Goal: Task Accomplishment & Management: Complete application form

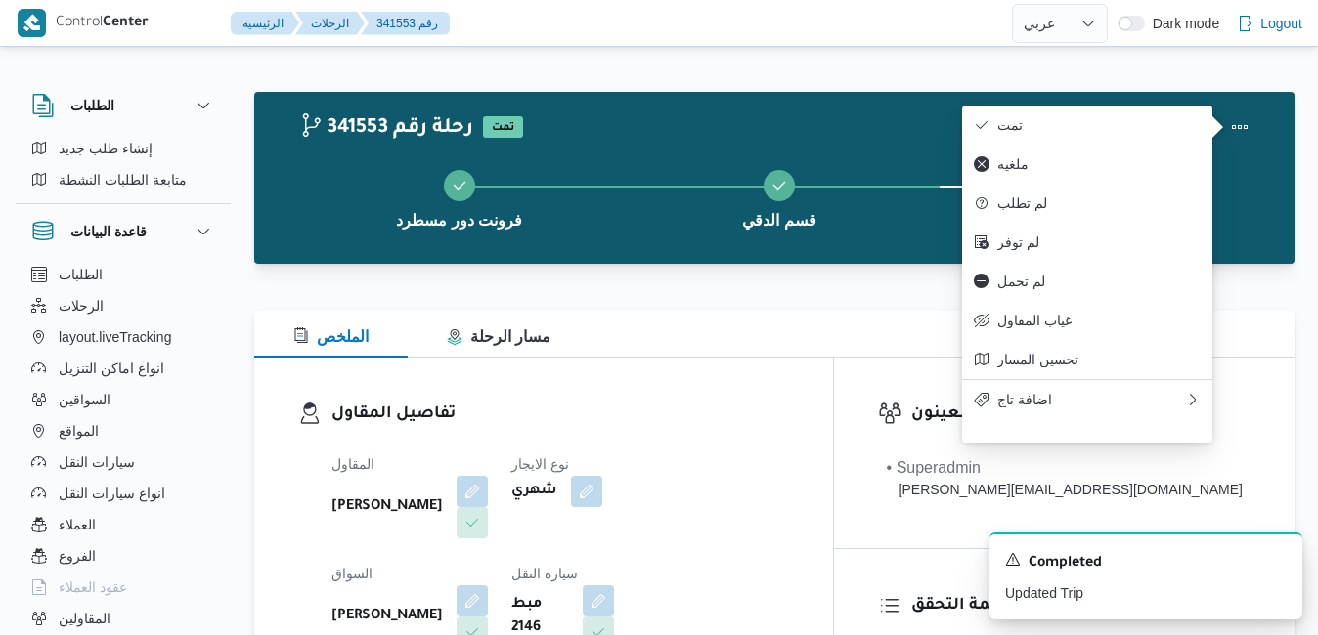
select select "ar"
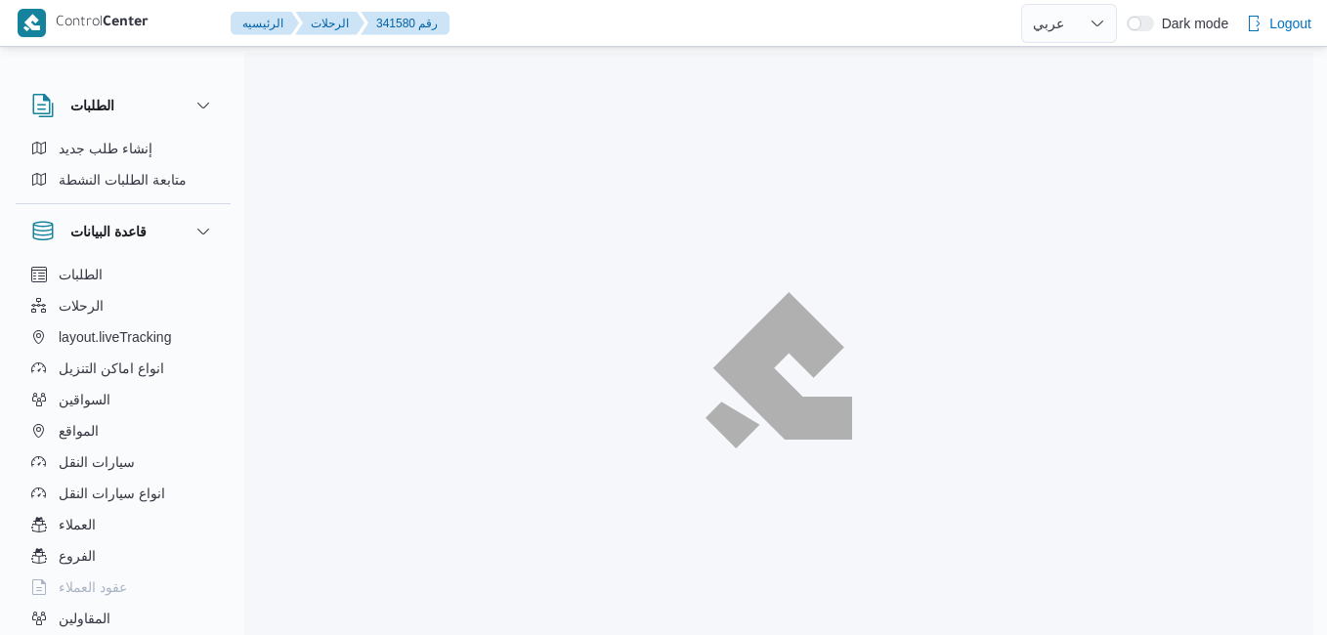
select select "ar"
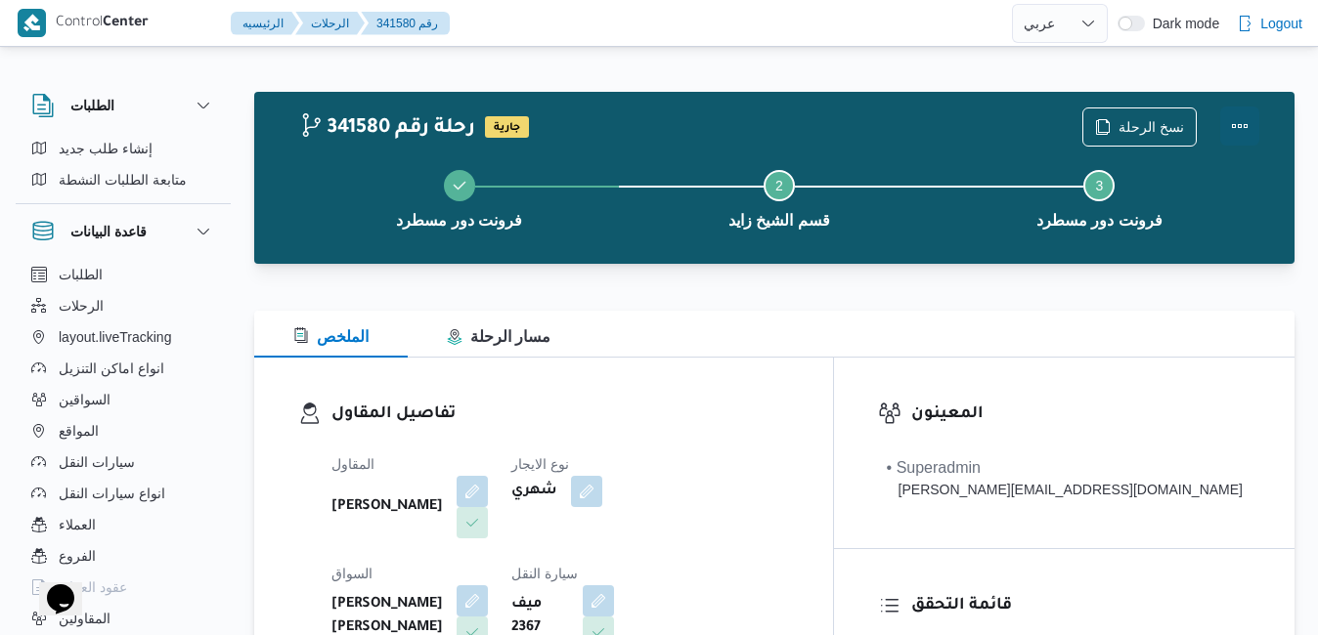
click at [1236, 121] on button "Actions" at bounding box center [1239, 126] width 39 height 39
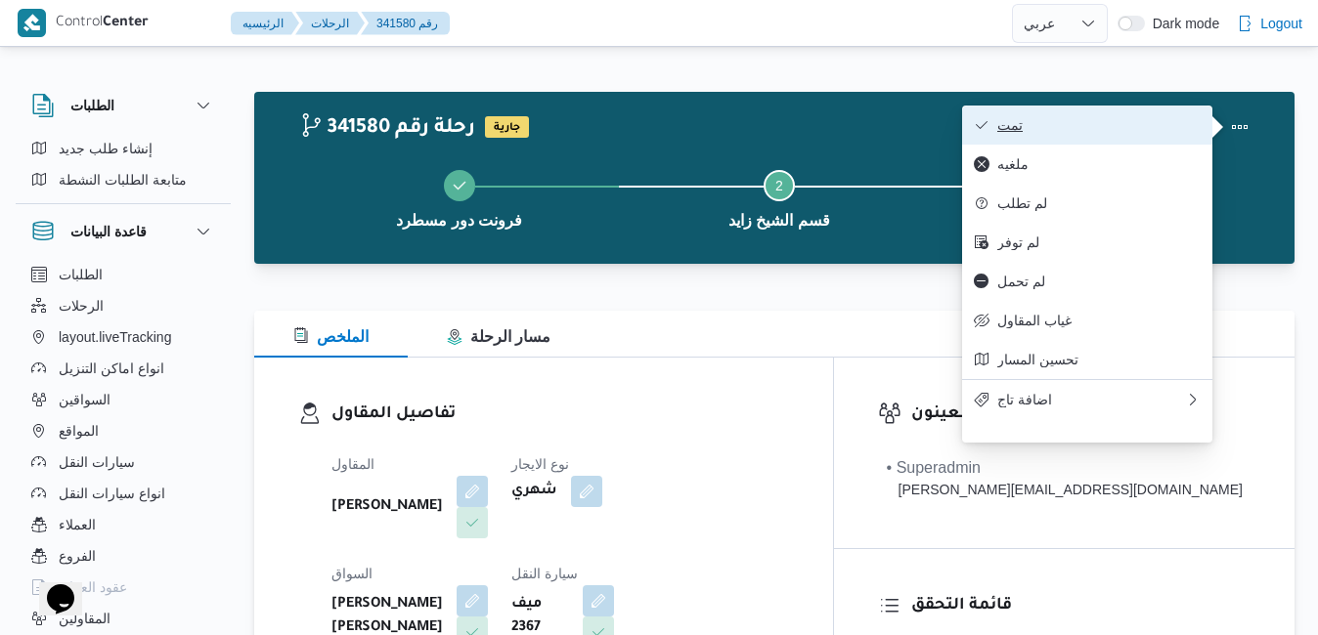
click at [1145, 128] on span "تمت" at bounding box center [1098, 125] width 203 height 16
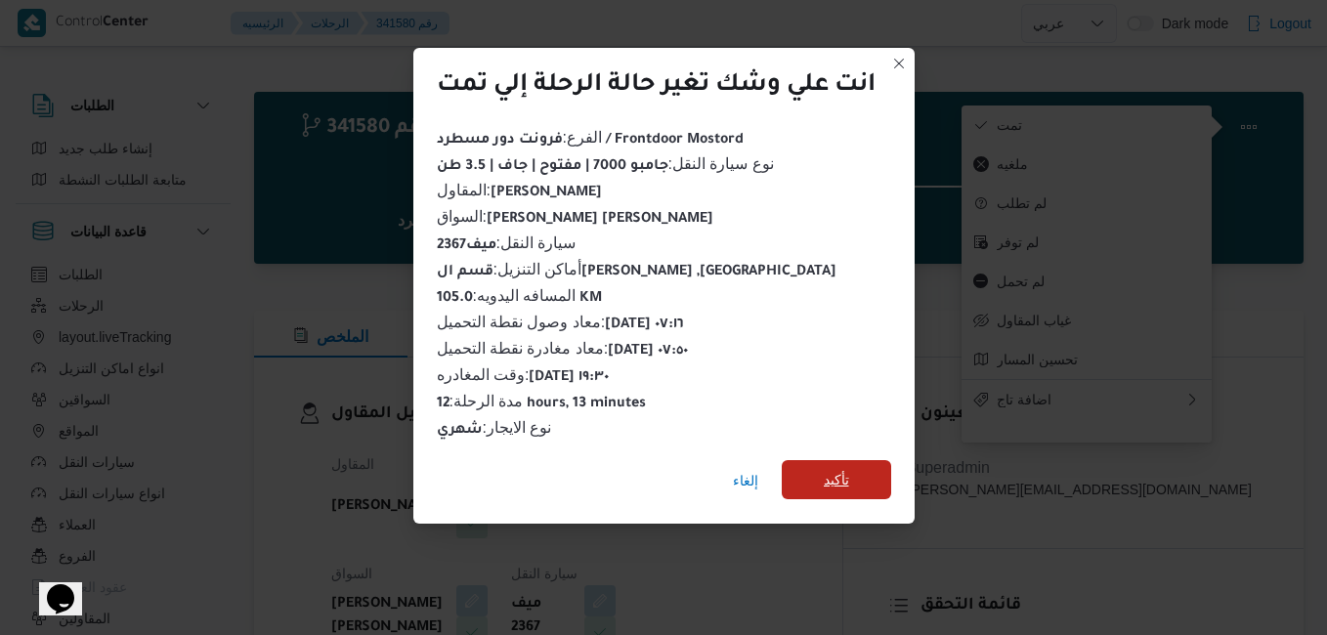
click at [854, 471] on span "تأكيد" at bounding box center [836, 479] width 109 height 39
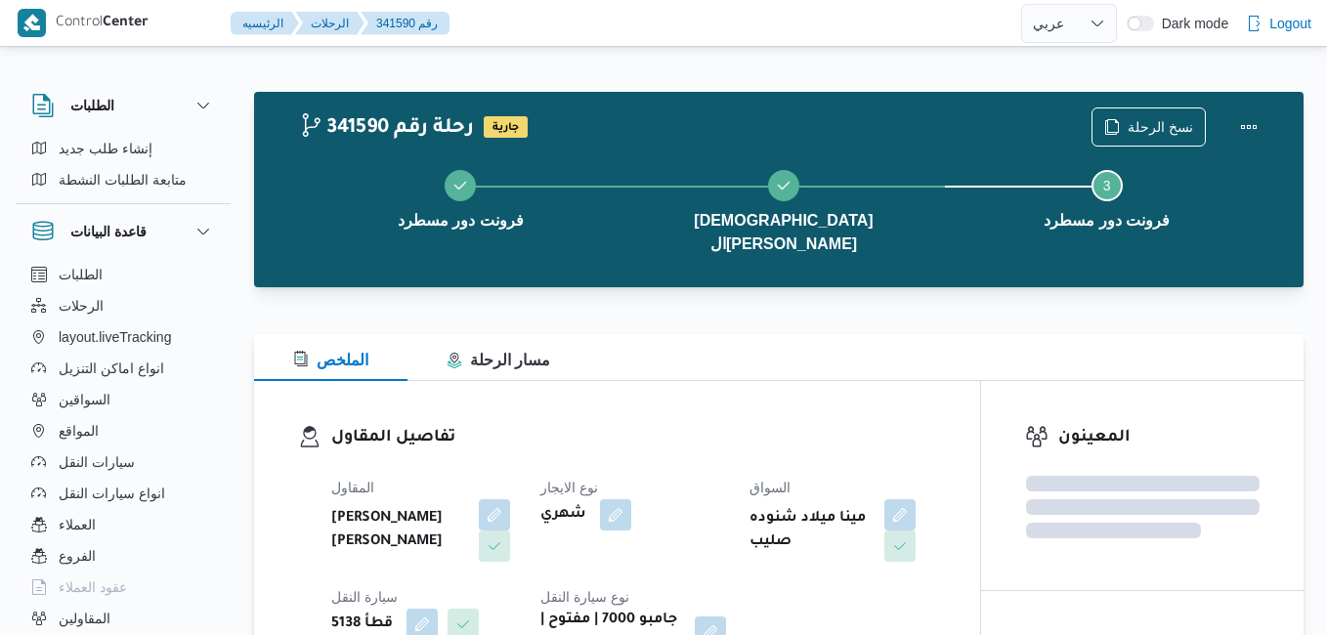
select select "ar"
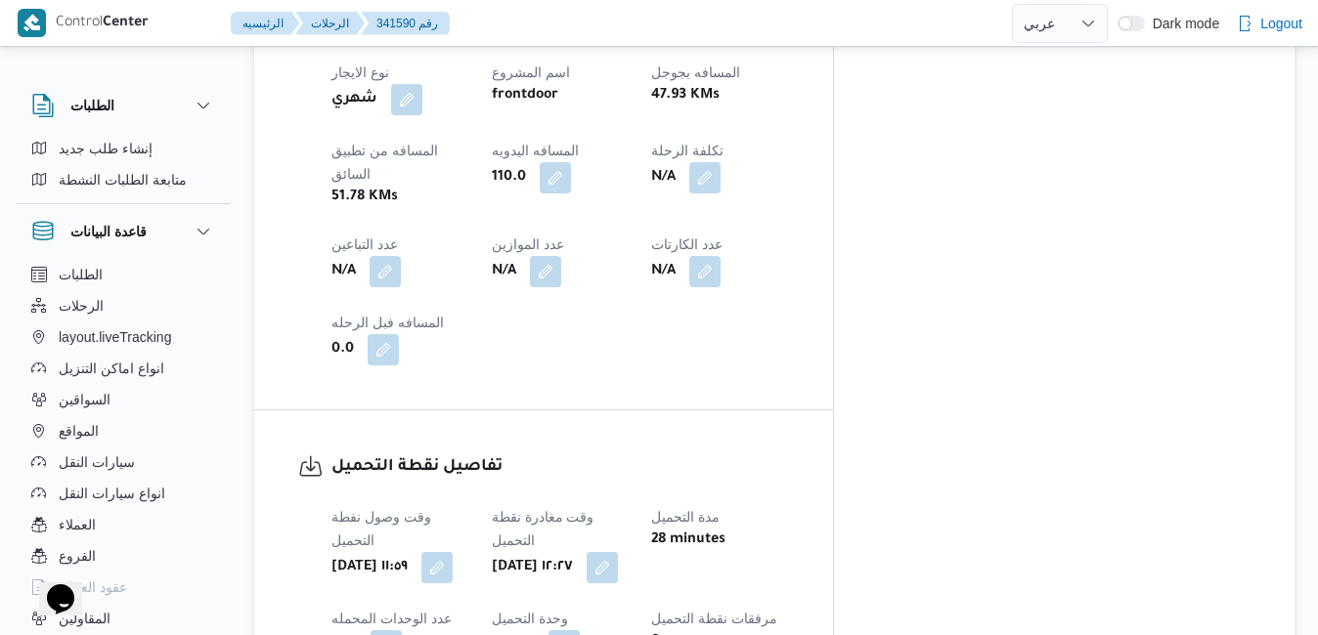
scroll to position [1134, 0]
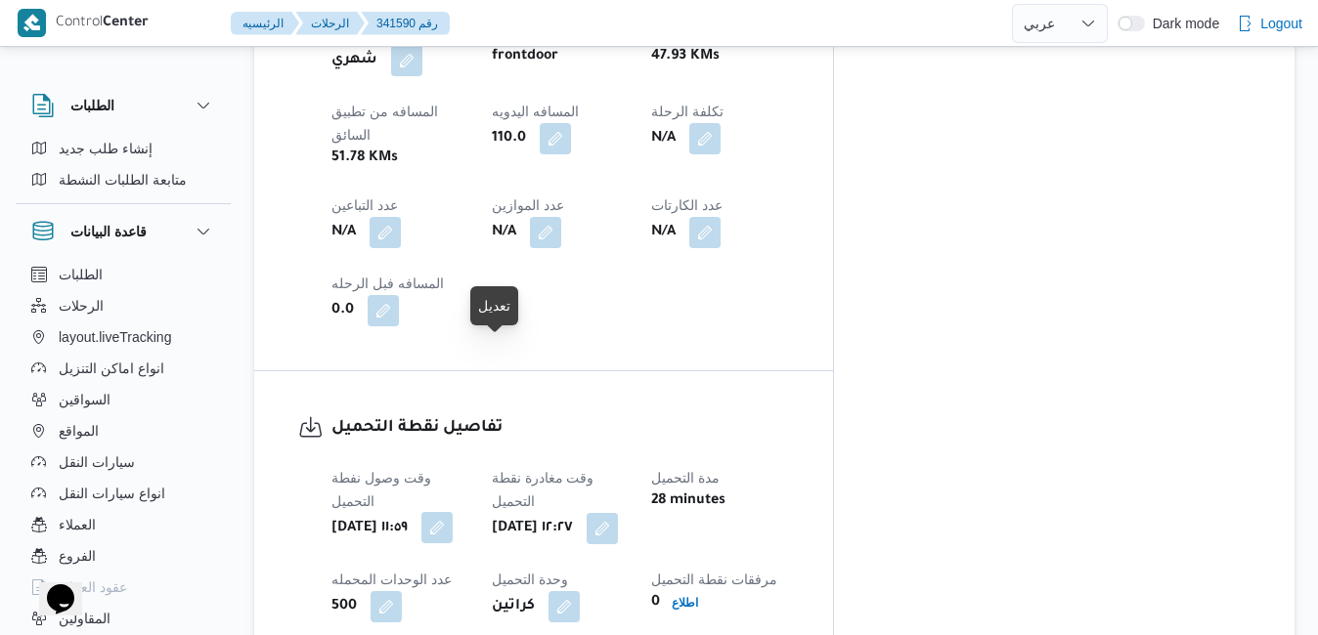
click at [453, 512] on button "button" at bounding box center [436, 527] width 31 height 31
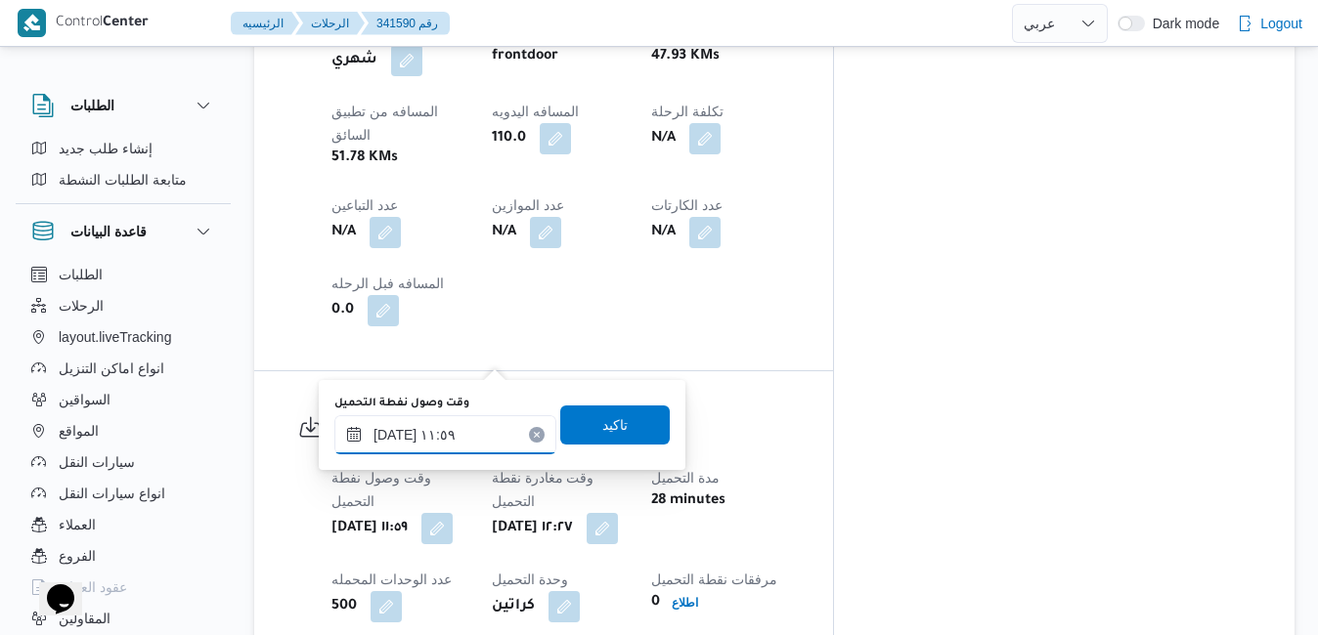
click at [437, 427] on input "٠٨/١٠/٢٠٢٥ ١١:٥٩" at bounding box center [445, 434] width 222 height 39
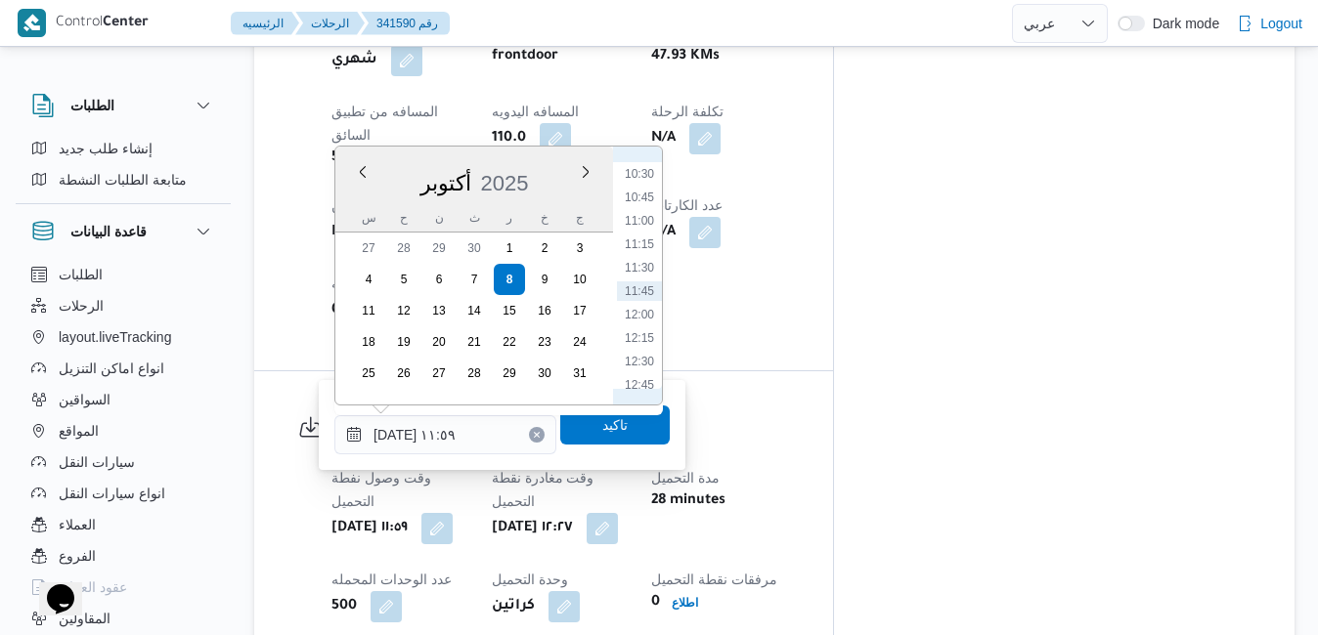
scroll to position [785, 0]
click at [638, 208] on li "08:45" at bounding box center [639, 208] width 45 height 20
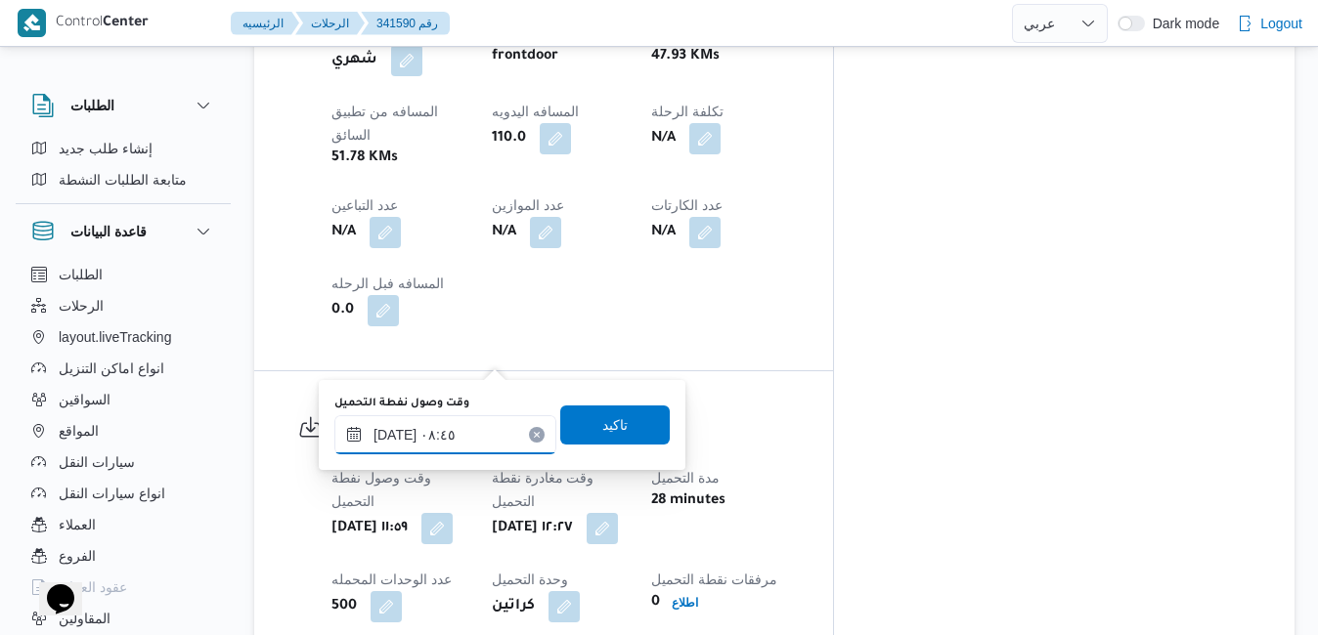
click at [423, 440] on input "٠٨/١٠/٢٠٢٥ ٠٨:٤٥" at bounding box center [445, 434] width 222 height 39
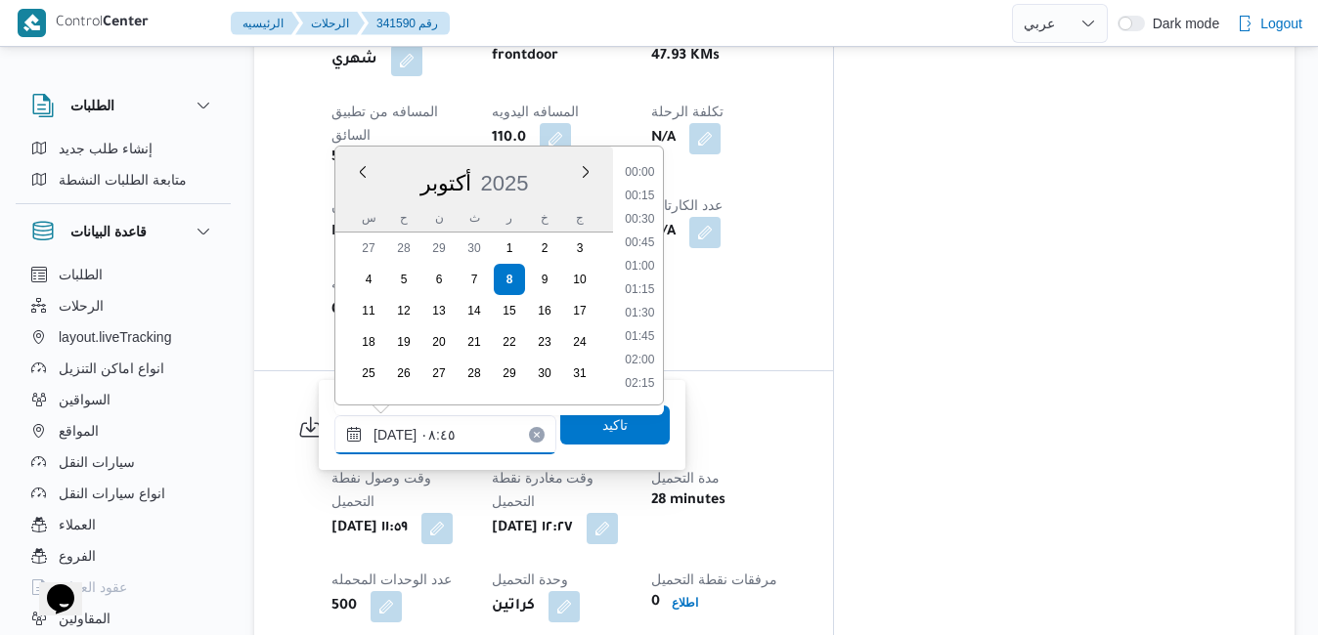
scroll to position [702, 0]
click at [646, 196] on li "07:45" at bounding box center [639, 198] width 45 height 20
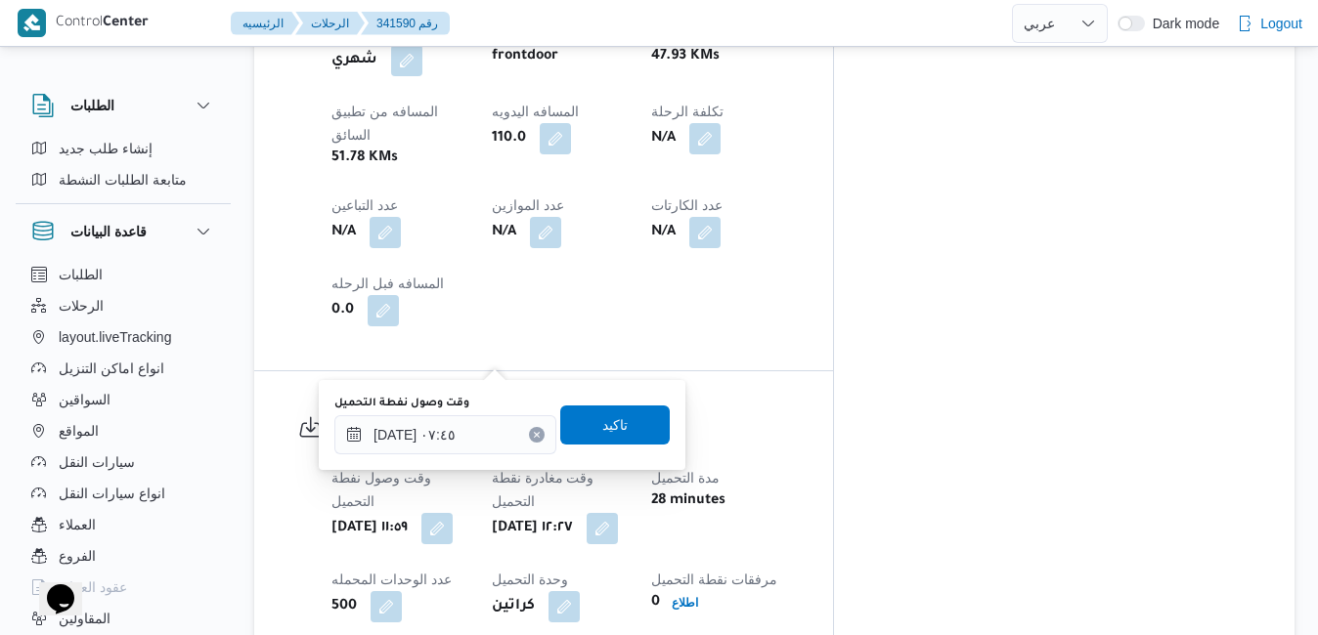
type input "[DATE] ١١:٥٩"
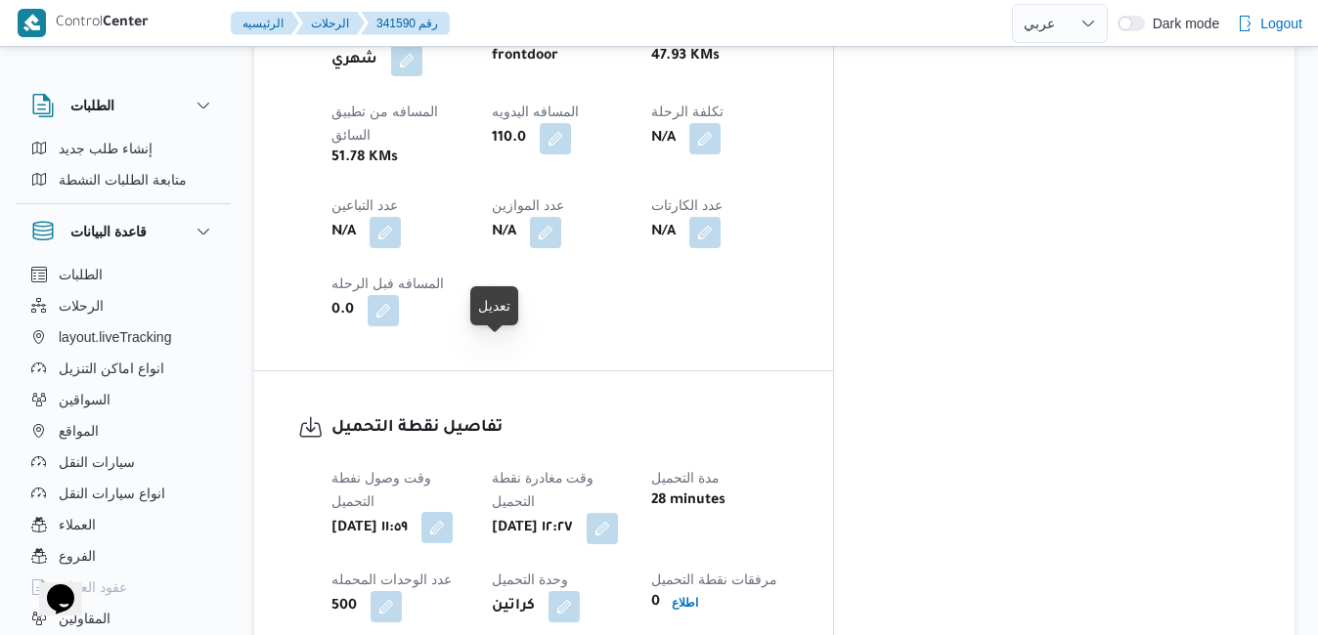
click at [453, 512] on button "button" at bounding box center [436, 527] width 31 height 31
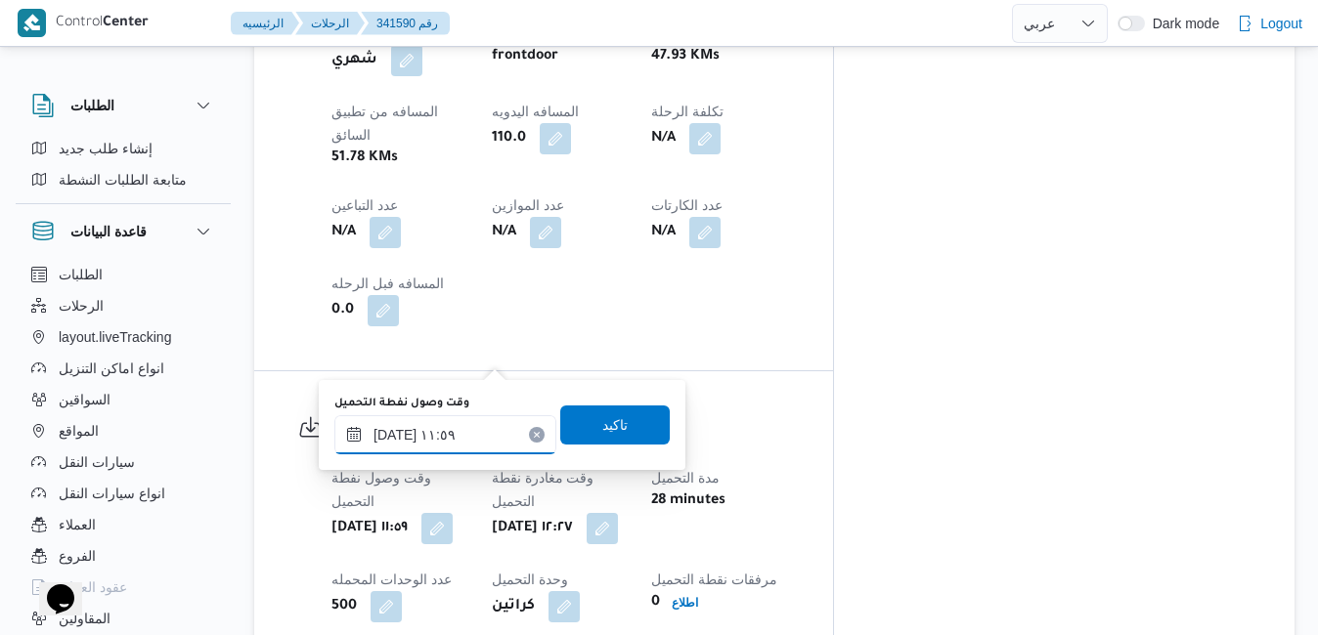
click at [398, 428] on input "[DATE] ١١:٥٩" at bounding box center [445, 434] width 222 height 39
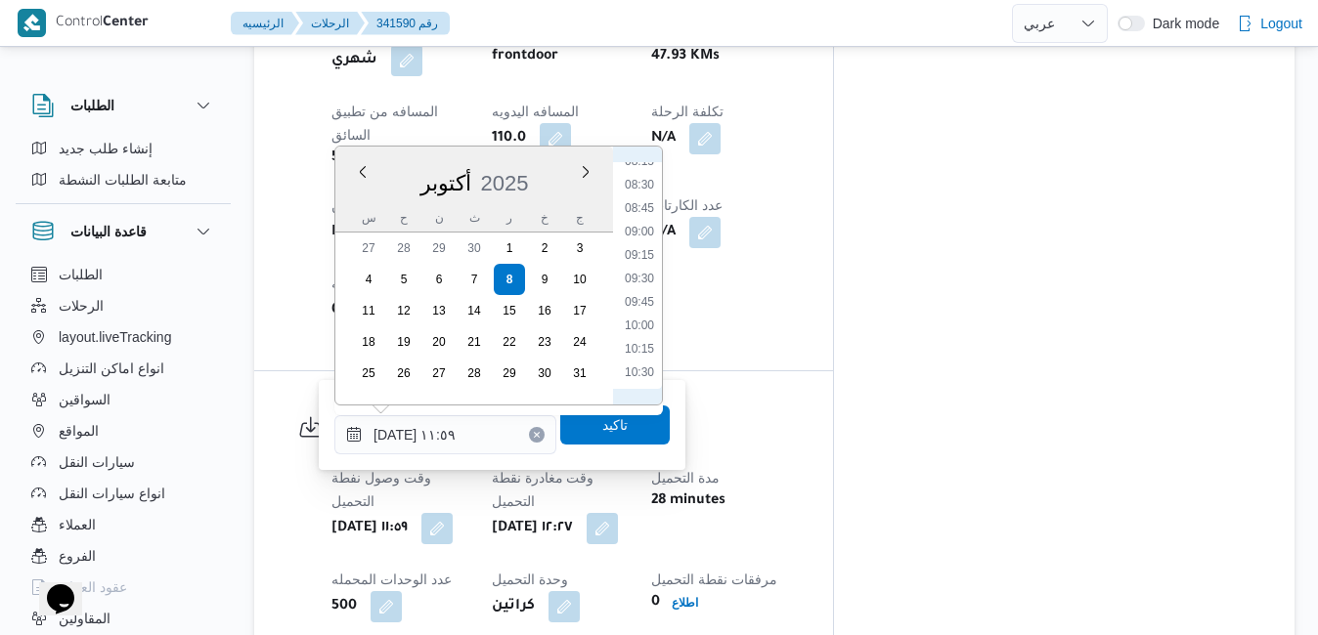
scroll to position [586, 0]
click at [638, 306] on li "07:45" at bounding box center [639, 313] width 45 height 20
type input "٠٨/١٠/٢٠٢٥ ٠٧:٤٥"
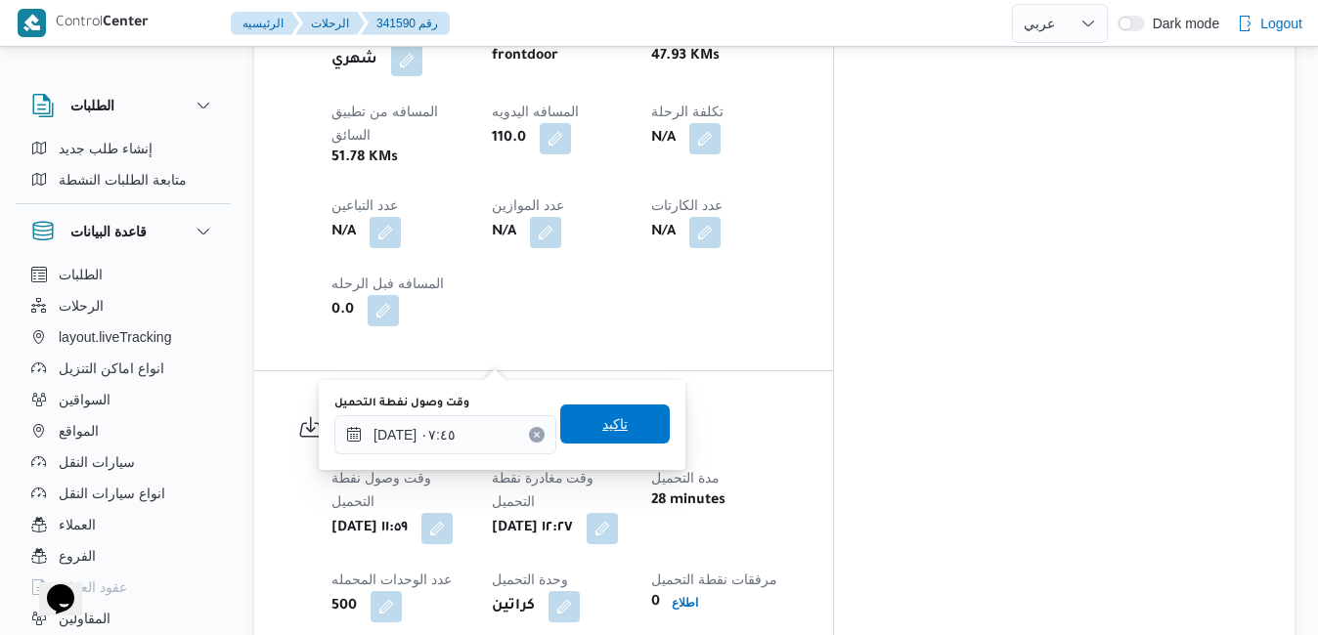
click at [582, 429] on span "تاكيد" at bounding box center [614, 424] width 109 height 39
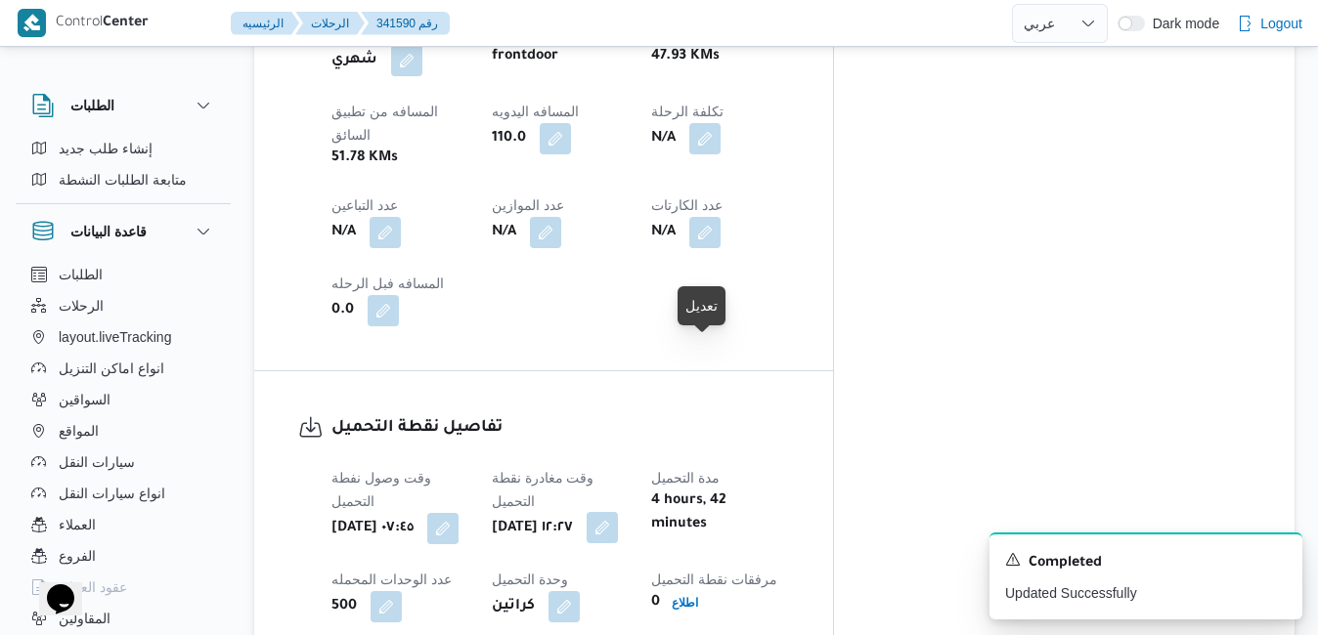
click at [618, 512] on button "button" at bounding box center [601, 527] width 31 height 31
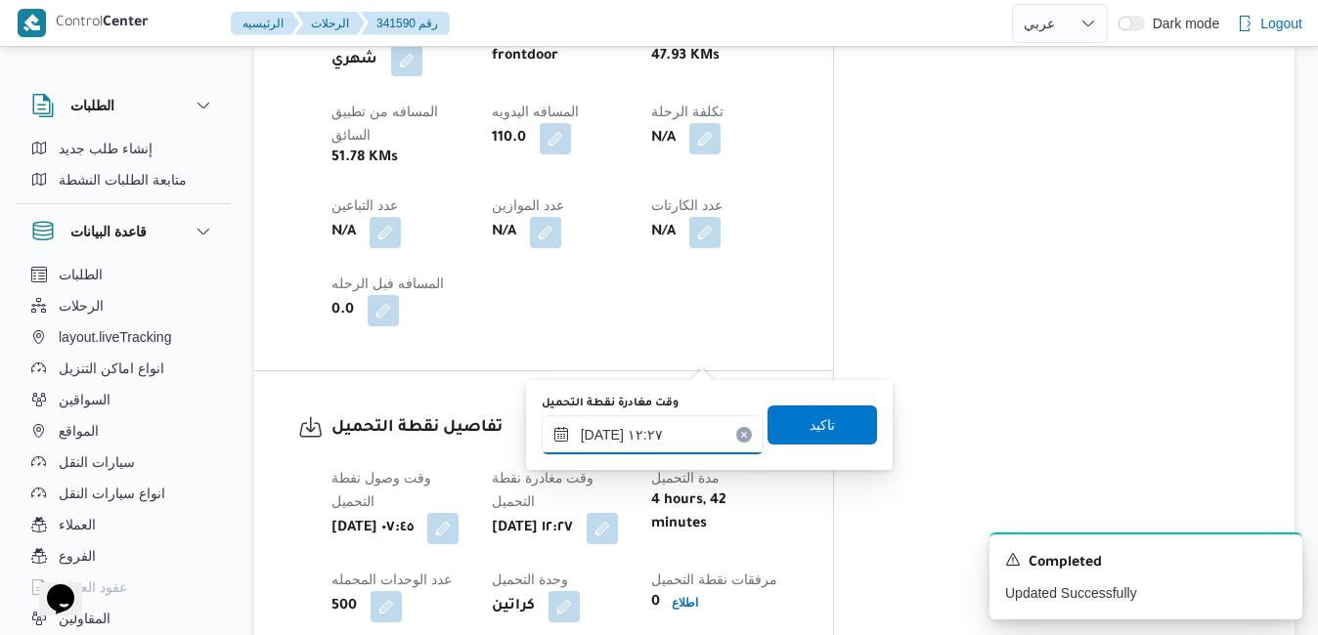
click at [616, 431] on input "٠٨/١٠/٢٠٢٥ ١٢:٢٧" at bounding box center [653, 434] width 222 height 39
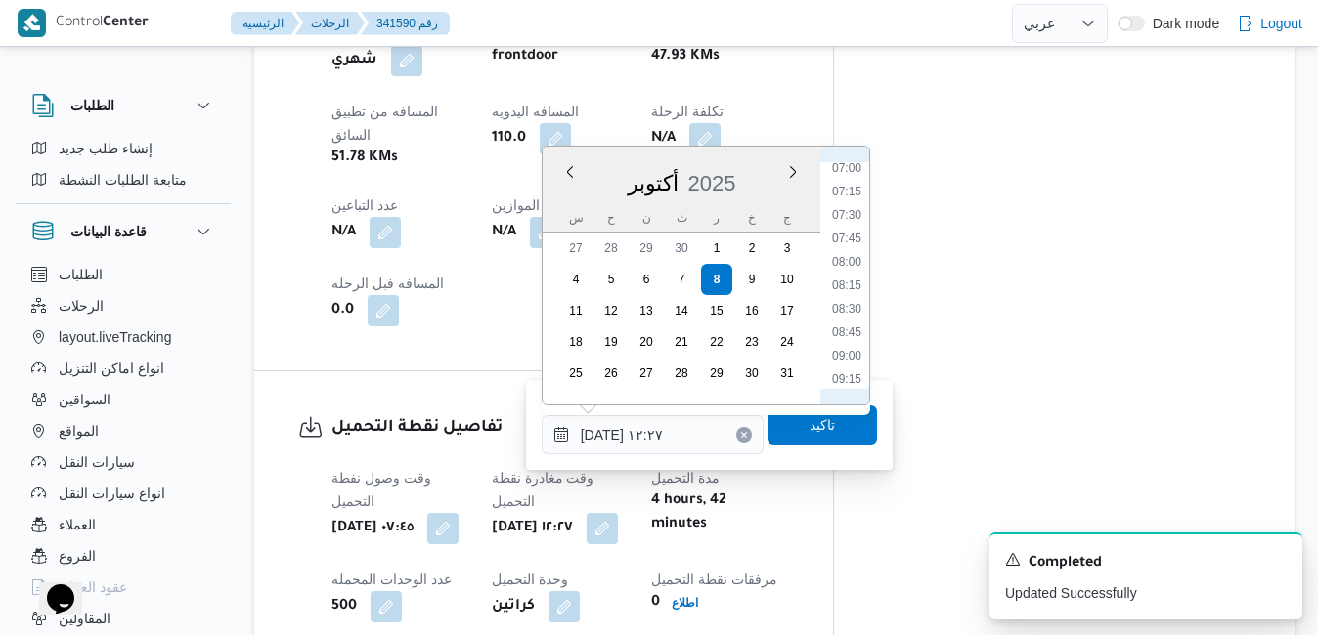
scroll to position [633, 0]
click at [851, 343] on li "08:30" at bounding box center [846, 336] width 45 height 20
type input "٠٨/١٠/٢٠٢٥ ٠٨:٣٠"
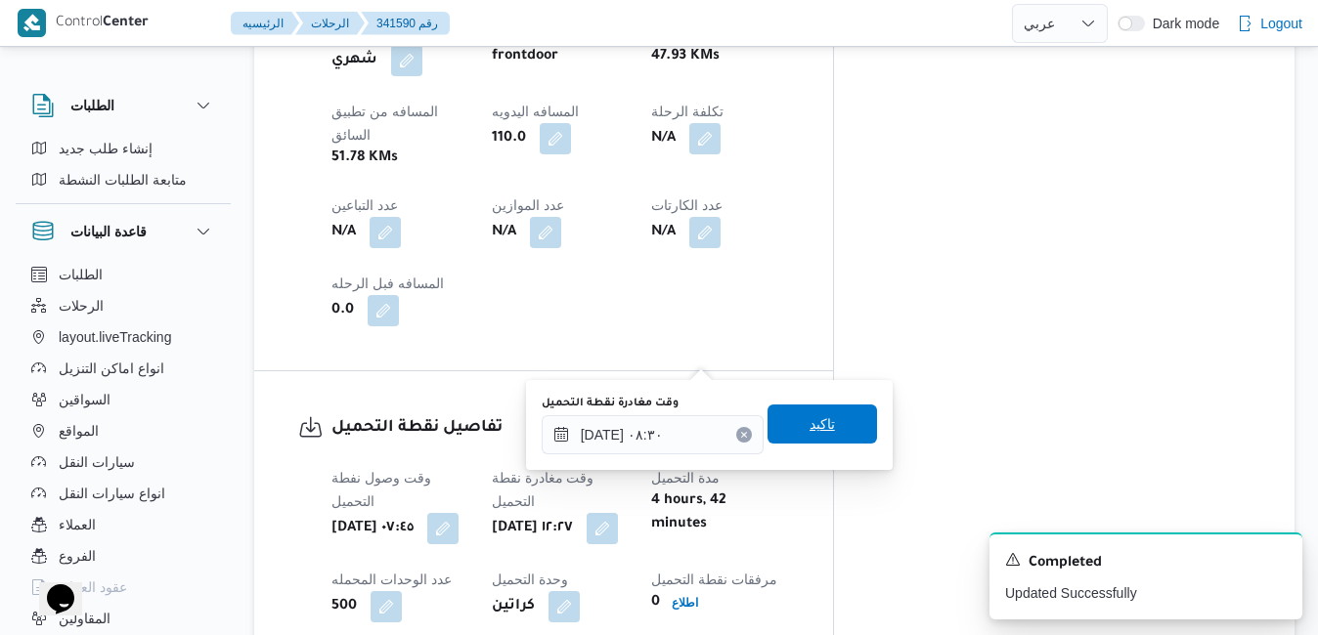
click at [811, 435] on span "تاكيد" at bounding box center [821, 423] width 25 height 23
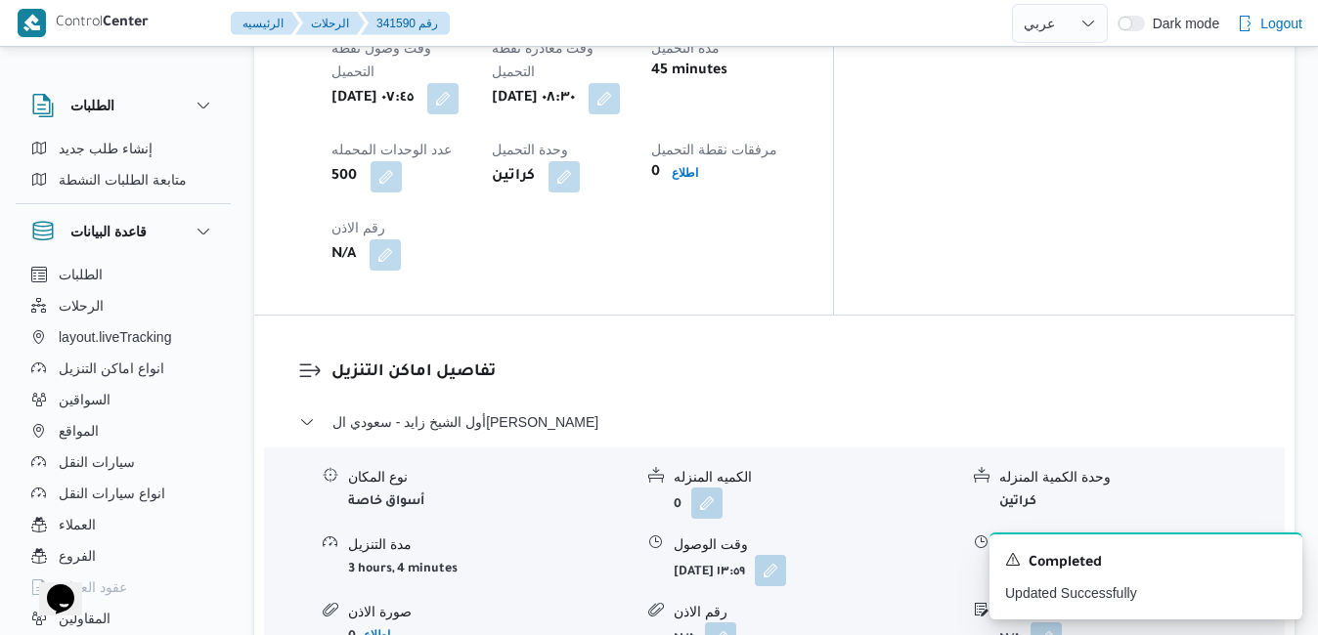
scroll to position [1603, 0]
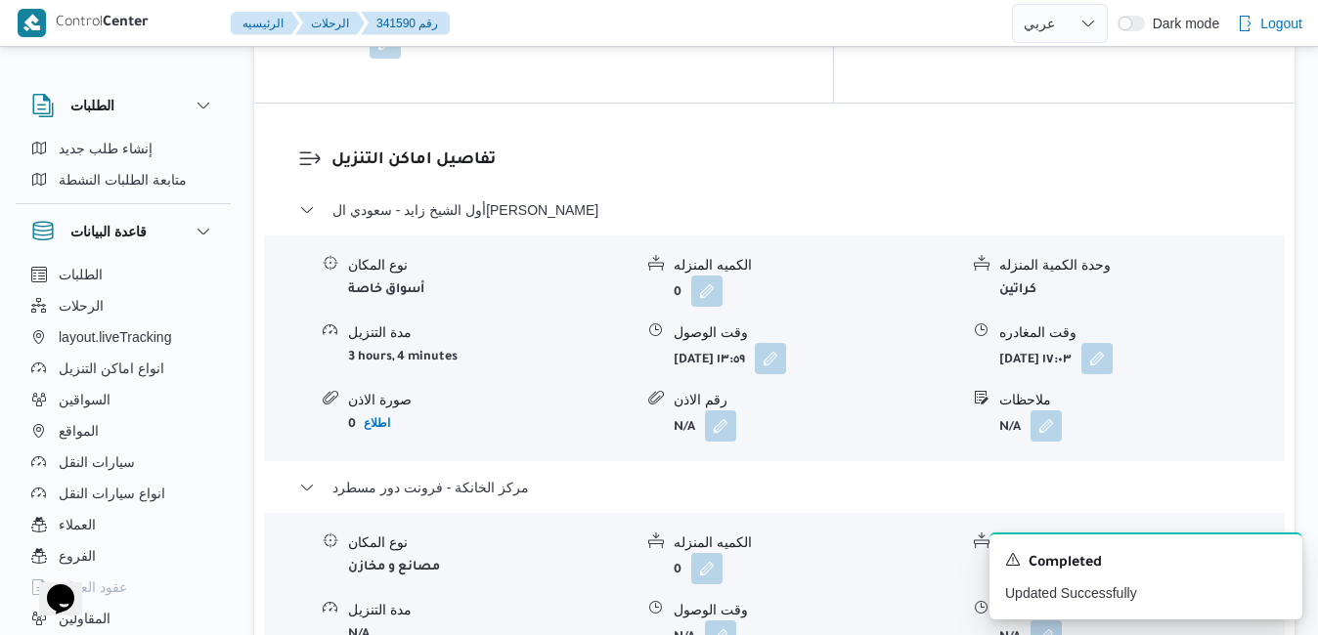
scroll to position [1799, 0]
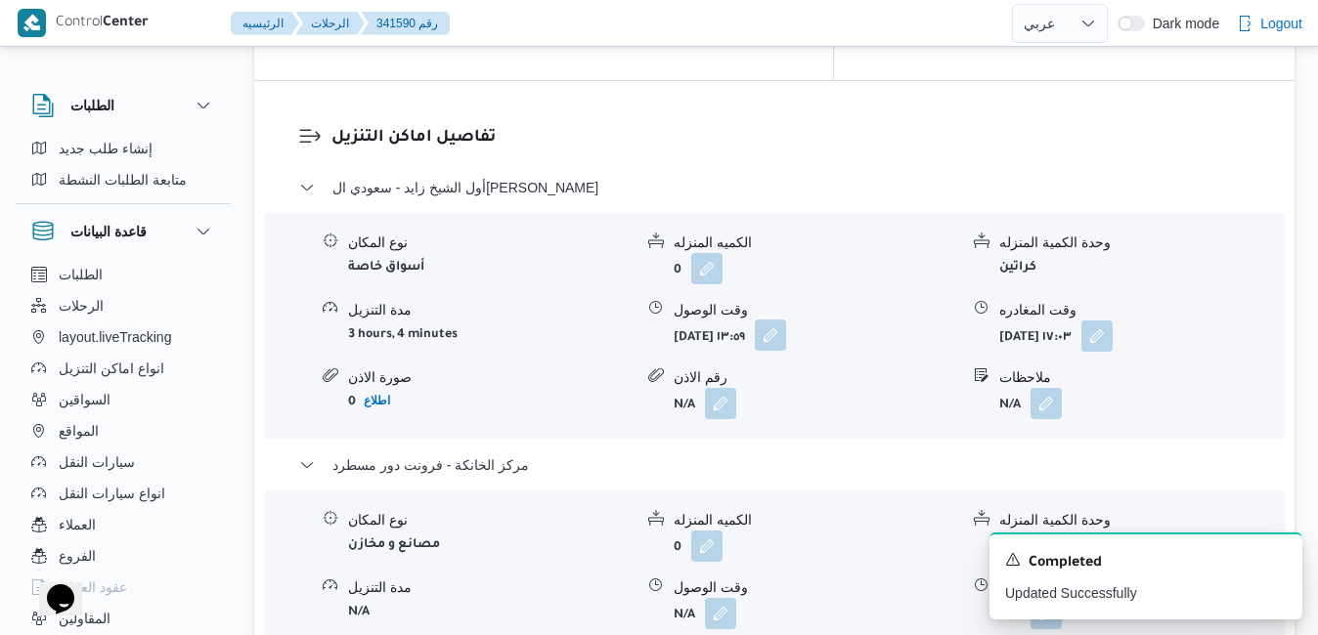
click at [786, 320] on button "button" at bounding box center [770, 335] width 31 height 31
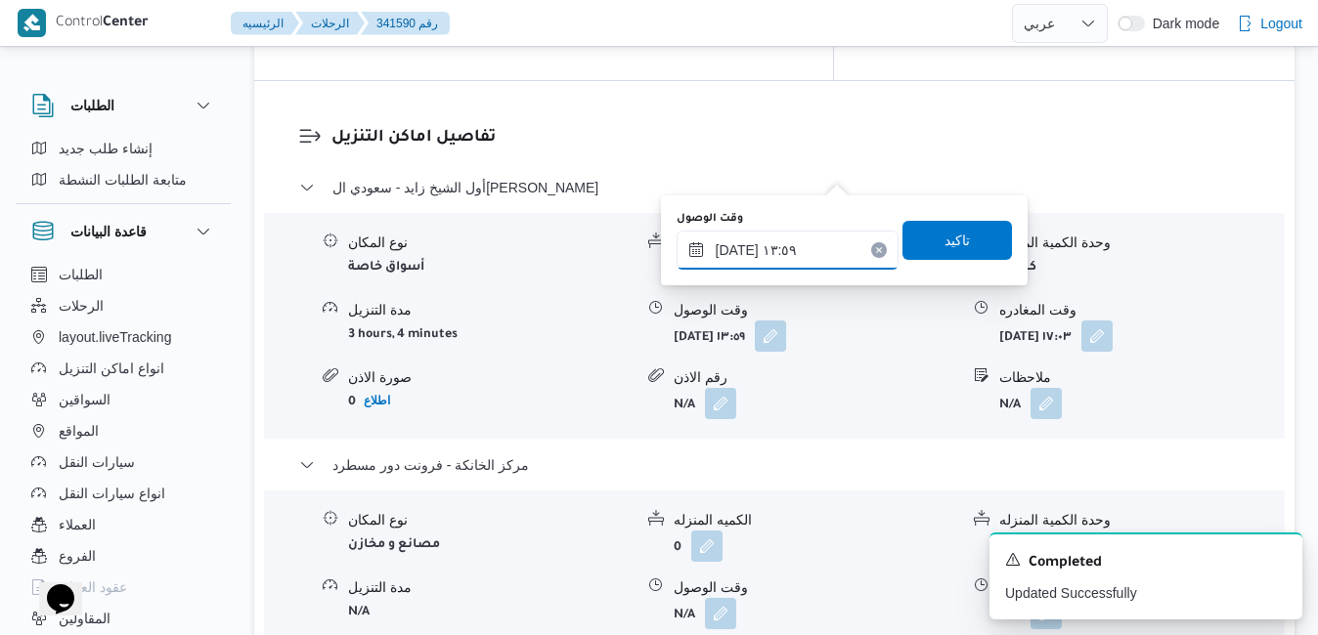
click at [774, 251] on input "٠٨/١٠/٢٠٢٥ ١٣:٥٩" at bounding box center [787, 250] width 222 height 39
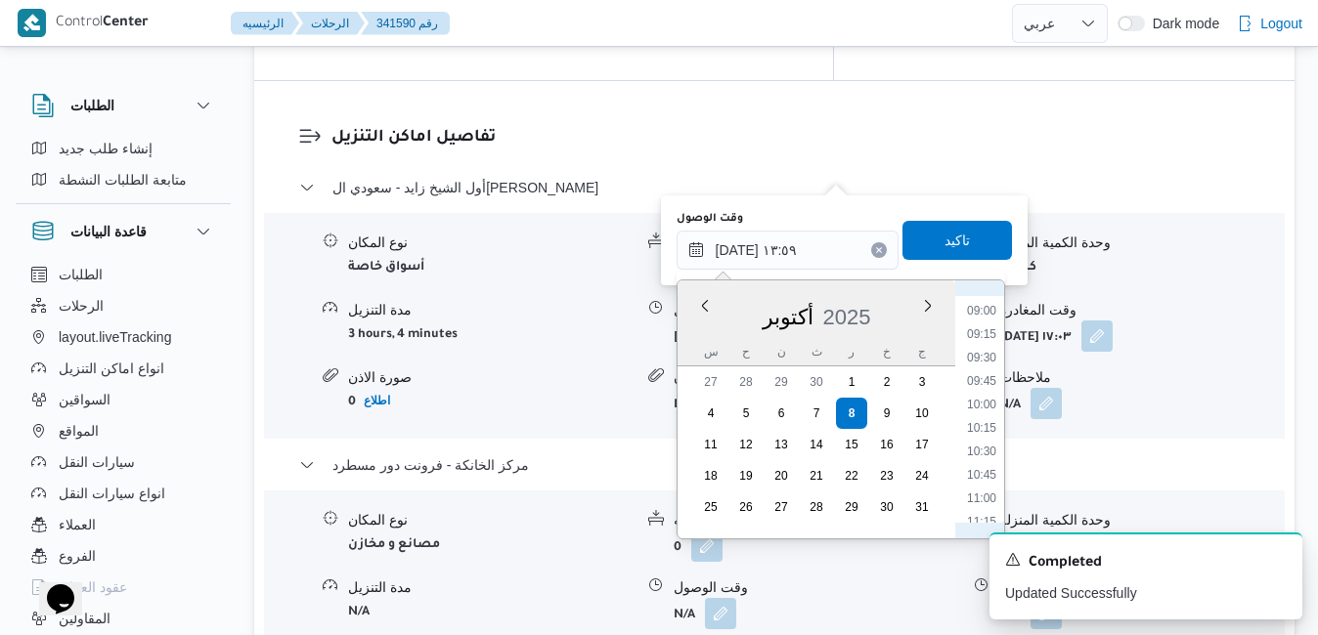
scroll to position [774, 0]
click at [981, 424] on li "09:30" at bounding box center [981, 423] width 45 height 20
type input "٠٨/١٠/٢٠٢٥ ٠٩:٣٠"
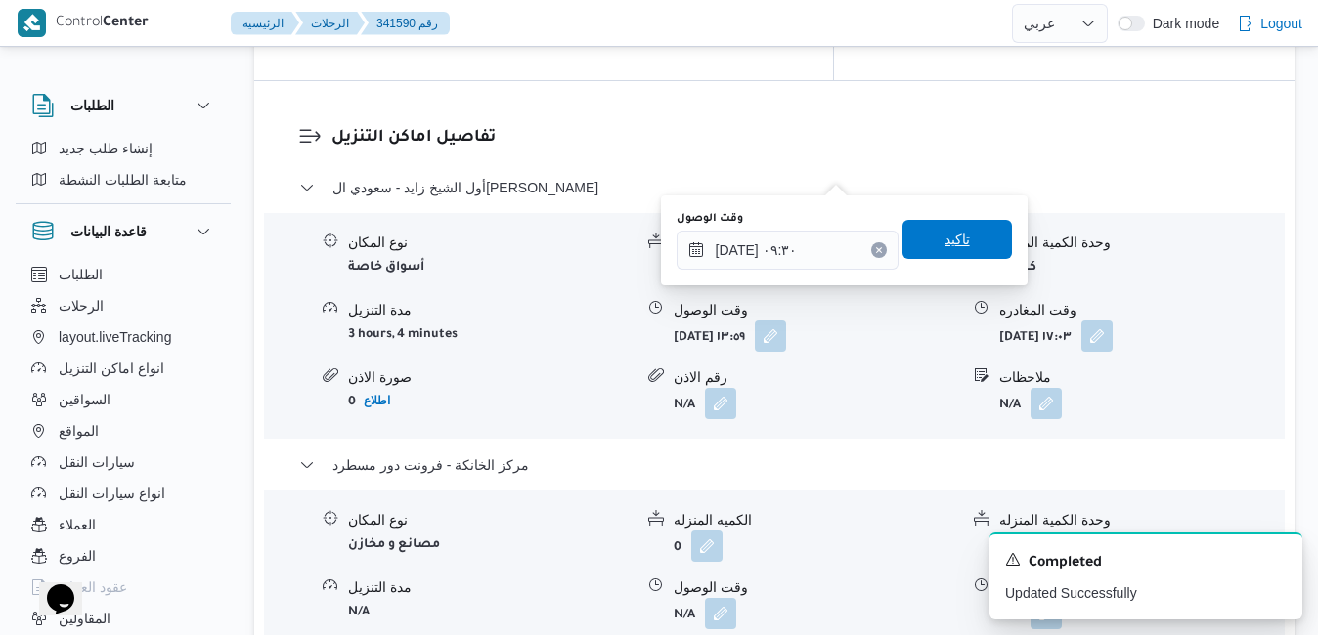
click at [956, 247] on span "تاكيد" at bounding box center [956, 239] width 109 height 39
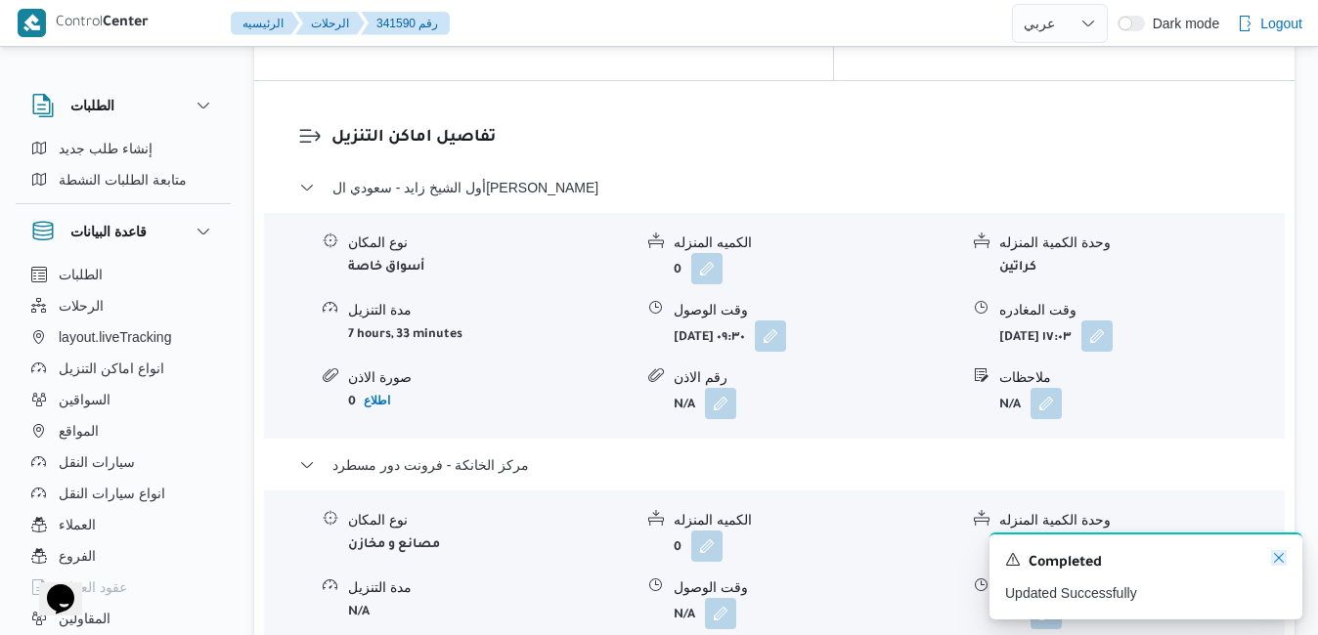
click at [1277, 561] on icon "Dismiss toast" at bounding box center [1279, 558] width 16 height 16
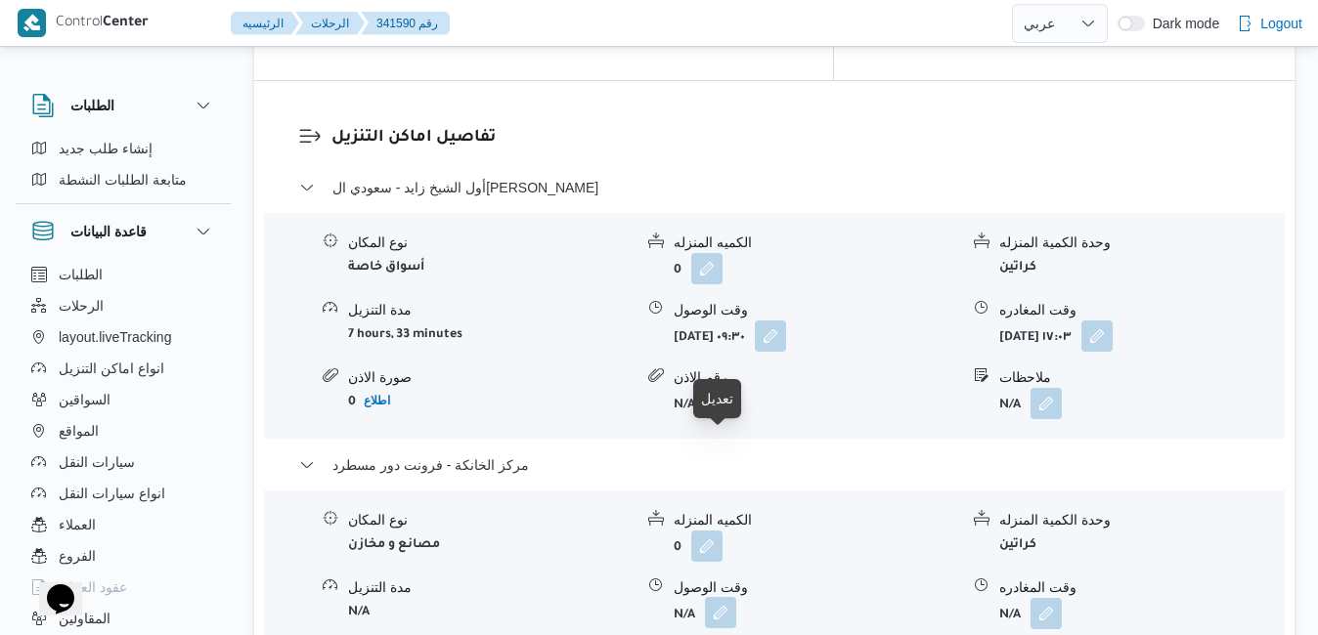
click at [718, 597] on button "button" at bounding box center [720, 612] width 31 height 31
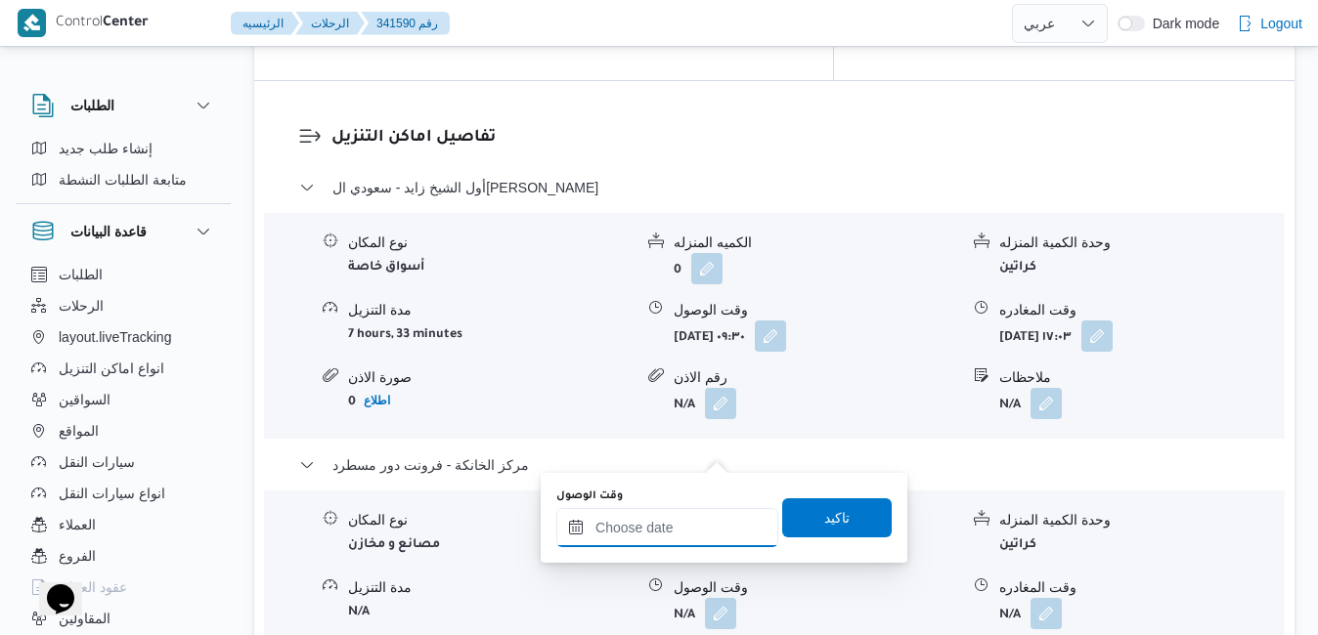
click at [643, 529] on input "وقت الوصول" at bounding box center [667, 527] width 222 height 39
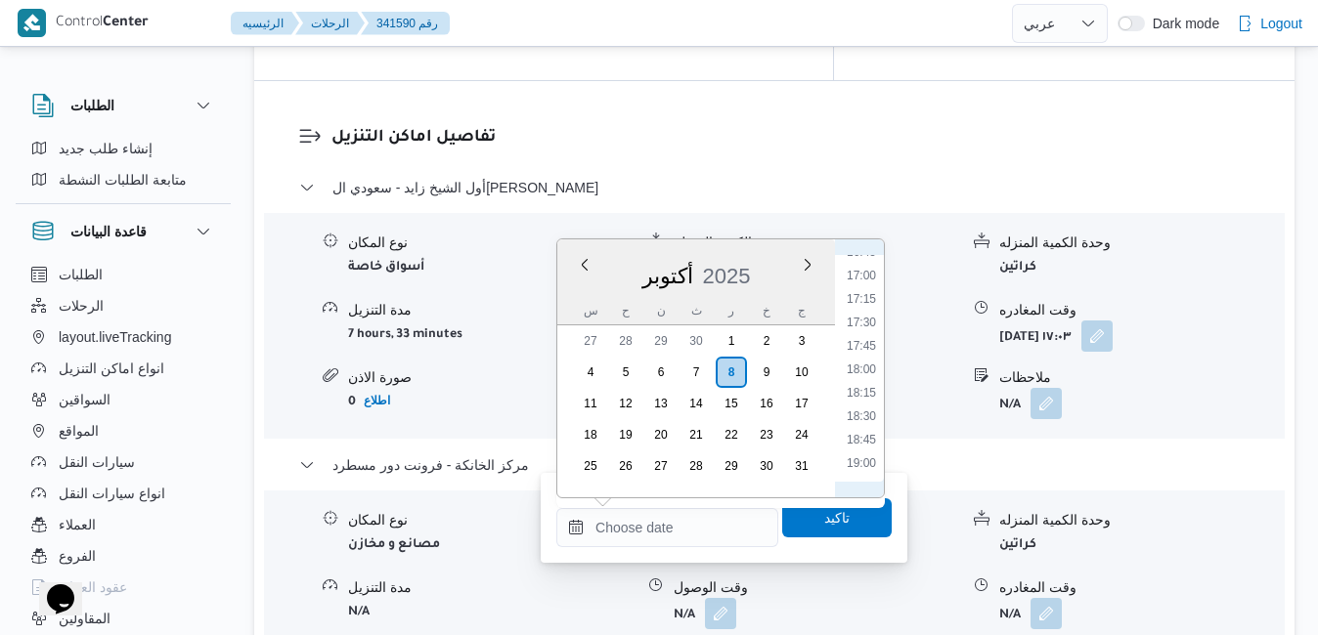
scroll to position [1583, 0]
click at [859, 369] on li "18:00" at bounding box center [861, 372] width 45 height 20
type input "[DATE] ١٨:٠٠"
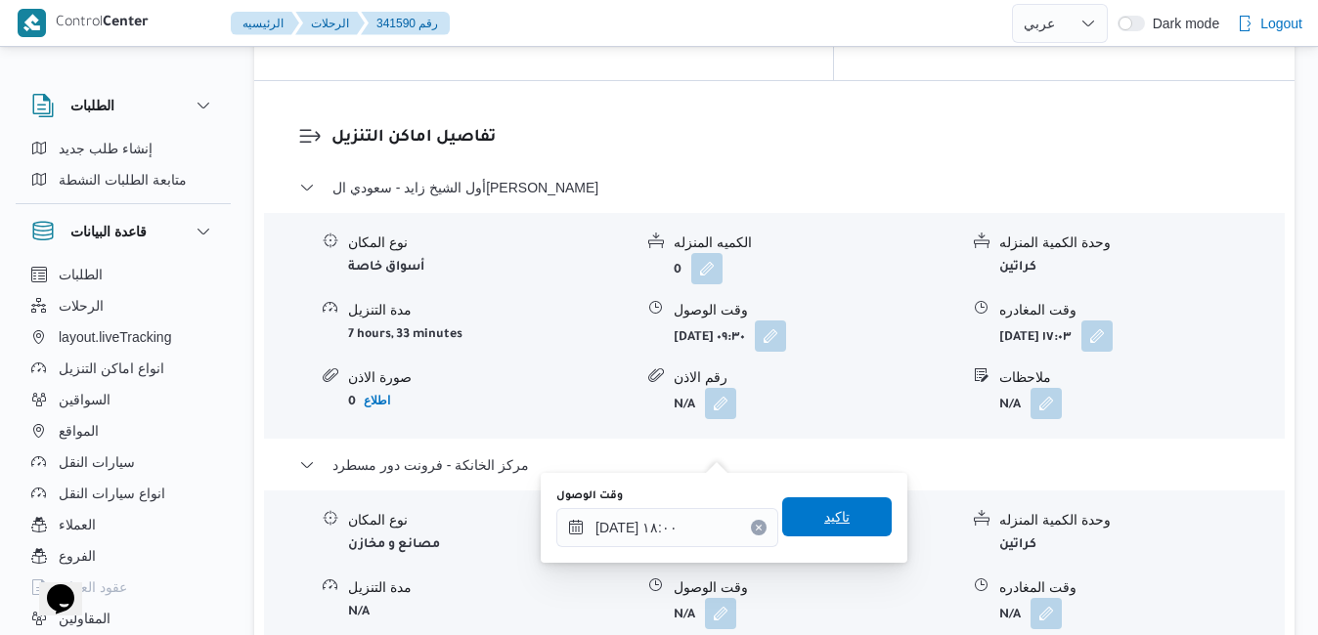
click at [799, 531] on span "تاكيد" at bounding box center [836, 517] width 109 height 39
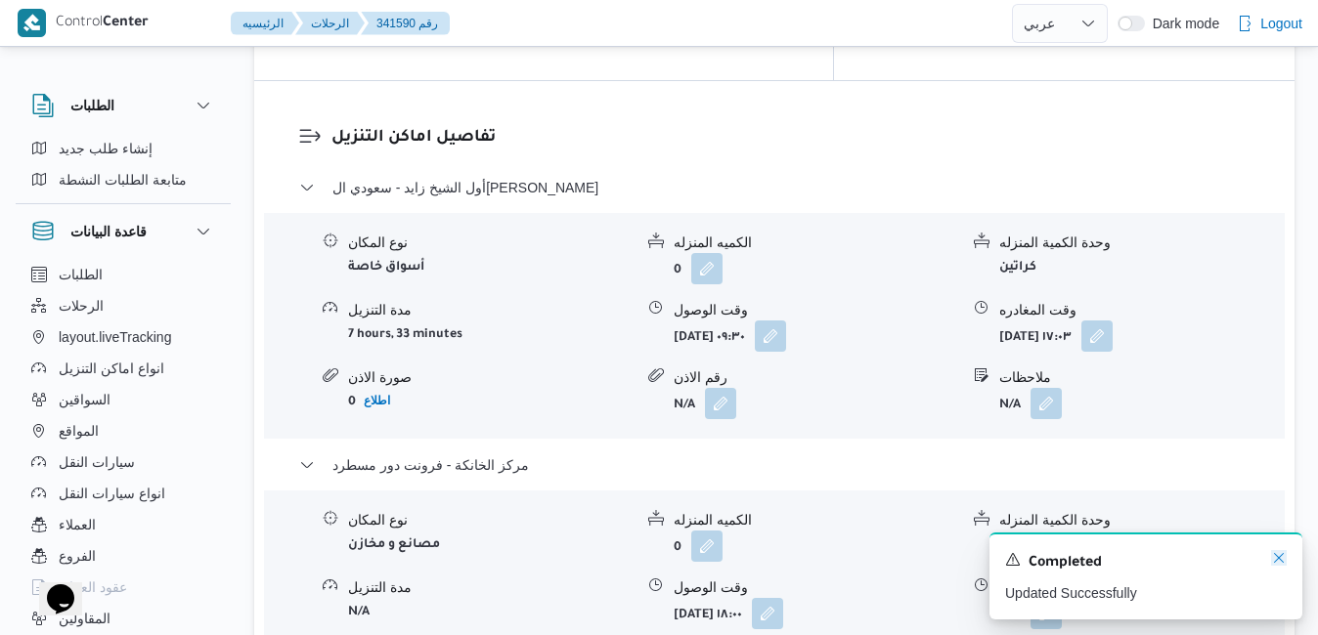
click at [1282, 559] on icon "Dismiss toast" at bounding box center [1279, 558] width 16 height 16
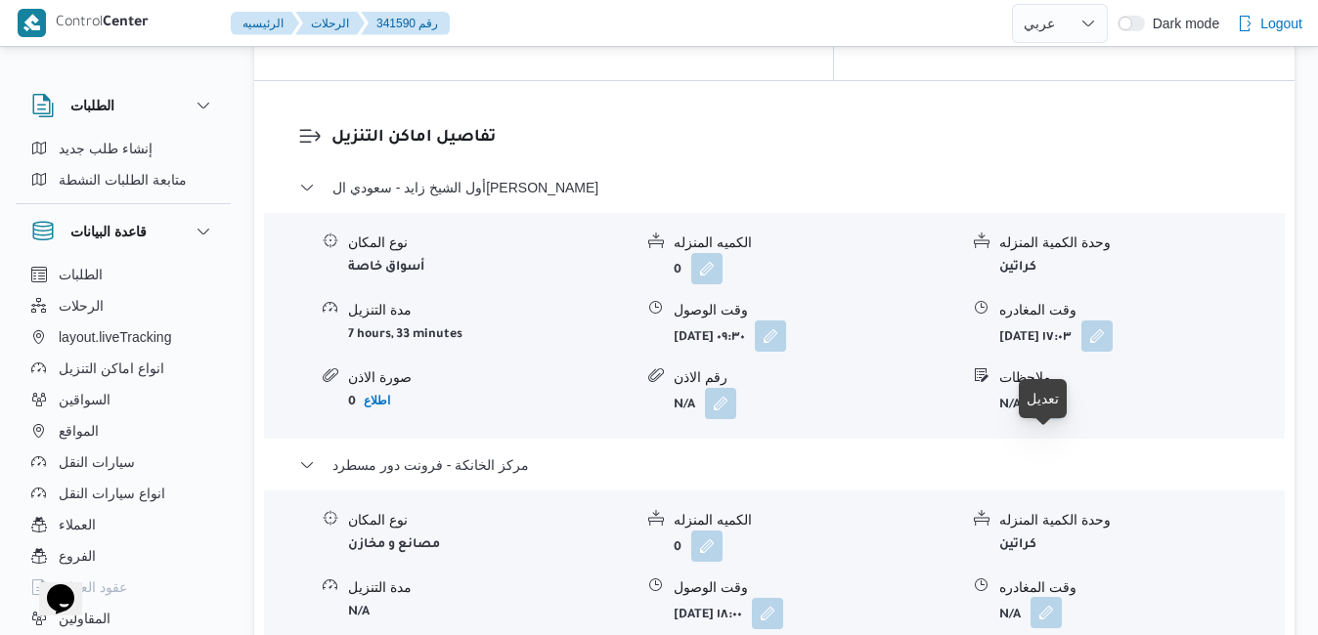
click at [1046, 597] on button "button" at bounding box center [1045, 612] width 31 height 31
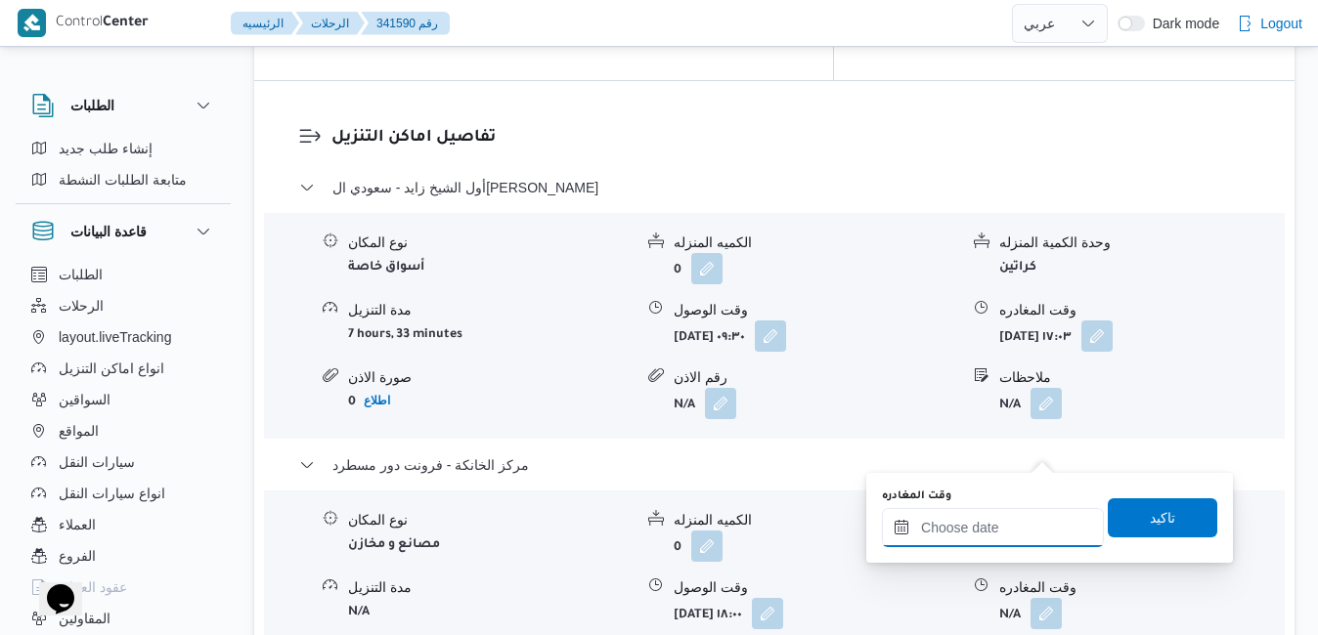
click at [957, 534] on input "وقت المغادره" at bounding box center [993, 527] width 222 height 39
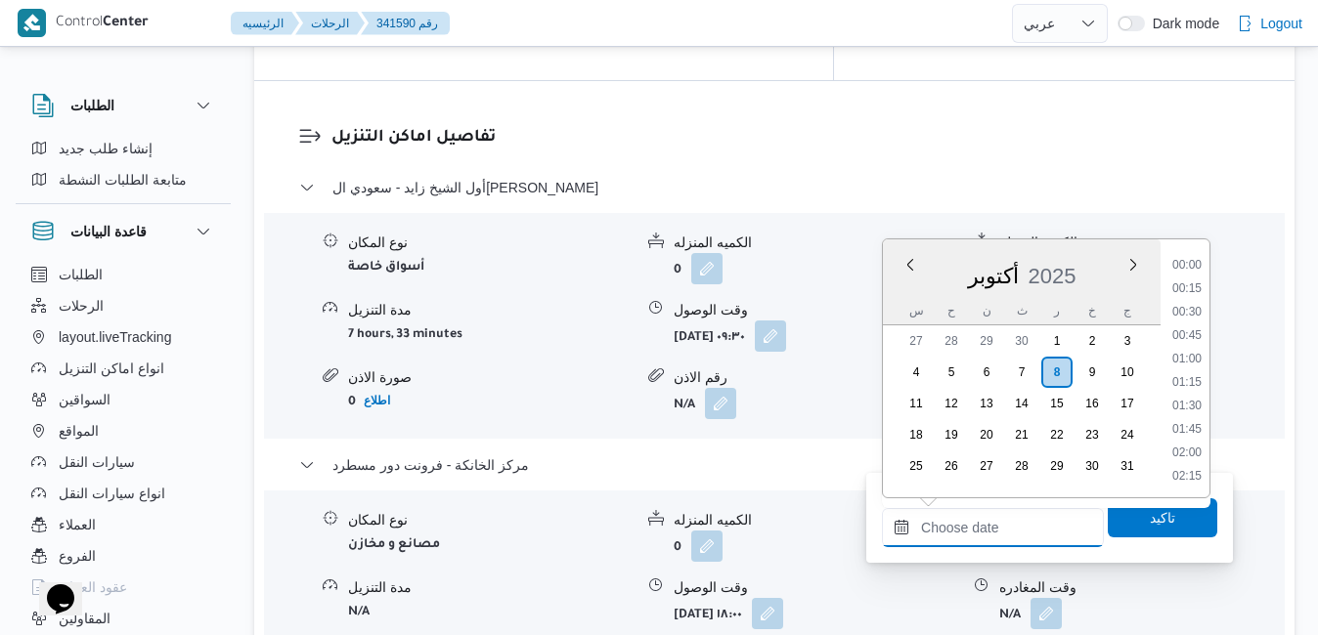
scroll to position [1781, 0]
click at [902, 294] on div "أكتوبر 2025" at bounding box center [1022, 272] width 278 height 50
click at [1187, 404] on li "18:15" at bounding box center [1186, 395] width 45 height 20
type input "٠٨/١٠/٢٠٢٥ ١٨:١٥"
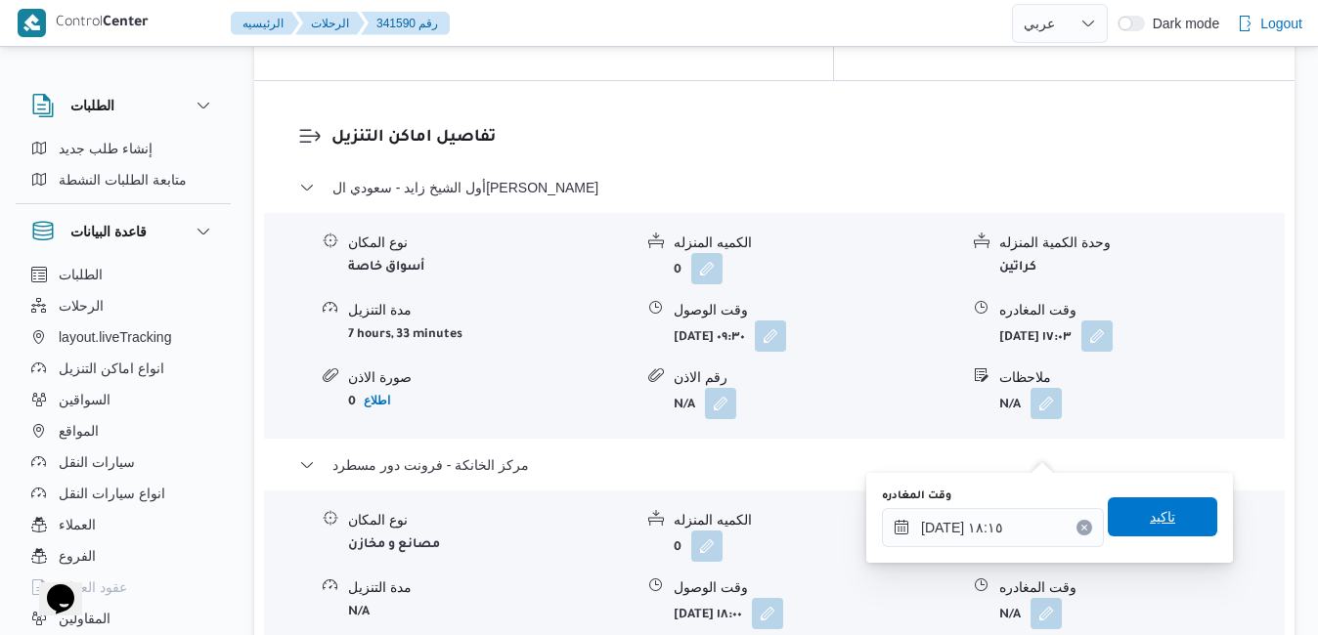
click at [1149, 521] on span "تاكيد" at bounding box center [1161, 516] width 25 height 23
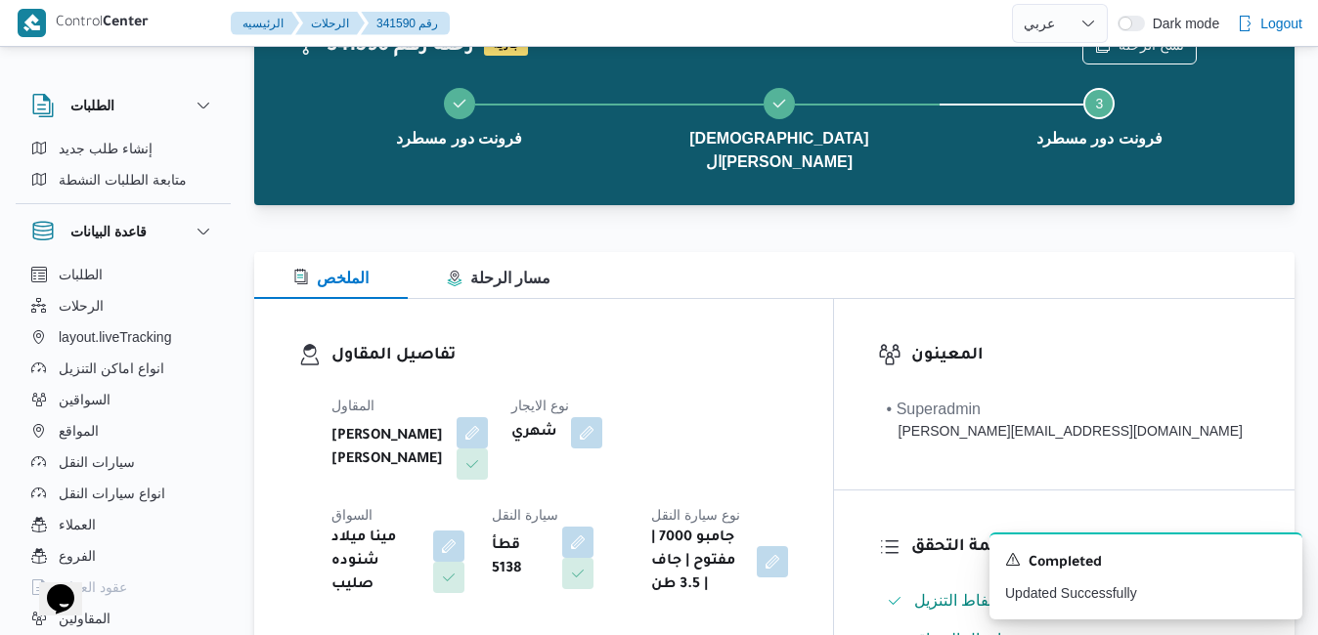
scroll to position [0, 0]
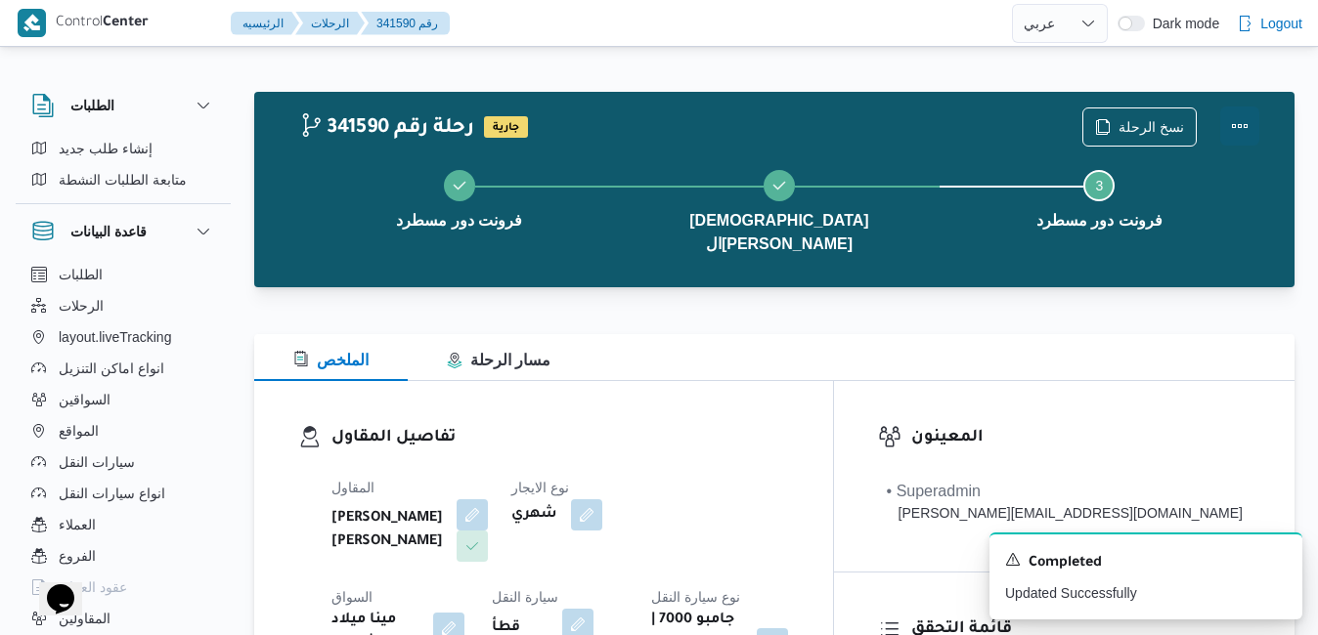
click at [1240, 122] on button "Actions" at bounding box center [1239, 126] width 39 height 39
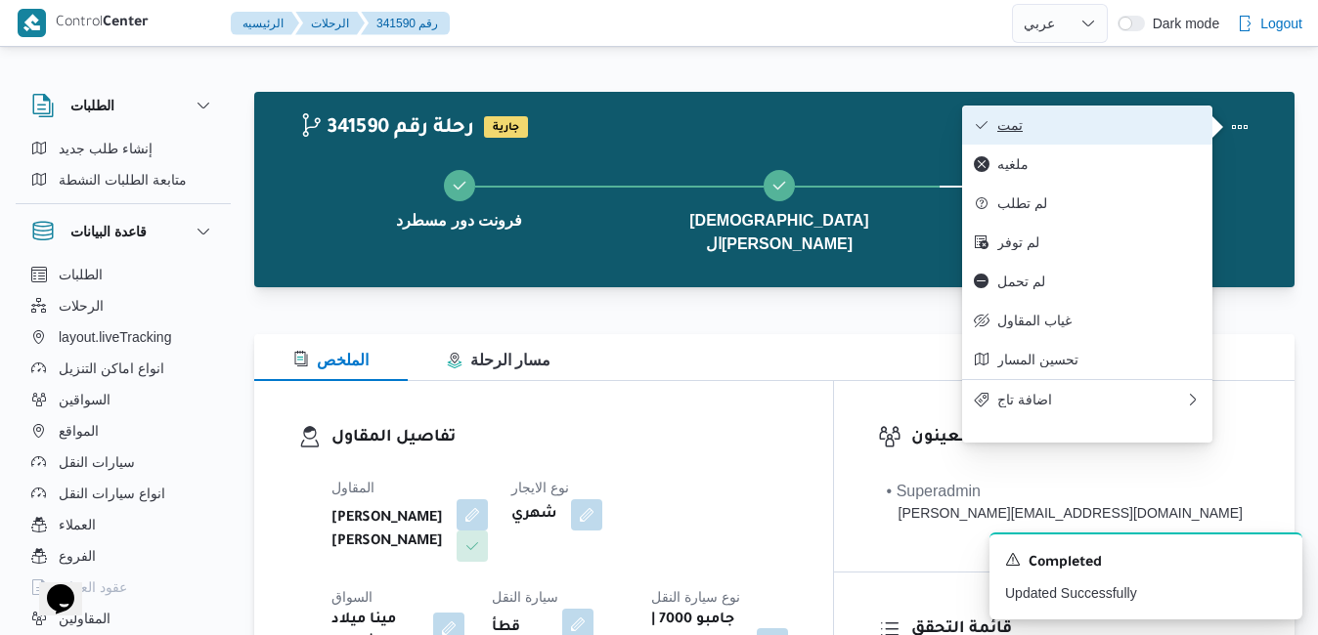
click at [1106, 129] on span "تمت" at bounding box center [1098, 125] width 203 height 16
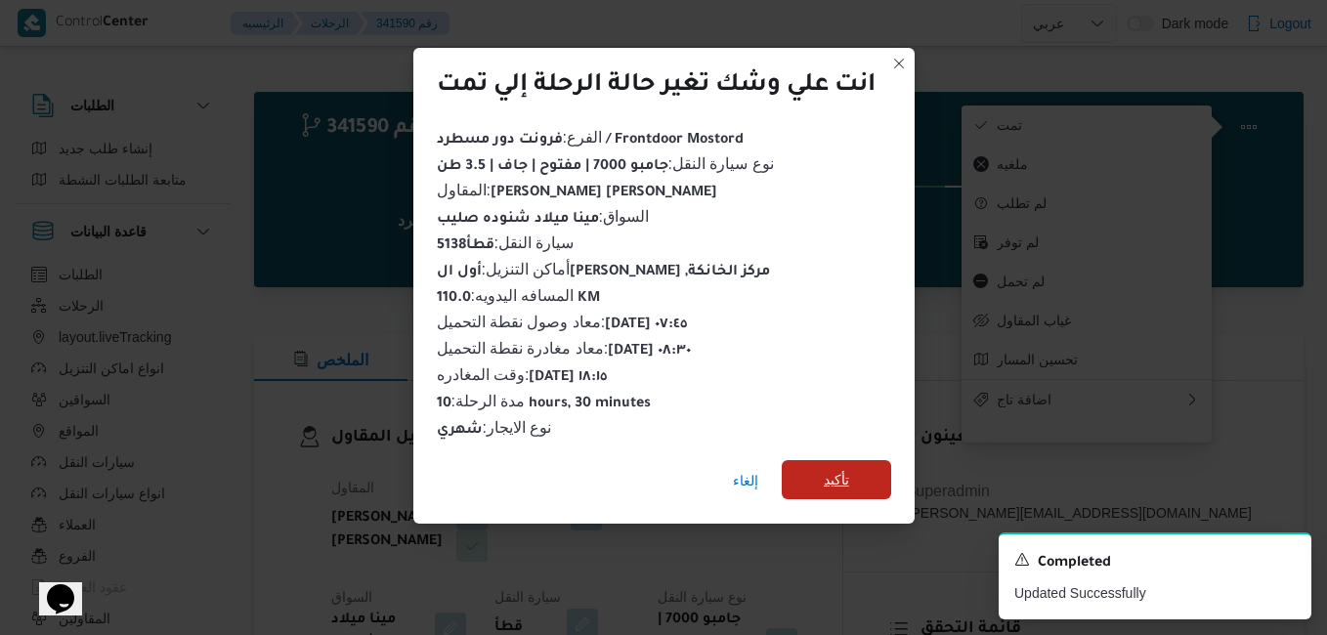
click at [860, 478] on span "تأكيد" at bounding box center [836, 479] width 109 height 39
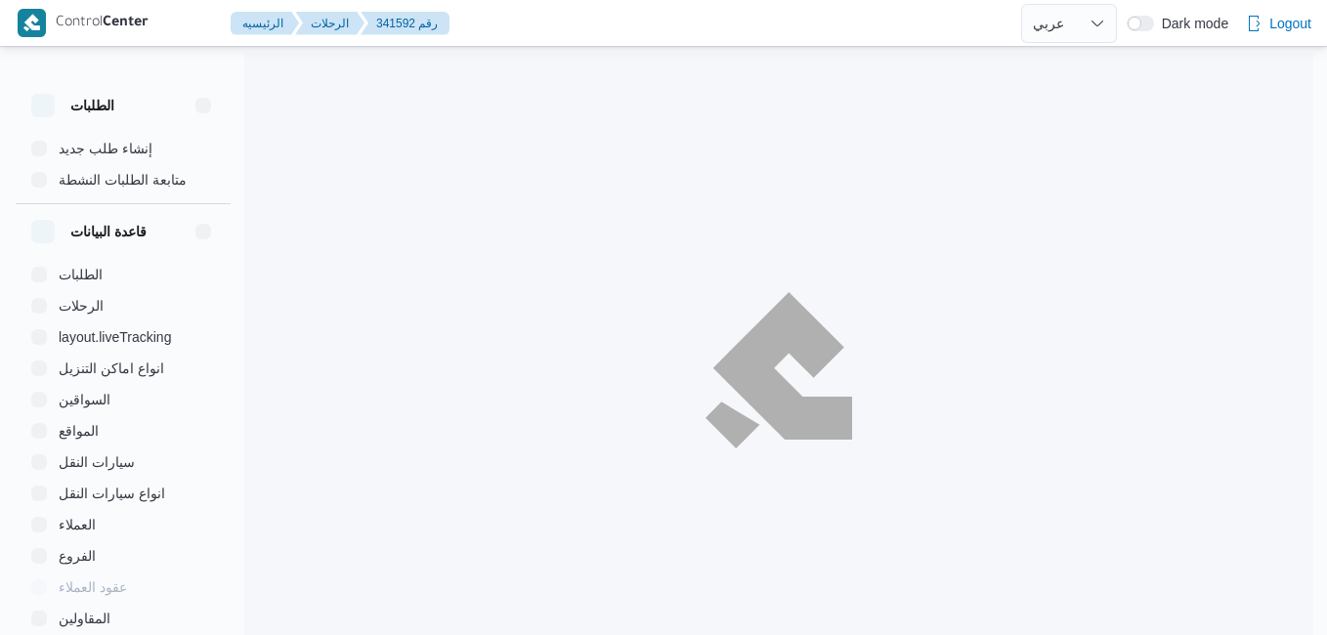
select select "ar"
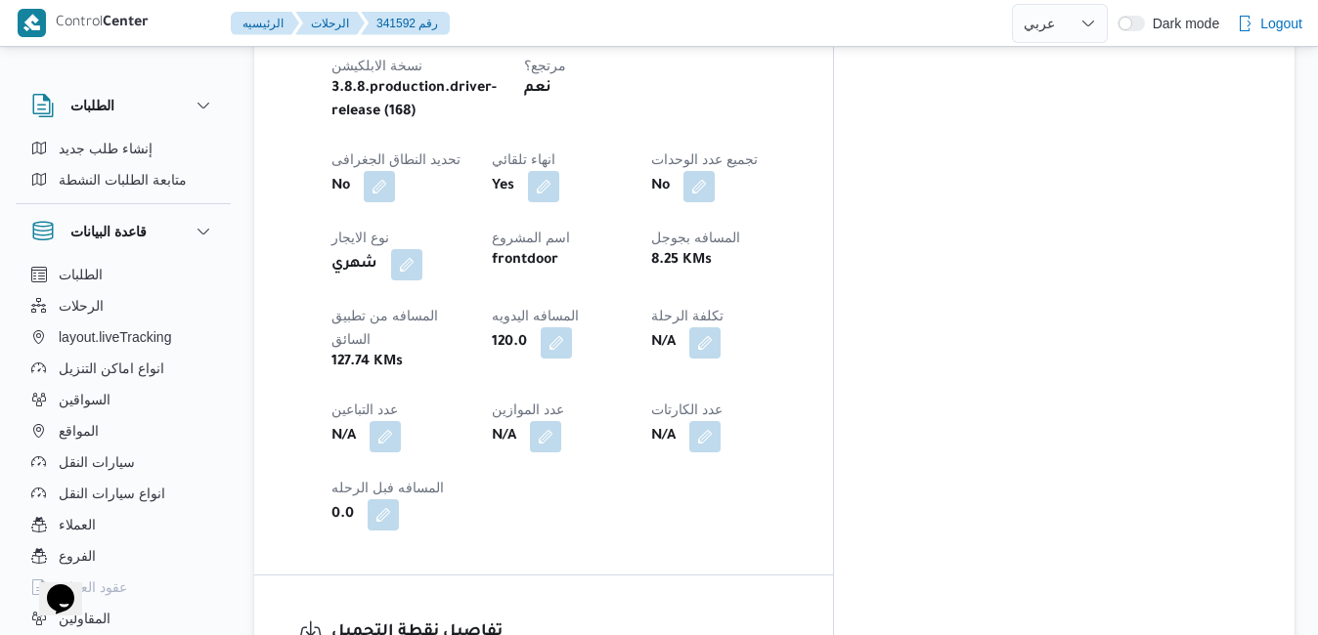
scroll to position [1017, 0]
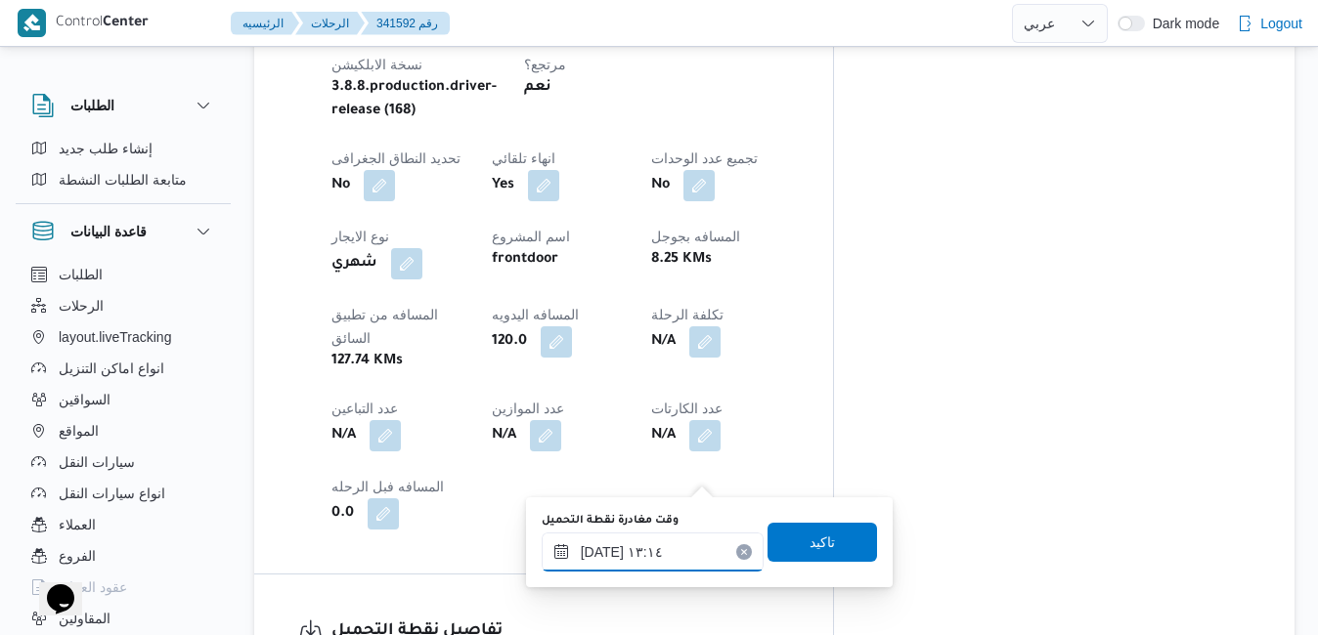
click at [626, 568] on input "٠٨/١٠/٢٠٢٥ ١٣:١٤" at bounding box center [653, 552] width 222 height 39
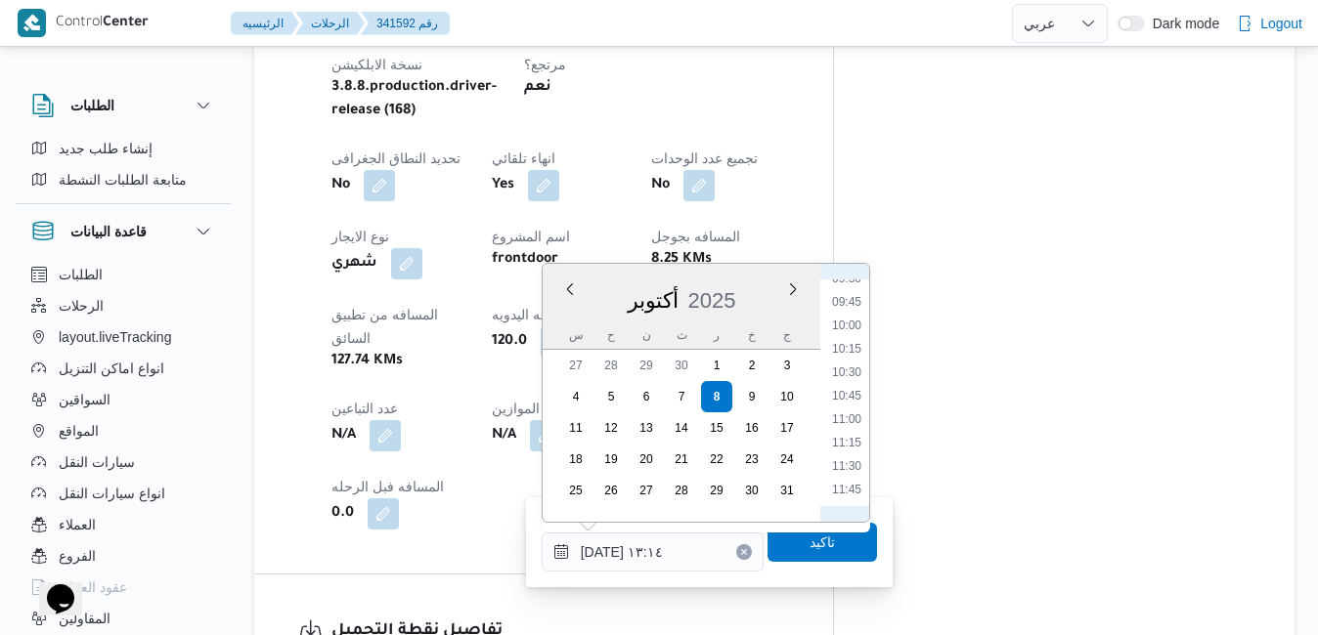
scroll to position [655, 0]
click at [846, 435] on li "08:30" at bounding box center [846, 432] width 45 height 20
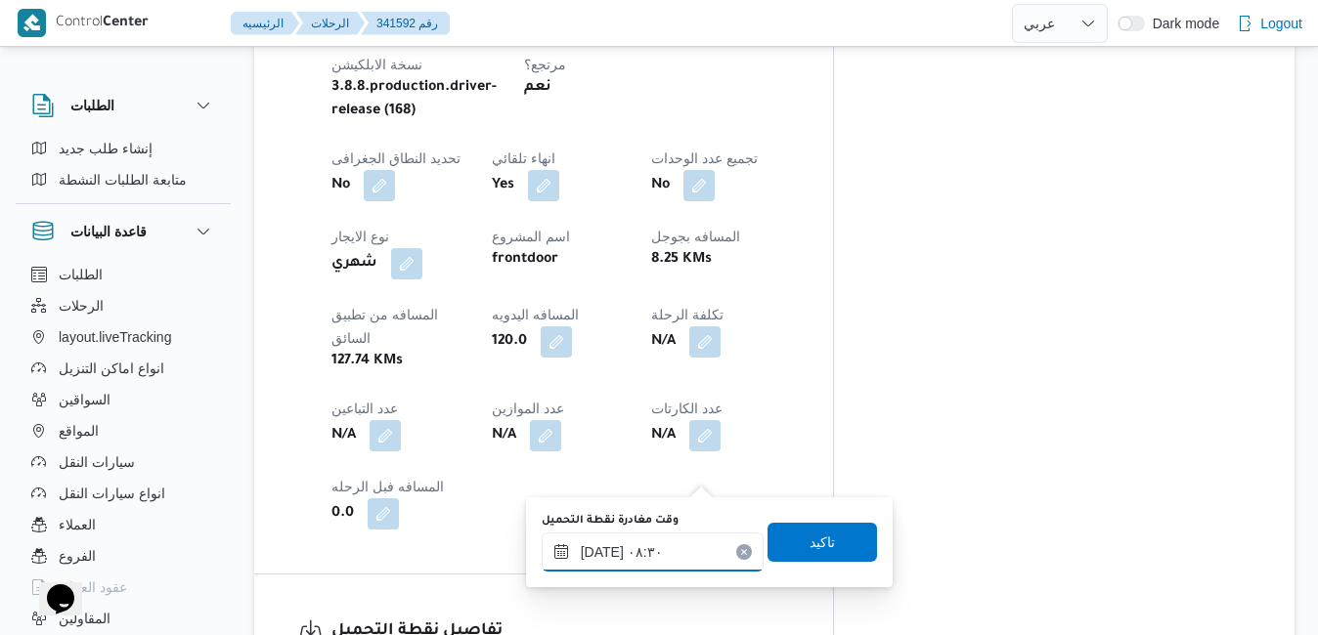
click at [660, 554] on input "٠٨/١٠/٢٠٢٥ ٠٨:٣٠" at bounding box center [653, 552] width 222 height 39
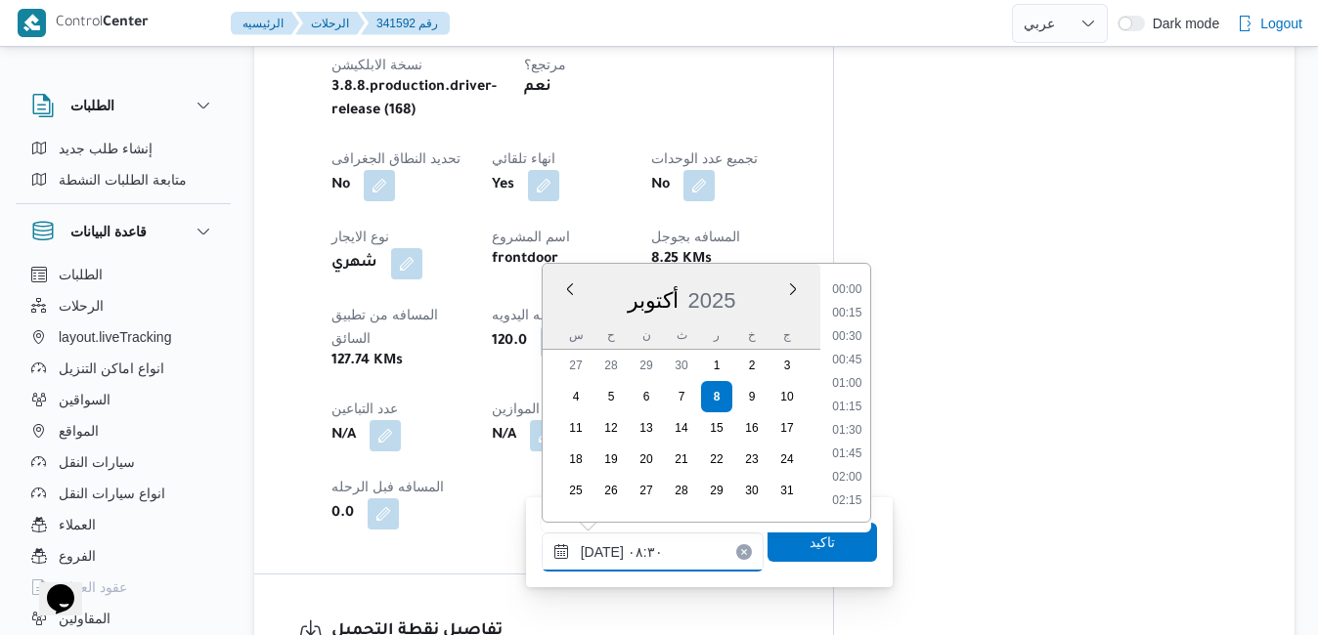
scroll to position [678, 0]
click at [852, 433] on li "08:45" at bounding box center [846, 432] width 45 height 20
type input "٠٨/١٠/٢٠٢٥ ٠٨:٤٥"
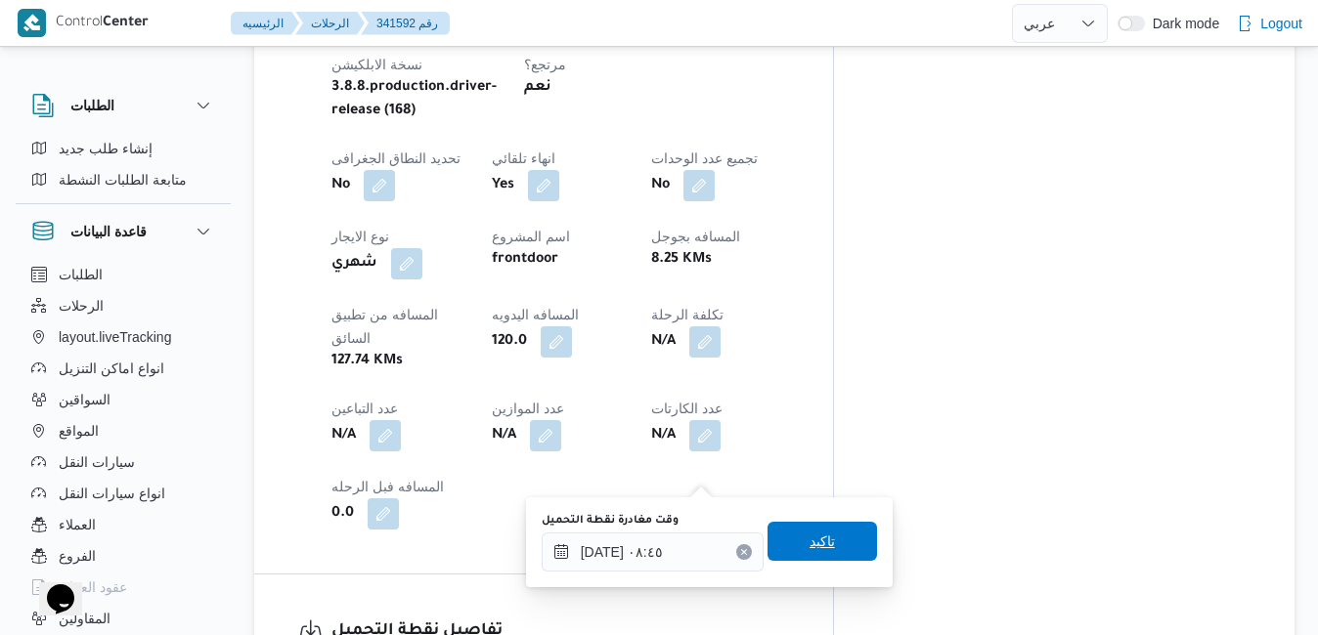
click at [810, 544] on span "تاكيد" at bounding box center [821, 541] width 25 height 23
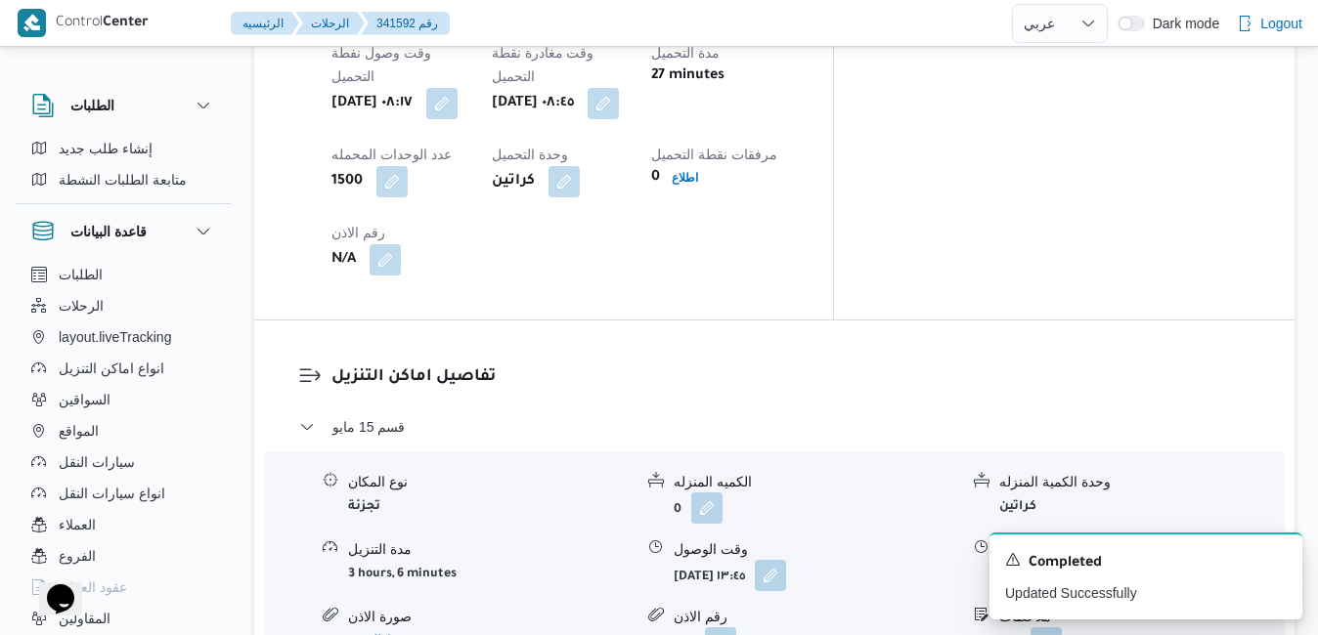
scroll to position [1759, 0]
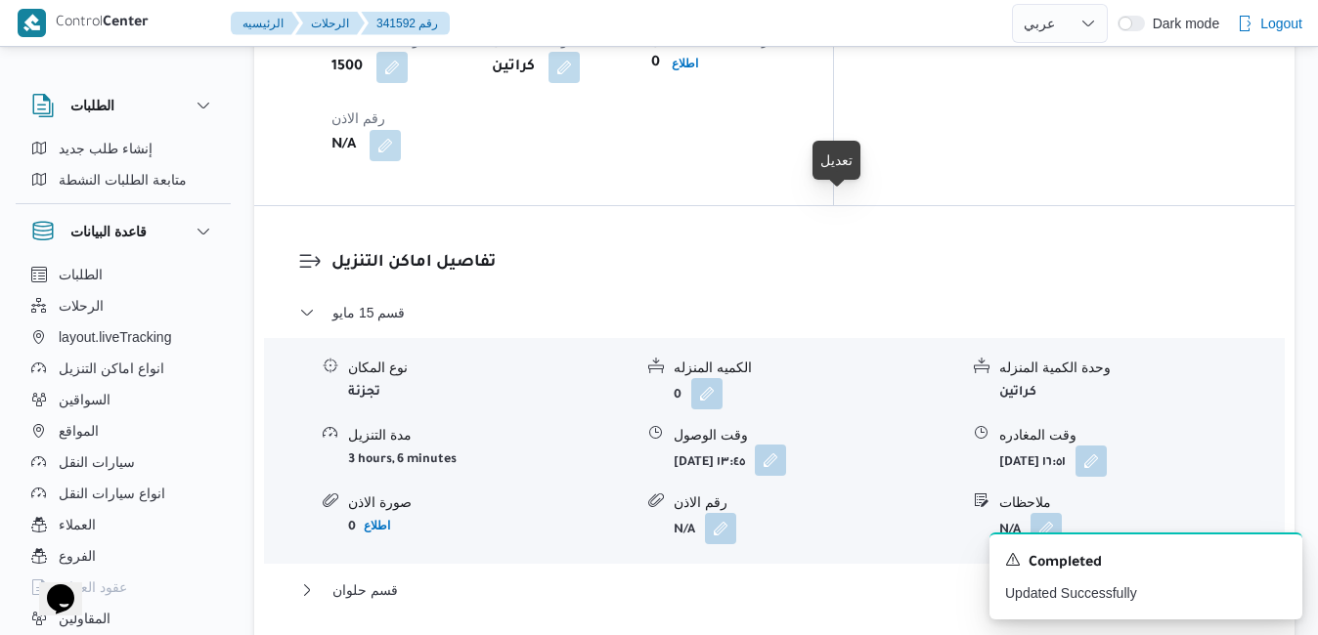
click at [786, 445] on button "button" at bounding box center [770, 460] width 31 height 31
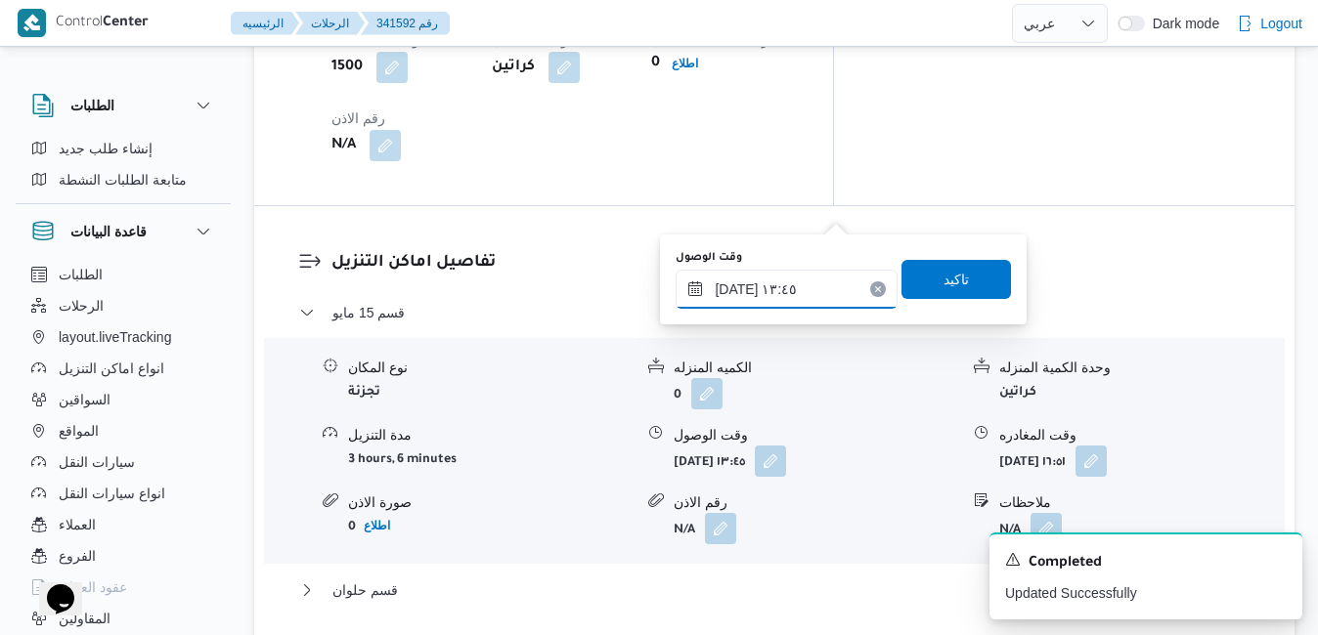
click at [788, 296] on input "٠٨/١٠/٢٠٢٥ ١٣:٤٥" at bounding box center [786, 289] width 222 height 39
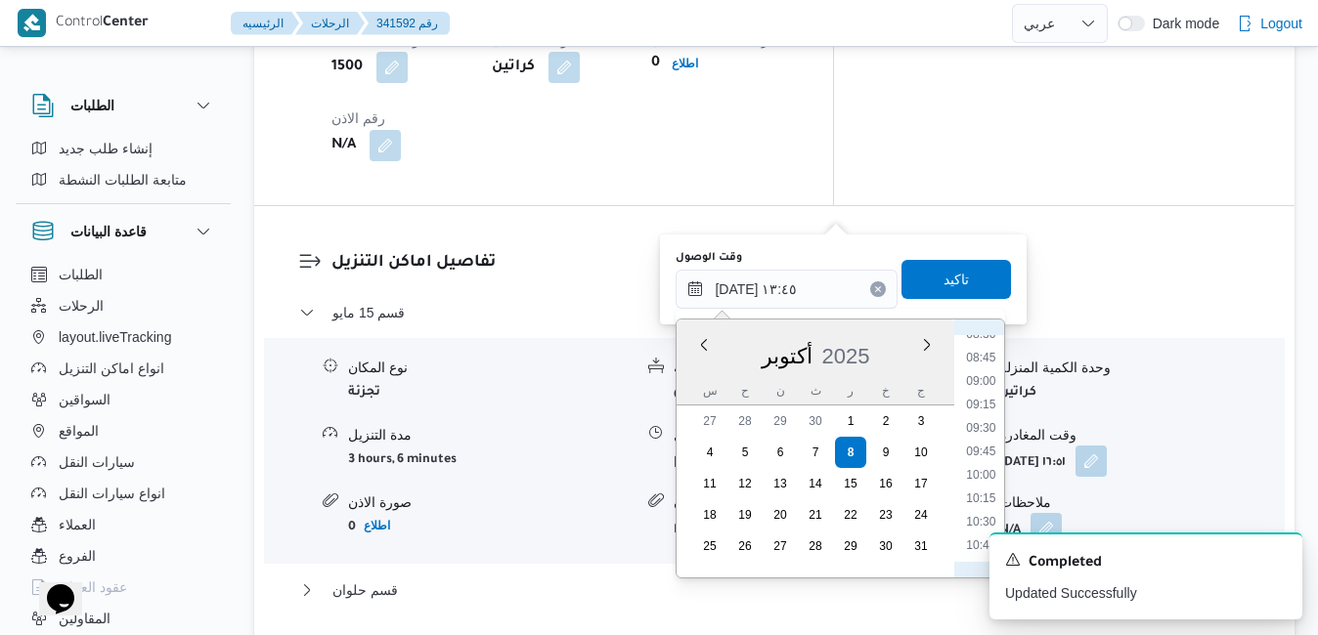
scroll to position [774, 0]
click at [983, 487] on li "09:45" at bounding box center [981, 486] width 45 height 20
type input "٠٨/١٠/٢٠٢٥ ٠٩:٤٥"
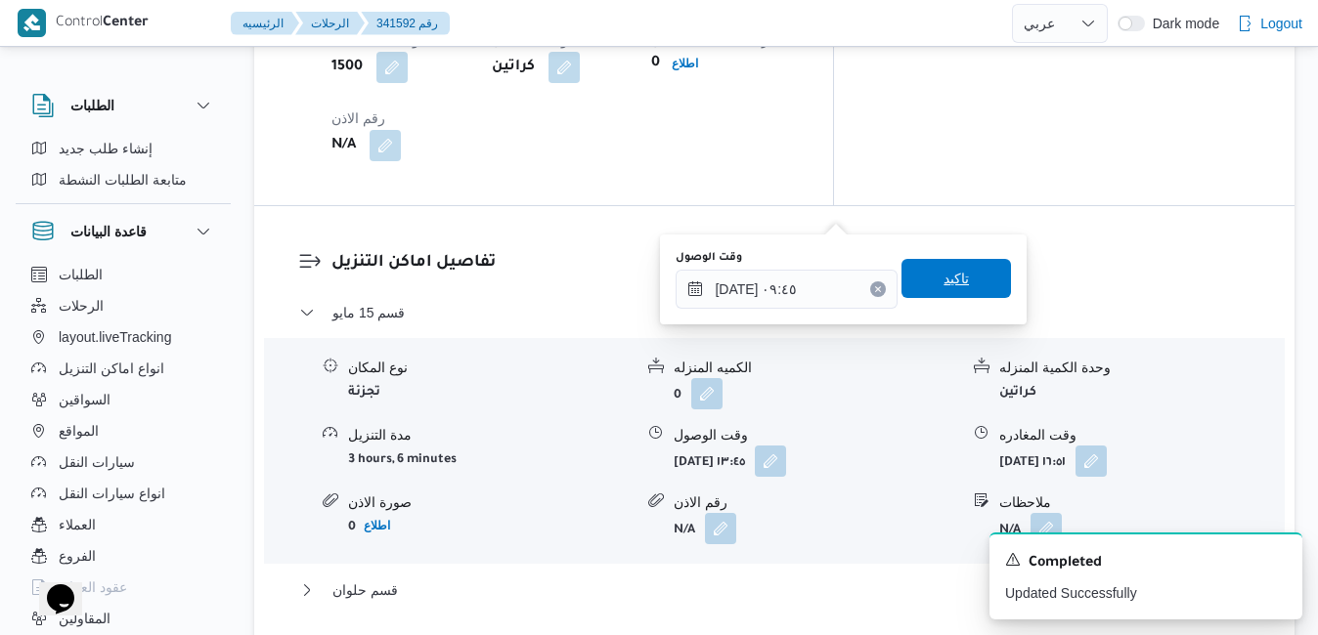
click at [970, 286] on span "تاكيد" at bounding box center [955, 278] width 109 height 39
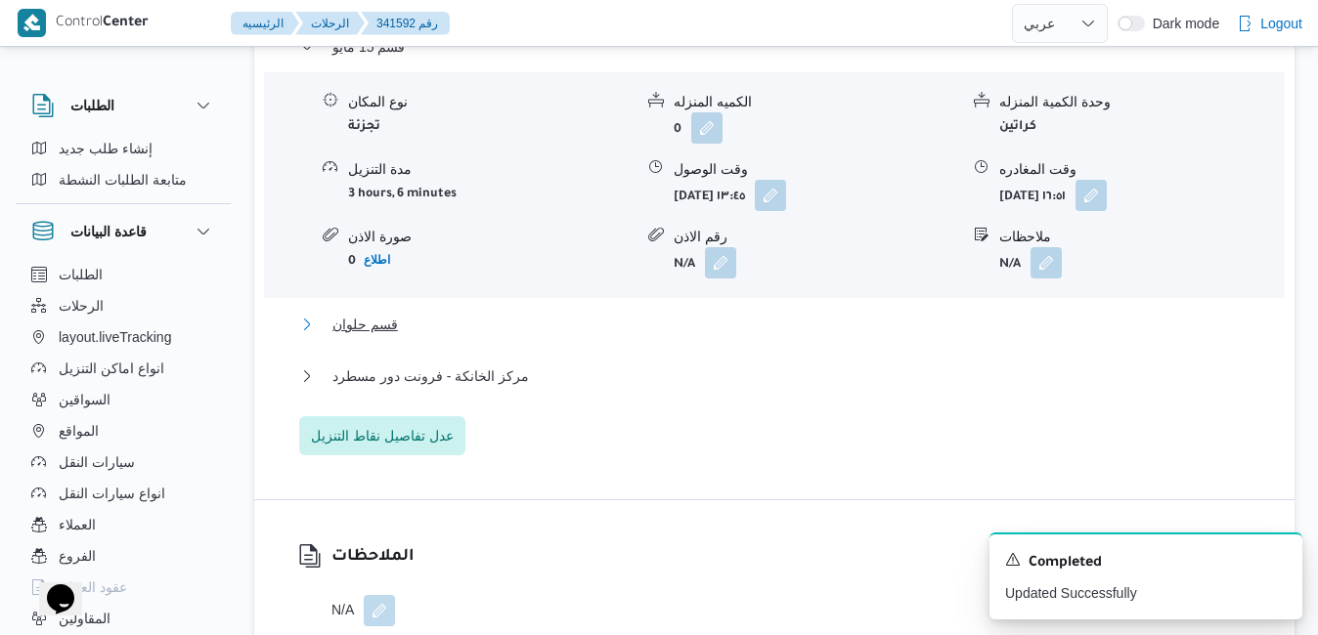
click at [777, 336] on button "قسم حلوان" at bounding box center [774, 324] width 951 height 23
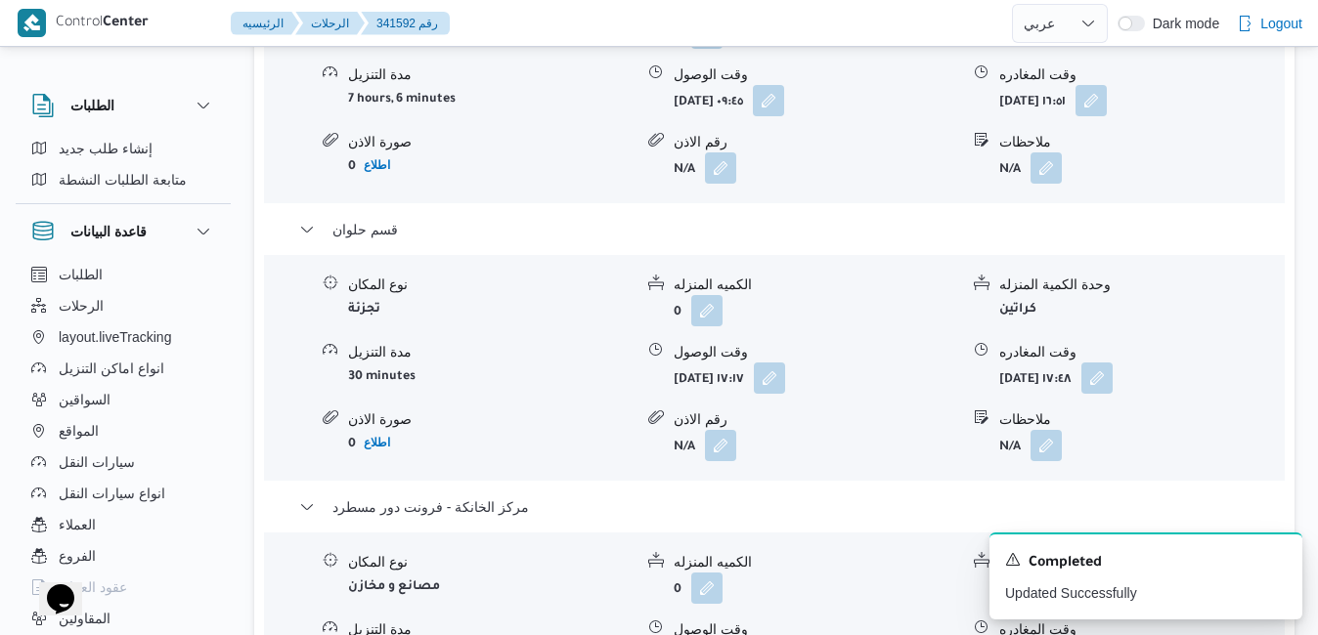
scroll to position [2086, 0]
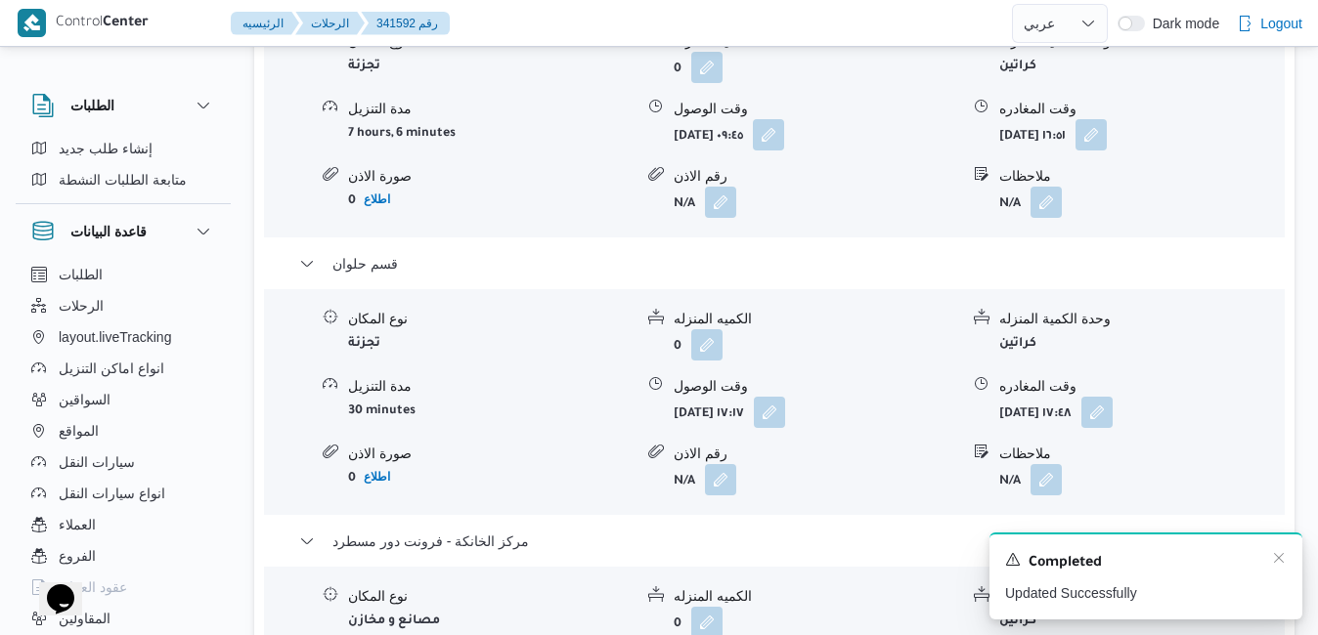
click at [1287, 561] on div "A new notification appears Completed Updated Successfully" at bounding box center [1145, 576] width 313 height 87
click at [1278, 561] on icon "Dismiss toast" at bounding box center [1279, 558] width 10 height 10
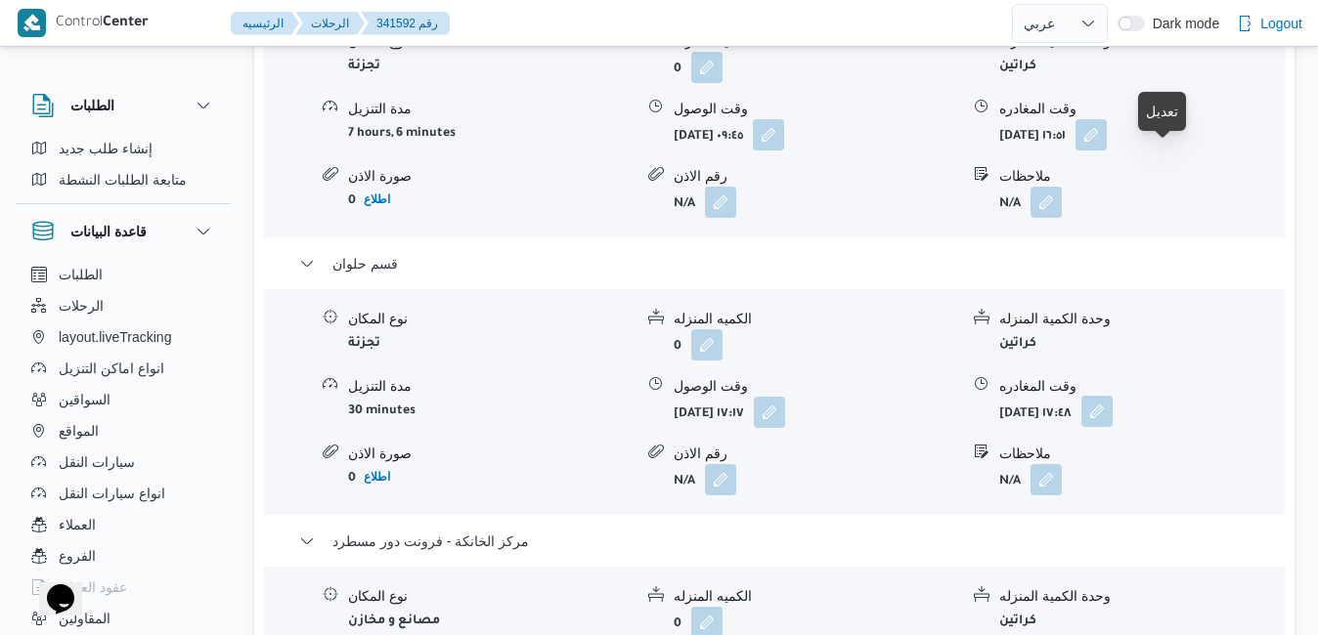
click at [1112, 396] on button "button" at bounding box center [1096, 411] width 31 height 31
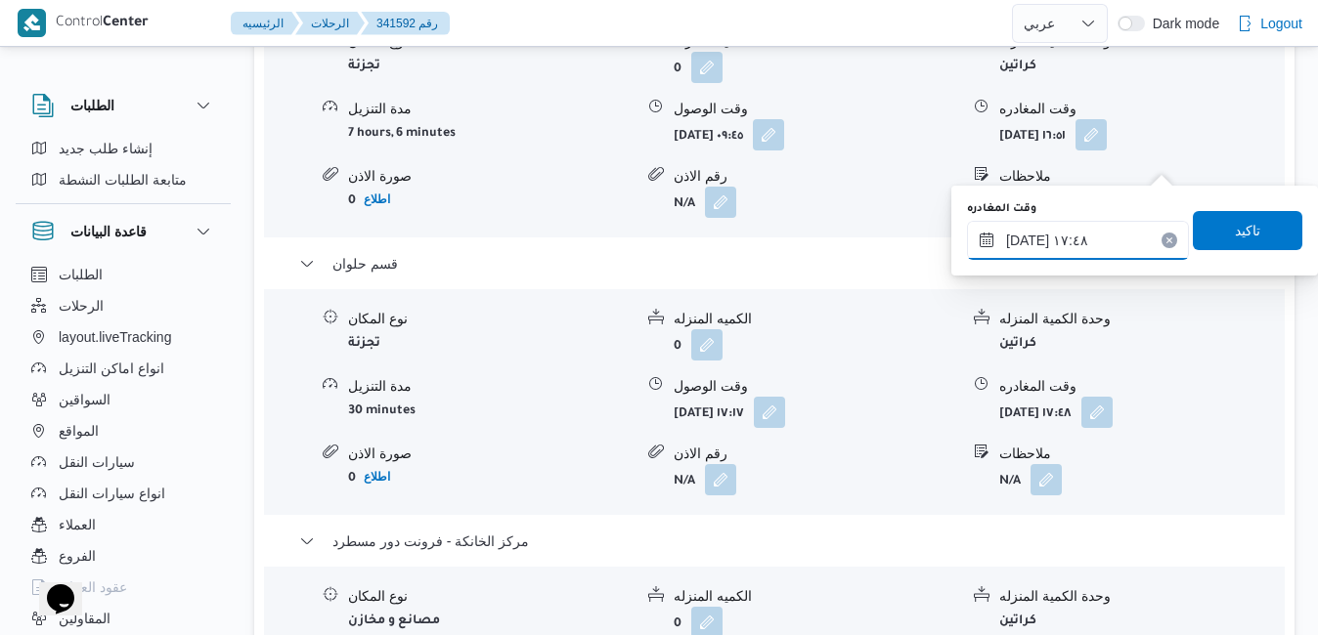
click at [1091, 252] on input "٠٨/١٠/٢٠٢٥ ١٧:٤٨" at bounding box center [1078, 240] width 222 height 39
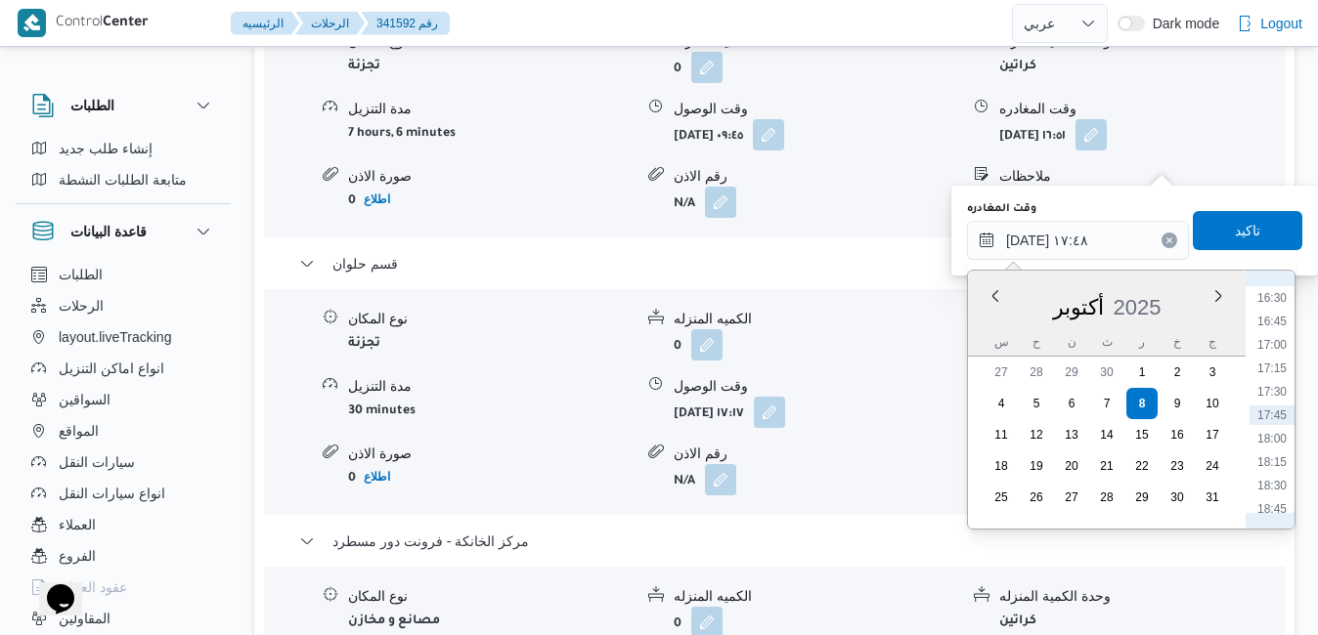
scroll to position [1745, 0]
click at [1272, 332] on li "19:00" at bounding box center [1271, 335] width 45 height 20
type input "[DATE] ١٩:٠٠"
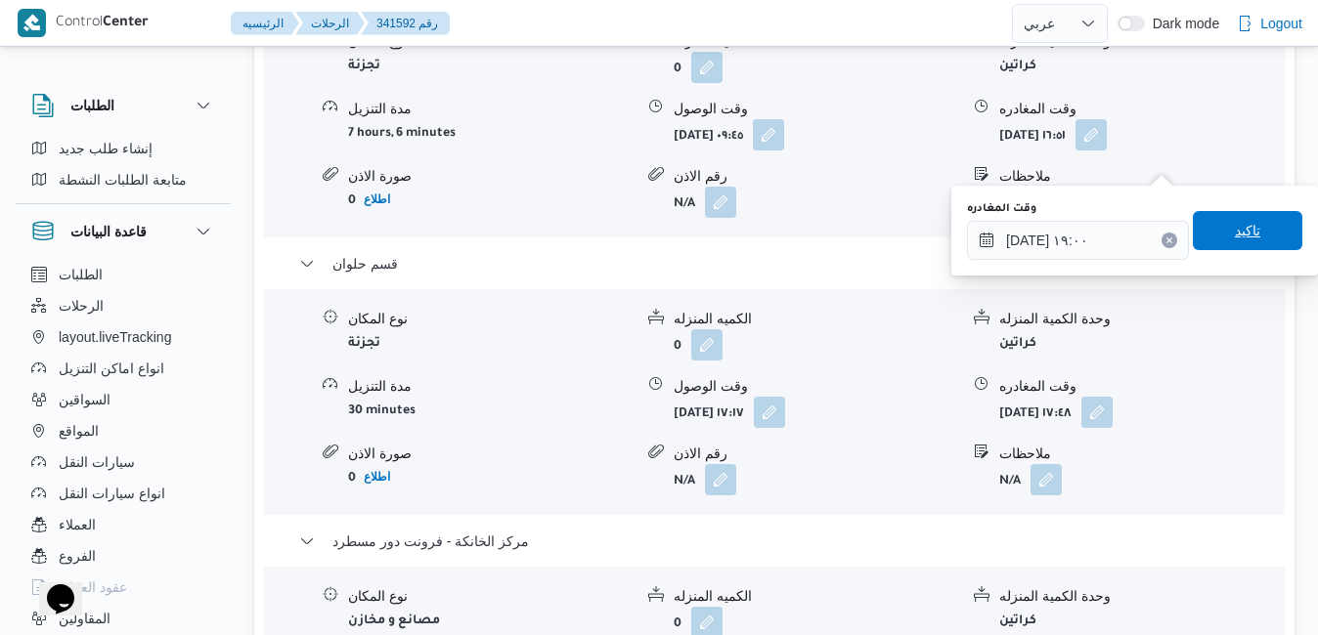
click at [1244, 234] on span "تاكيد" at bounding box center [1247, 230] width 25 height 23
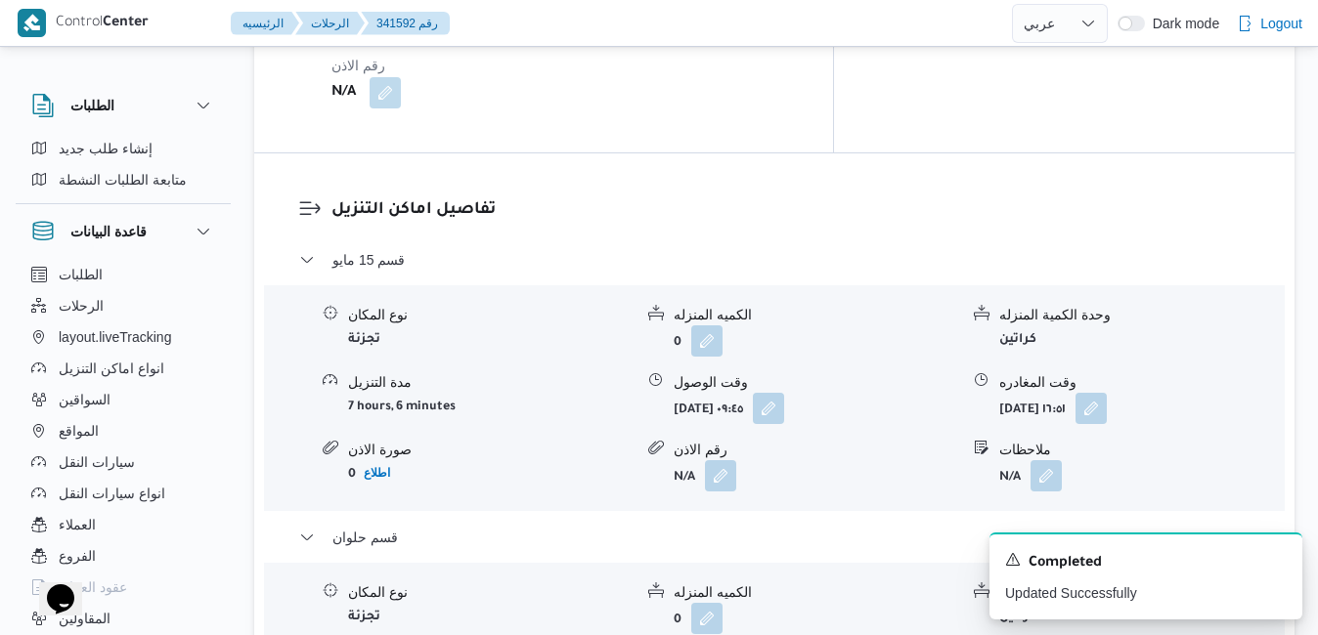
scroll to position [1773, 0]
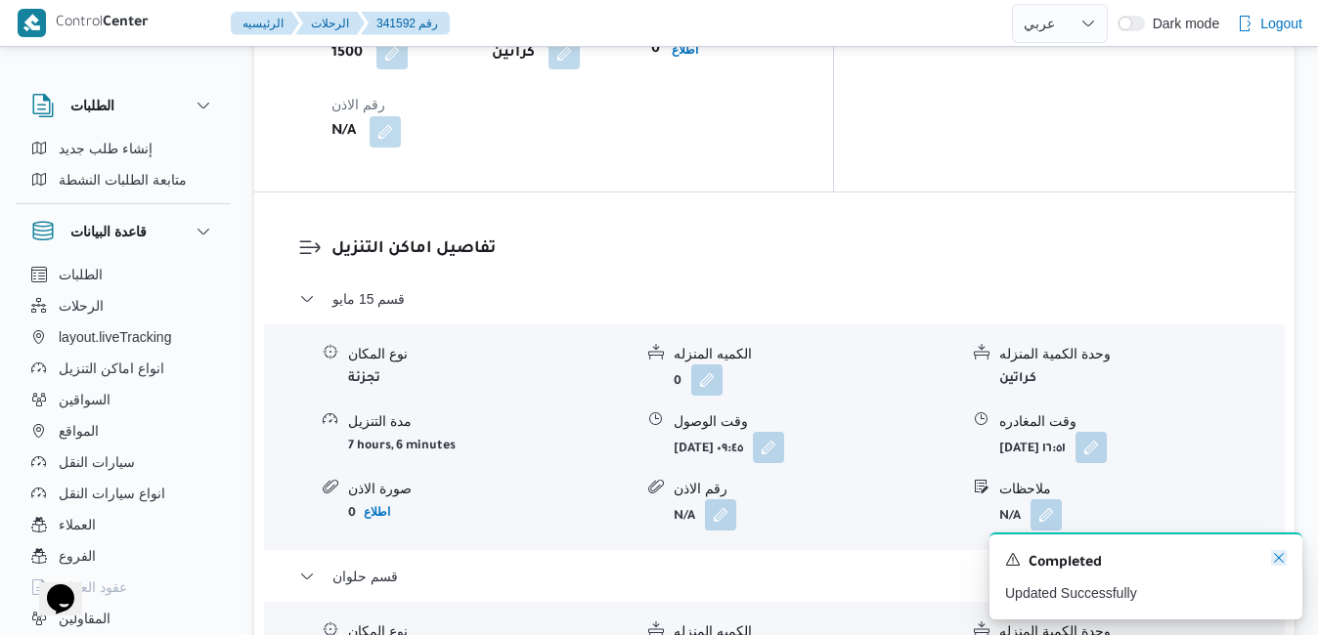
click at [1278, 559] on icon "Dismiss toast" at bounding box center [1279, 558] width 10 height 10
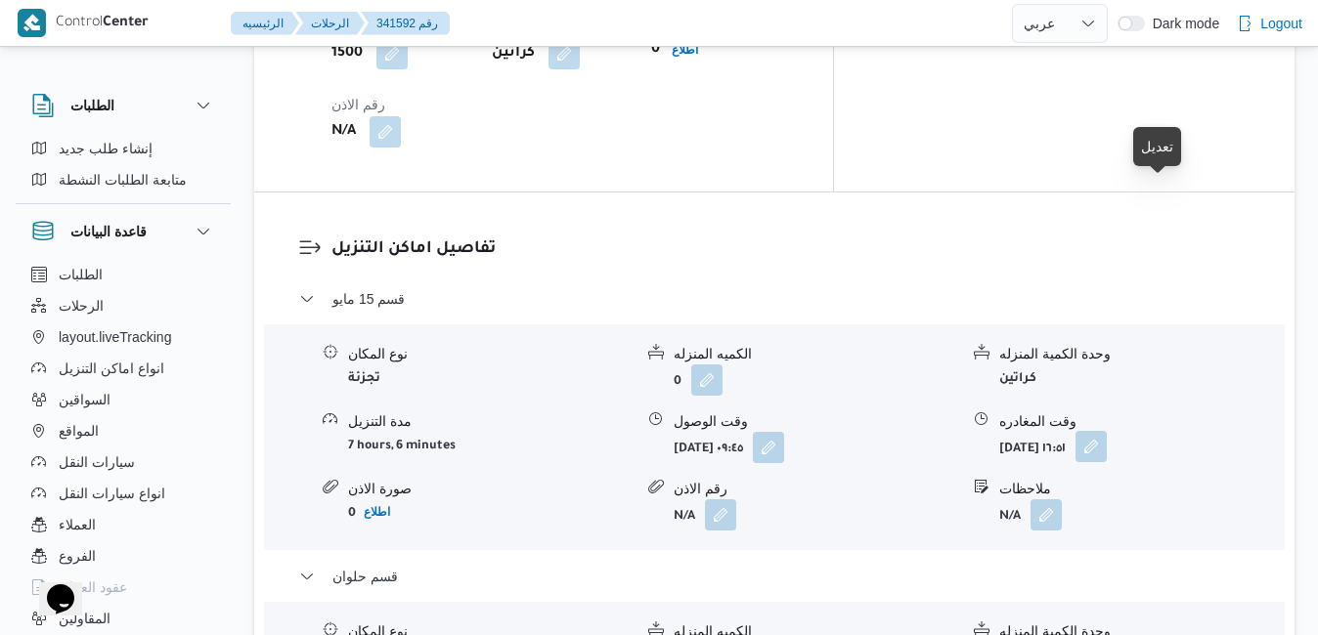
click at [1106, 431] on button "button" at bounding box center [1090, 446] width 31 height 31
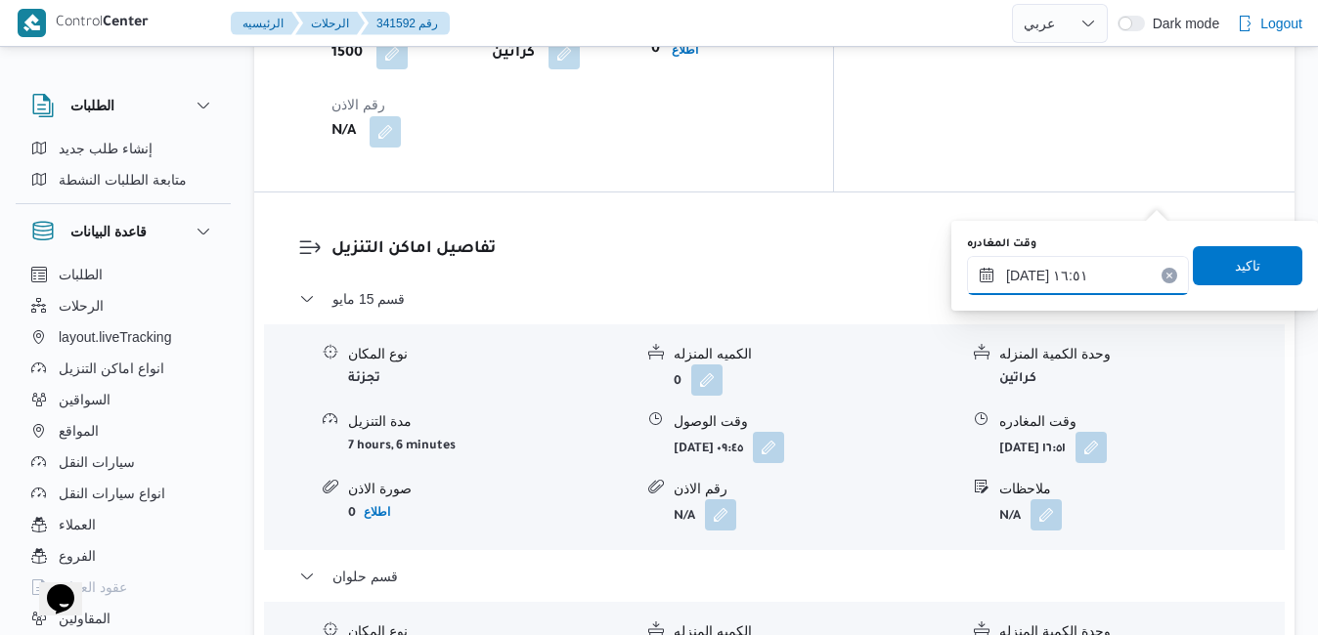
click at [1068, 281] on input "٠٨/١٠/٢٠٢٥ ١٦:٥١" at bounding box center [1078, 275] width 222 height 39
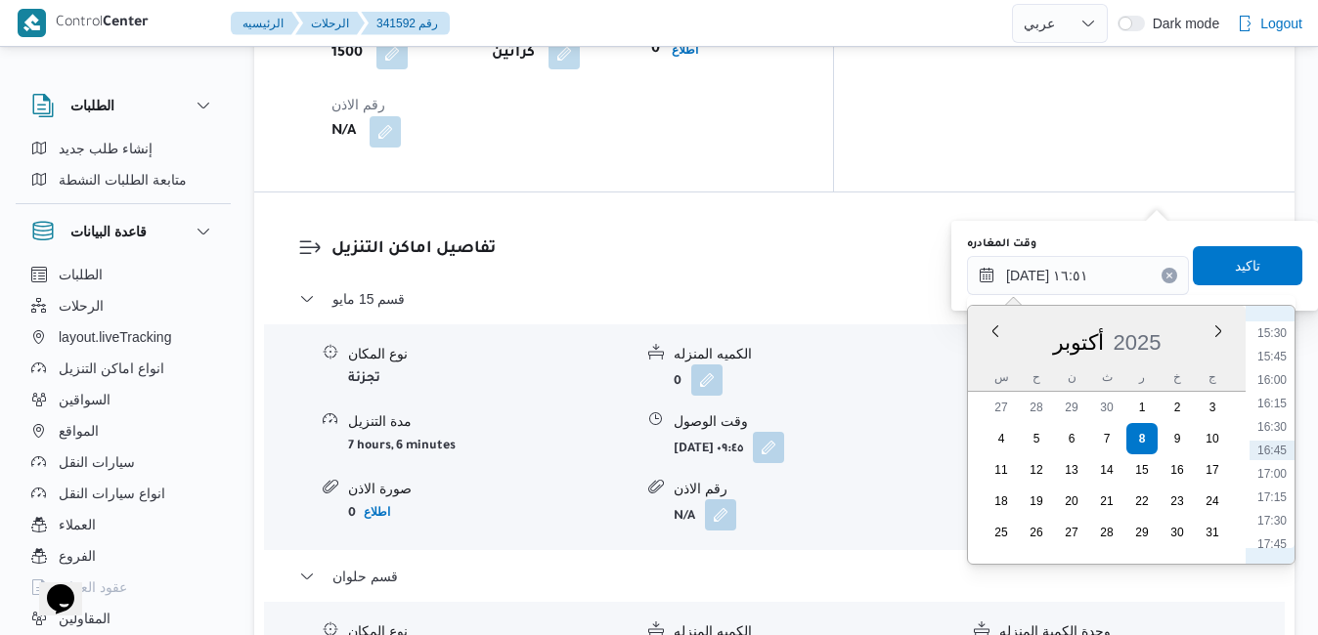
scroll to position [1254, 0]
click at [1277, 388] on li "14:00" at bounding box center [1271, 391] width 45 height 20
type input "٠٨/١٠/٢٠٢٥ ١٤:٠٠"
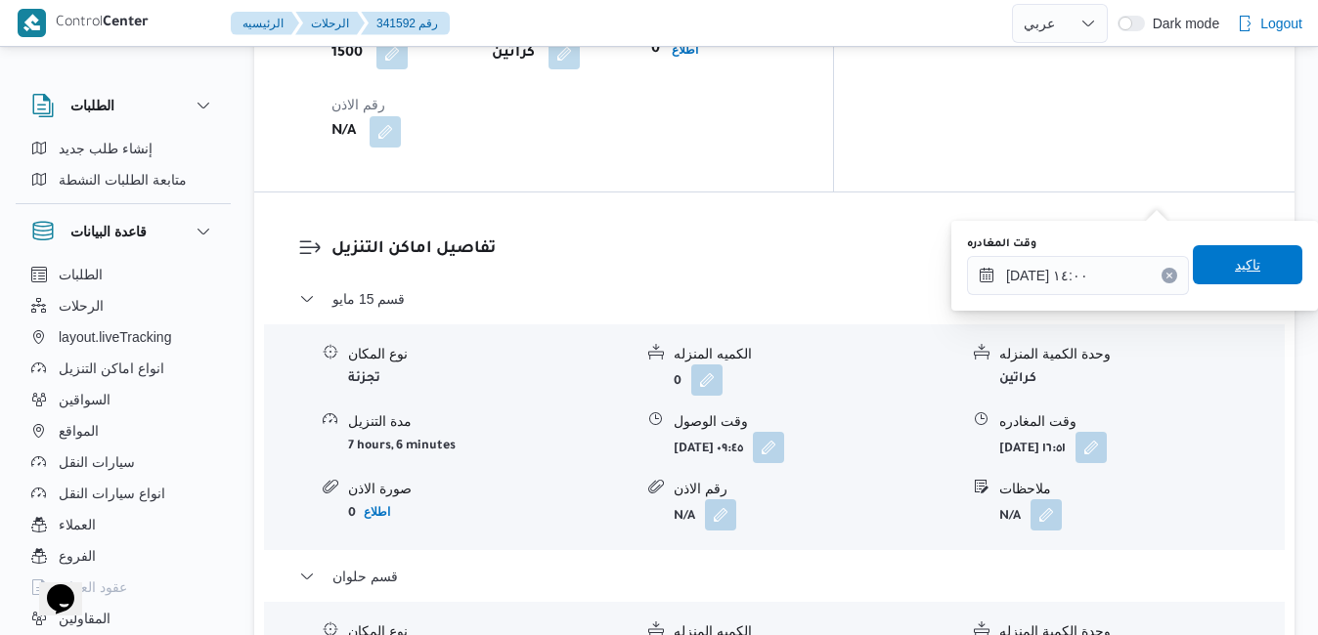
click at [1246, 272] on span "تاكيد" at bounding box center [1247, 264] width 109 height 39
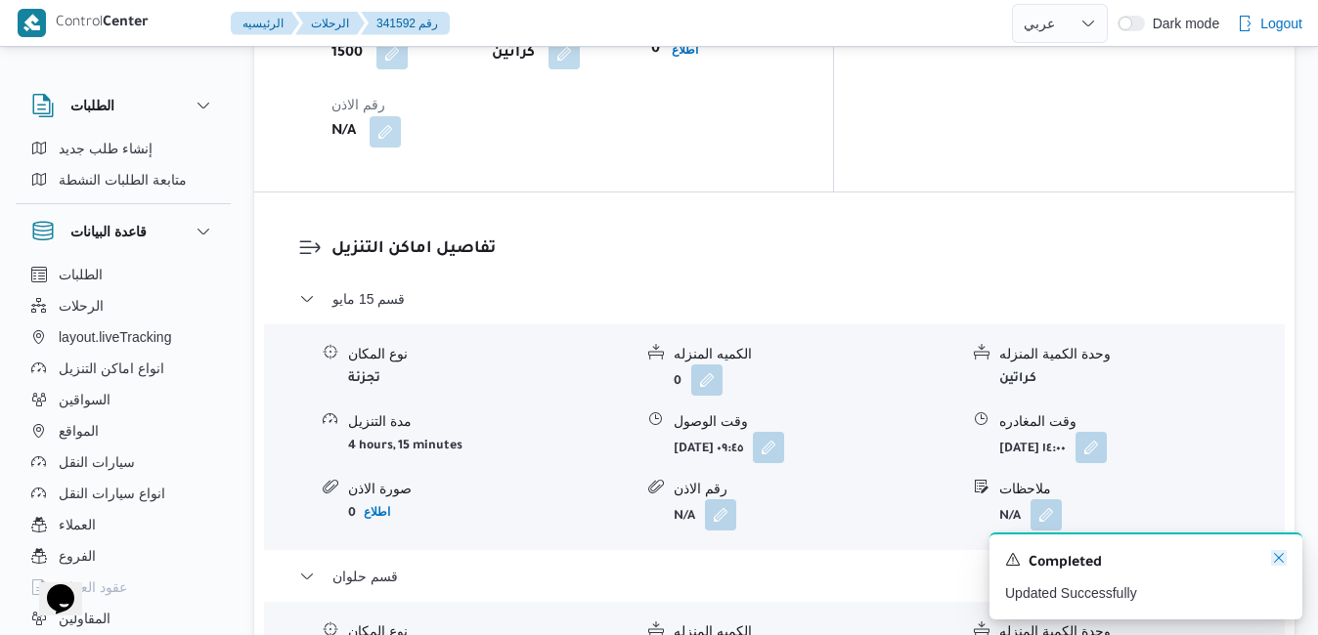
click at [1278, 558] on icon "Dismiss toast" at bounding box center [1279, 558] width 16 height 16
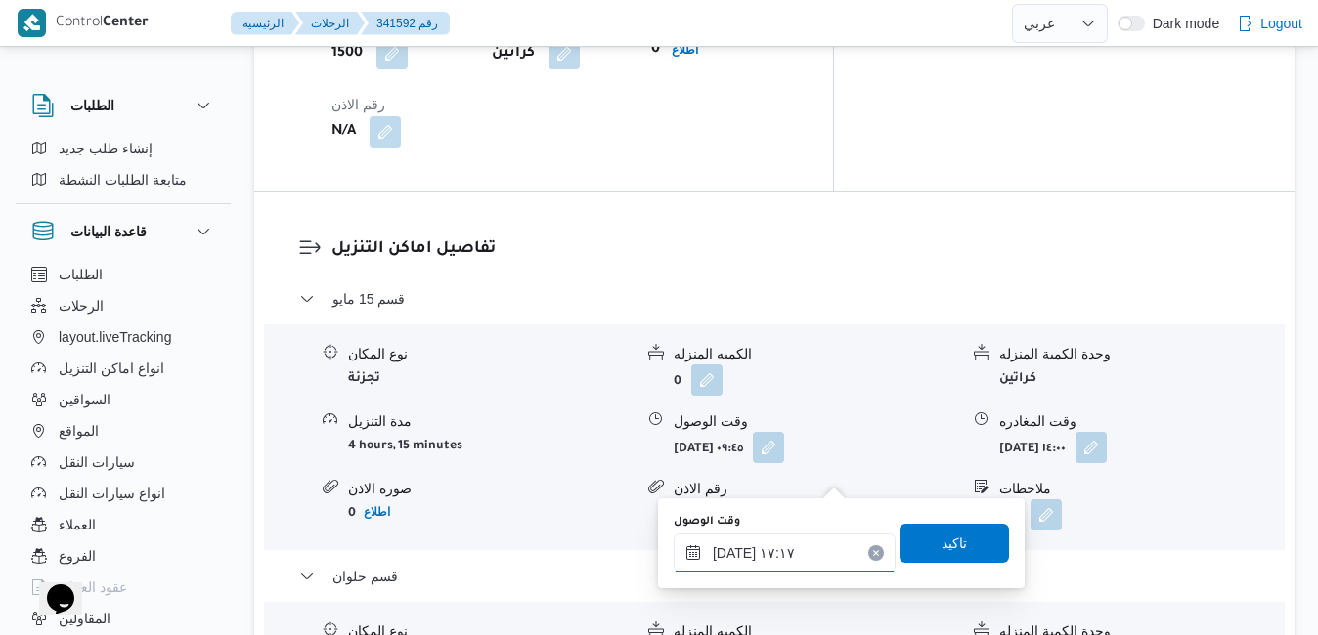
click at [743, 547] on input "٠٨/١٠/٢٠٢٥ ١٧:١٧" at bounding box center [784, 553] width 222 height 39
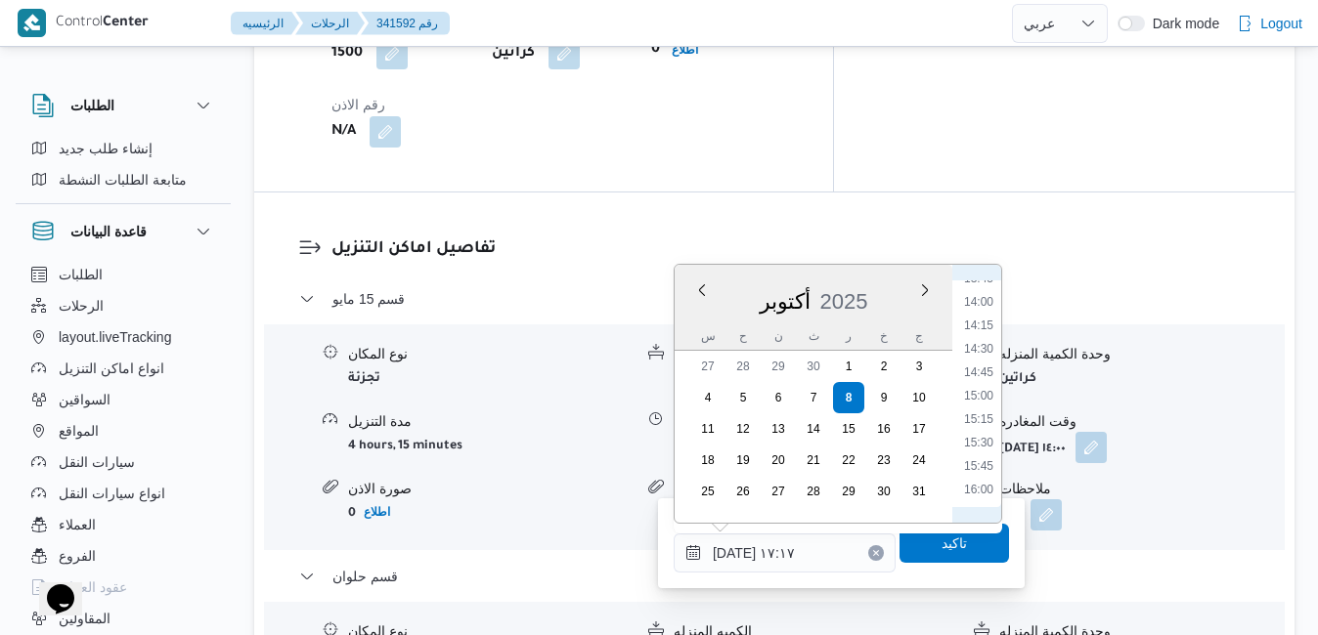
scroll to position [1301, 0]
click at [995, 353] on li "14:30" at bounding box center [978, 350] width 45 height 20
type input "٠٨/١٠/٢٠٢٥ ١٤:٣٠"
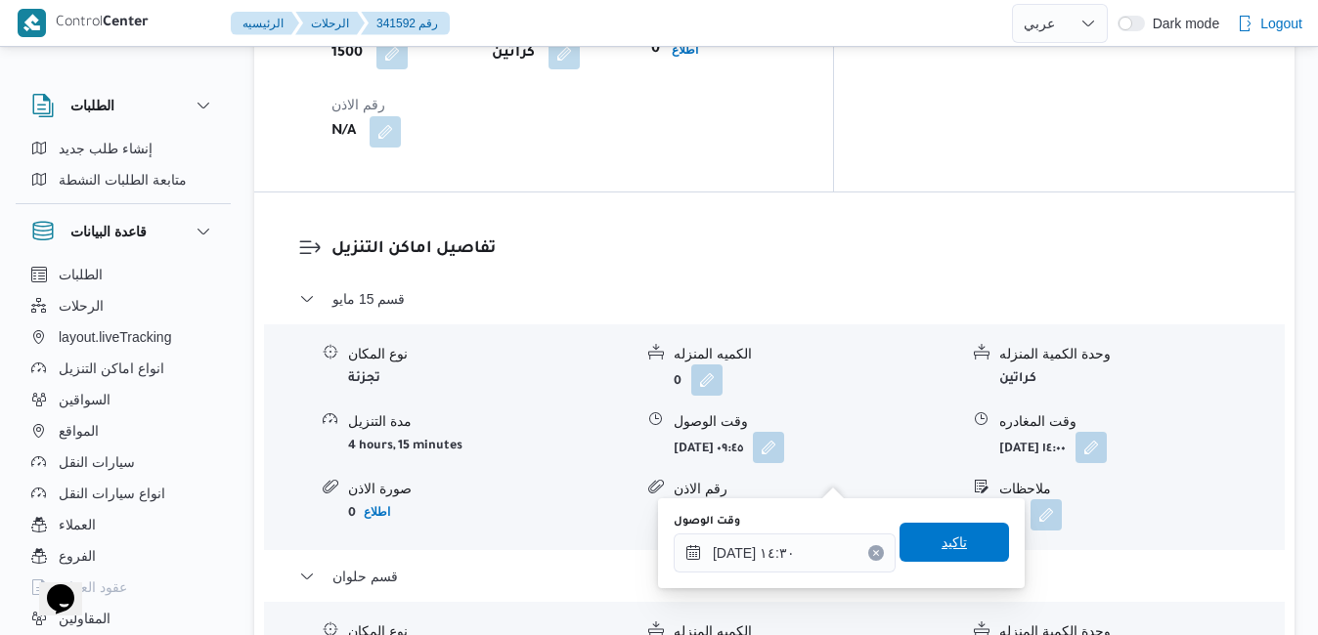
click at [902, 544] on span "تاكيد" at bounding box center [953, 542] width 109 height 39
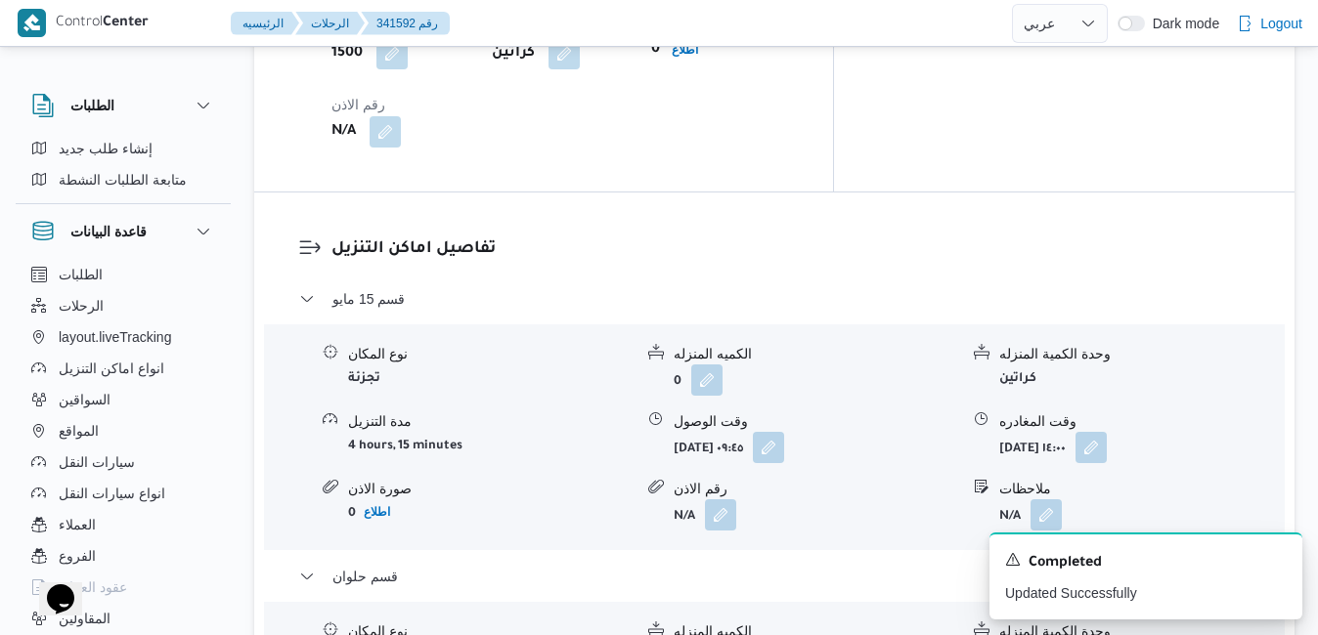
scroll to position [0, 0]
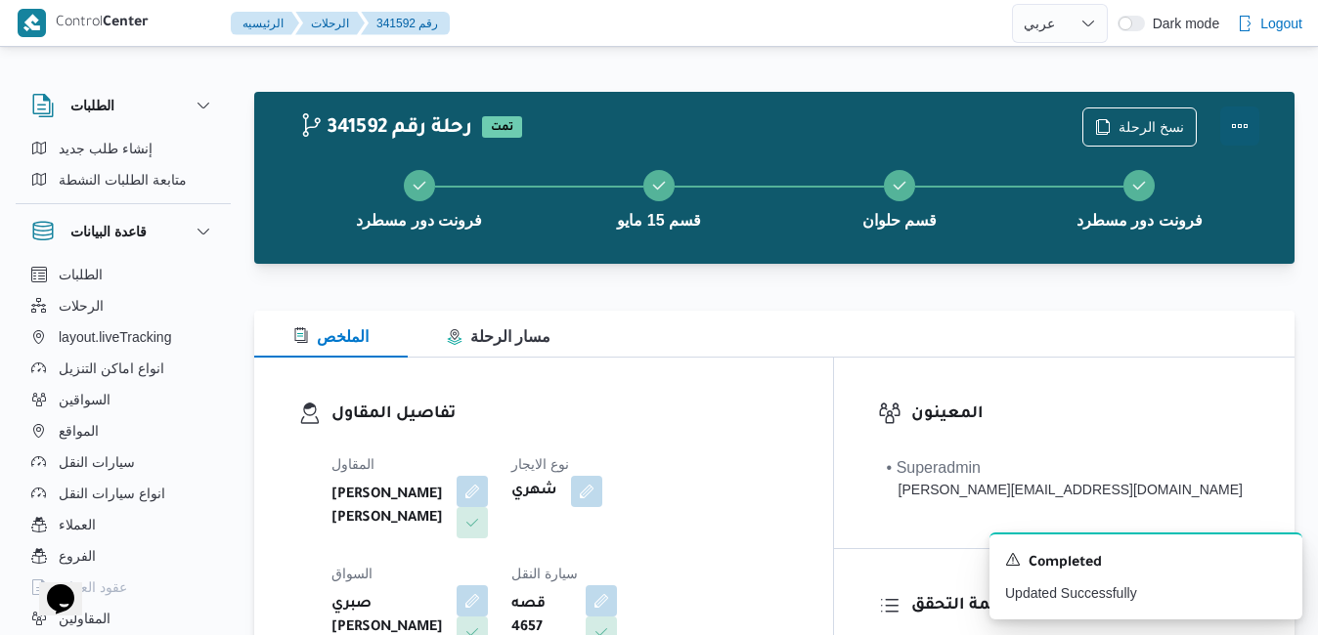
click at [1243, 125] on button "Actions" at bounding box center [1239, 126] width 39 height 39
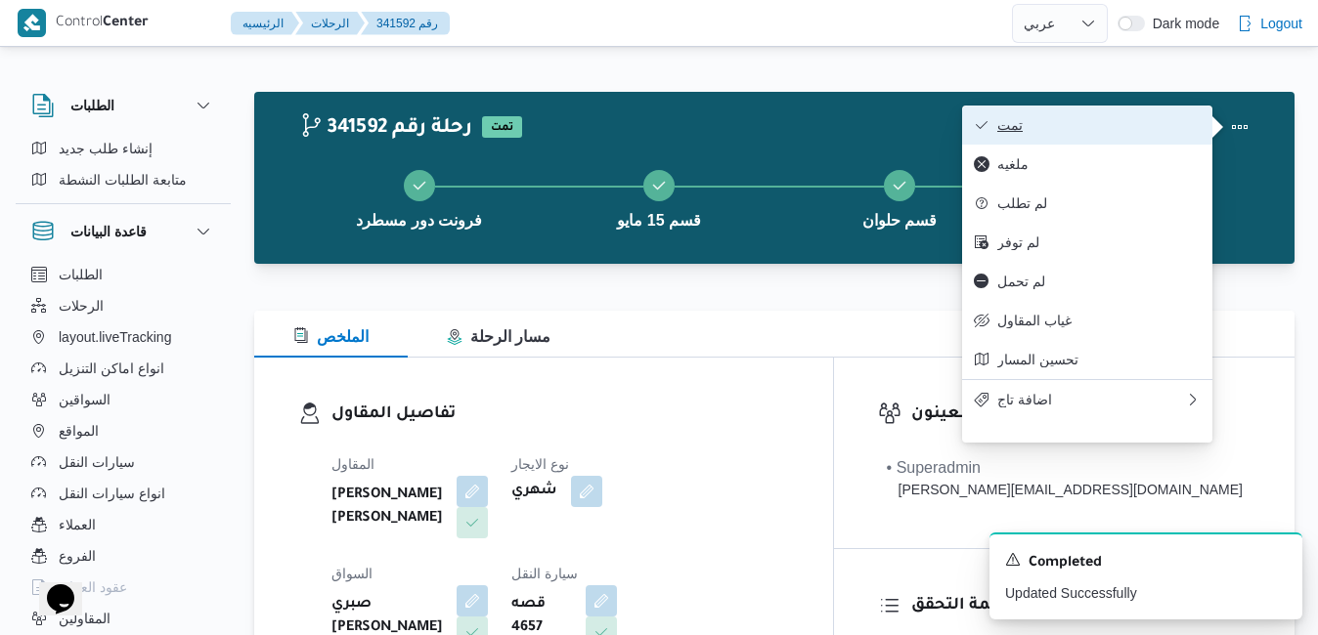
click at [1135, 133] on span "تمت" at bounding box center [1098, 125] width 203 height 16
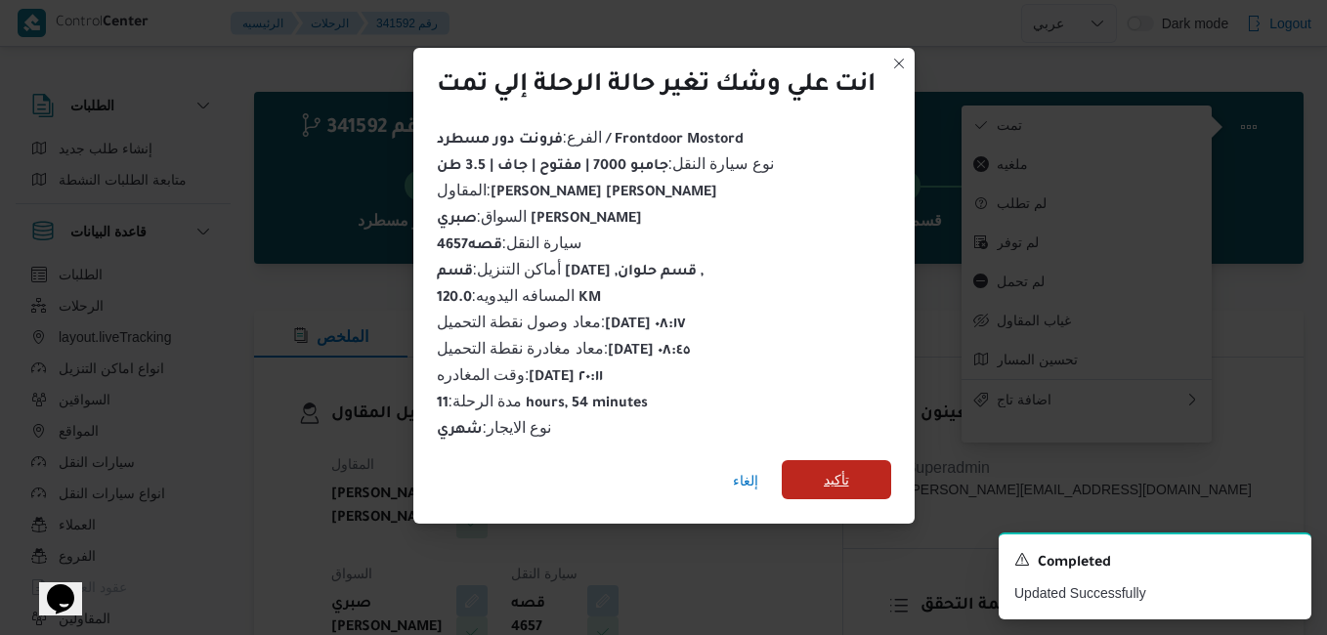
click at [837, 471] on span "تأكيد" at bounding box center [836, 479] width 25 height 23
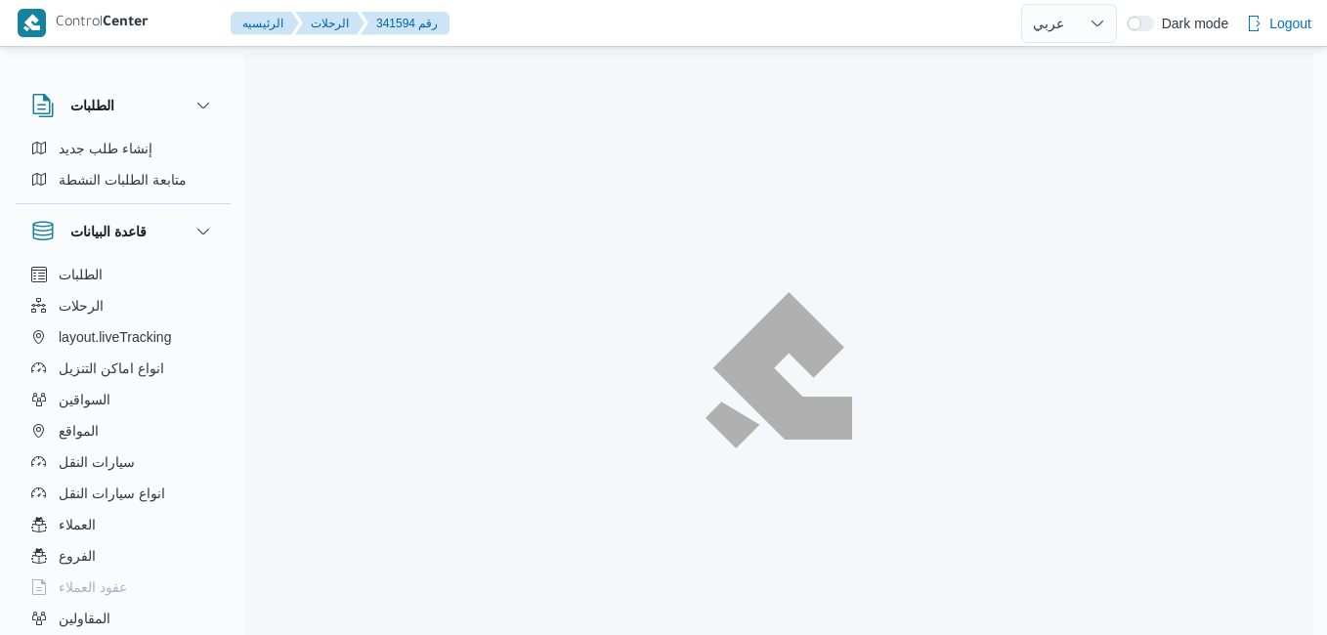
select select "ar"
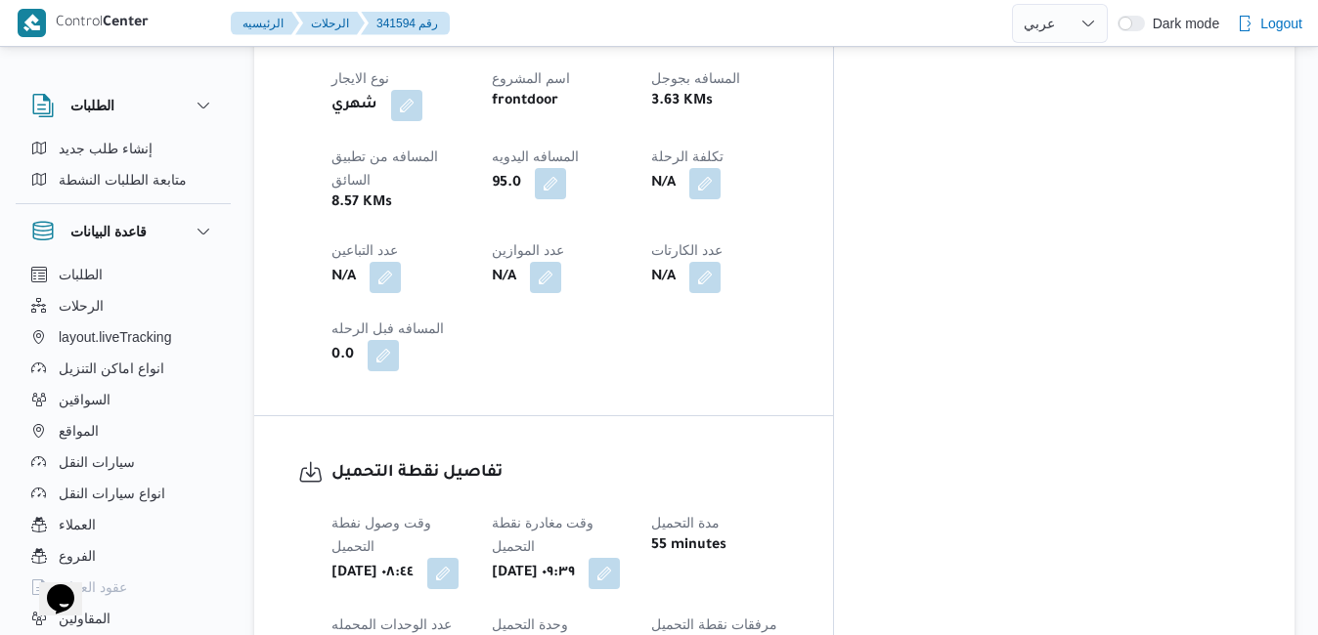
scroll to position [1142, 0]
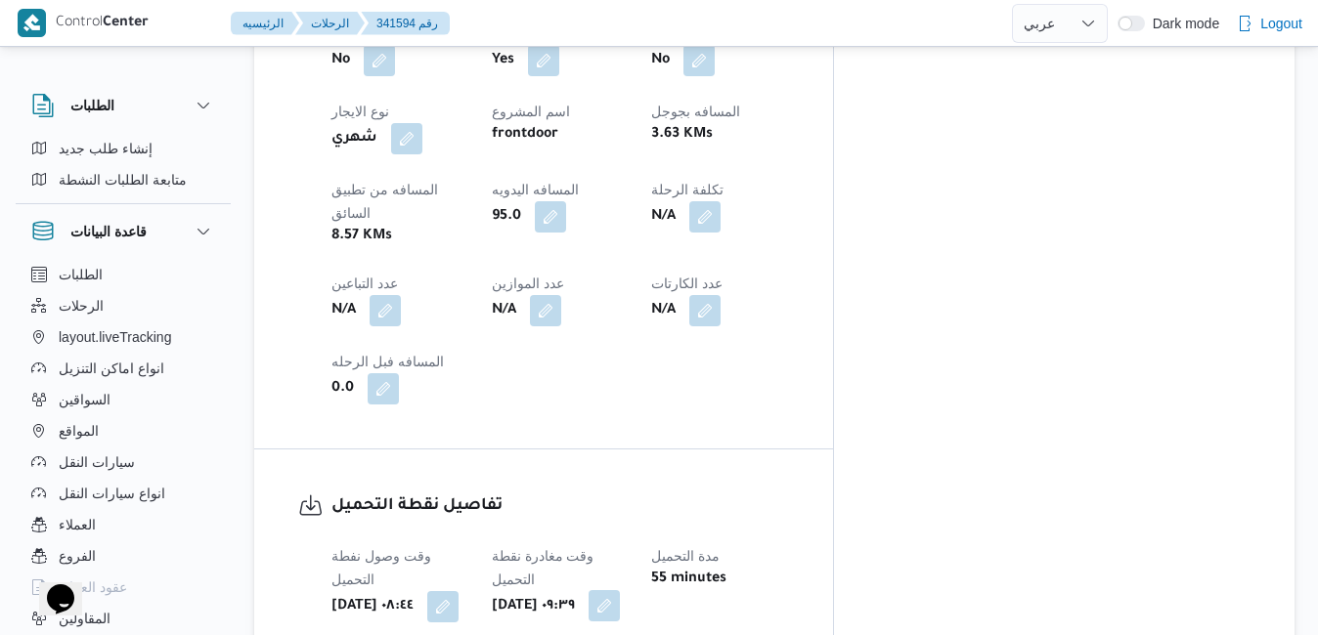
click at [620, 590] on button "button" at bounding box center [603, 605] width 31 height 31
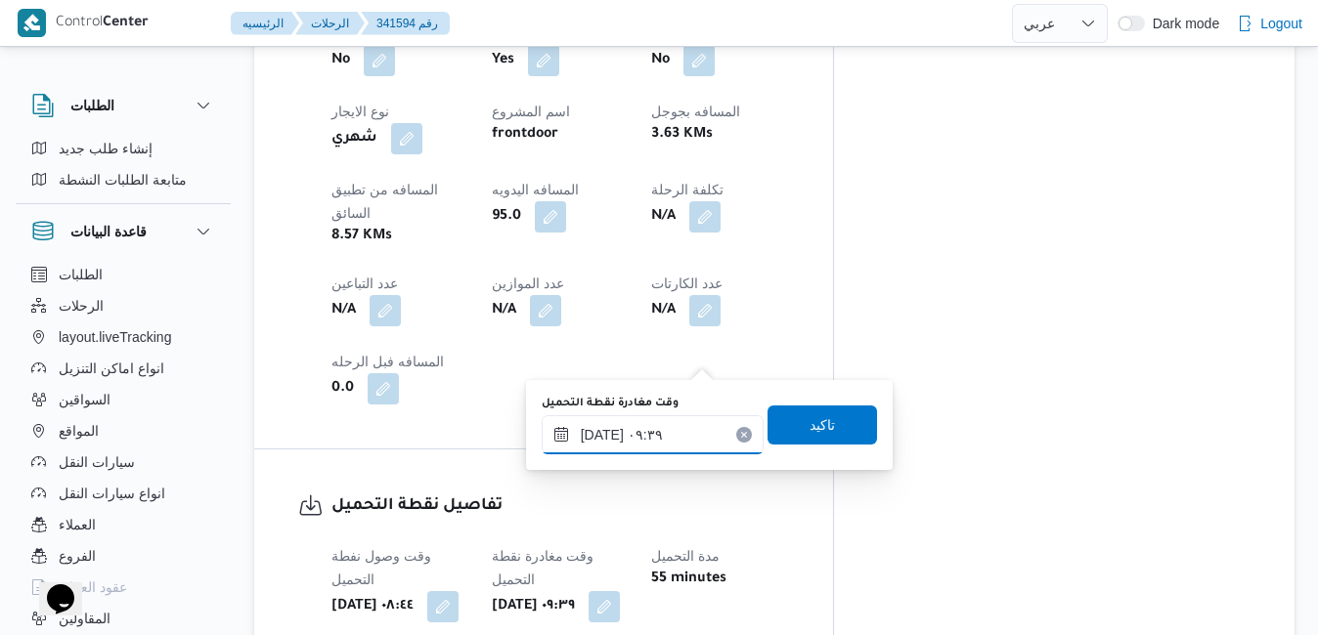
click at [632, 428] on input "[DATE] ٠٩:٣٩" at bounding box center [653, 434] width 222 height 39
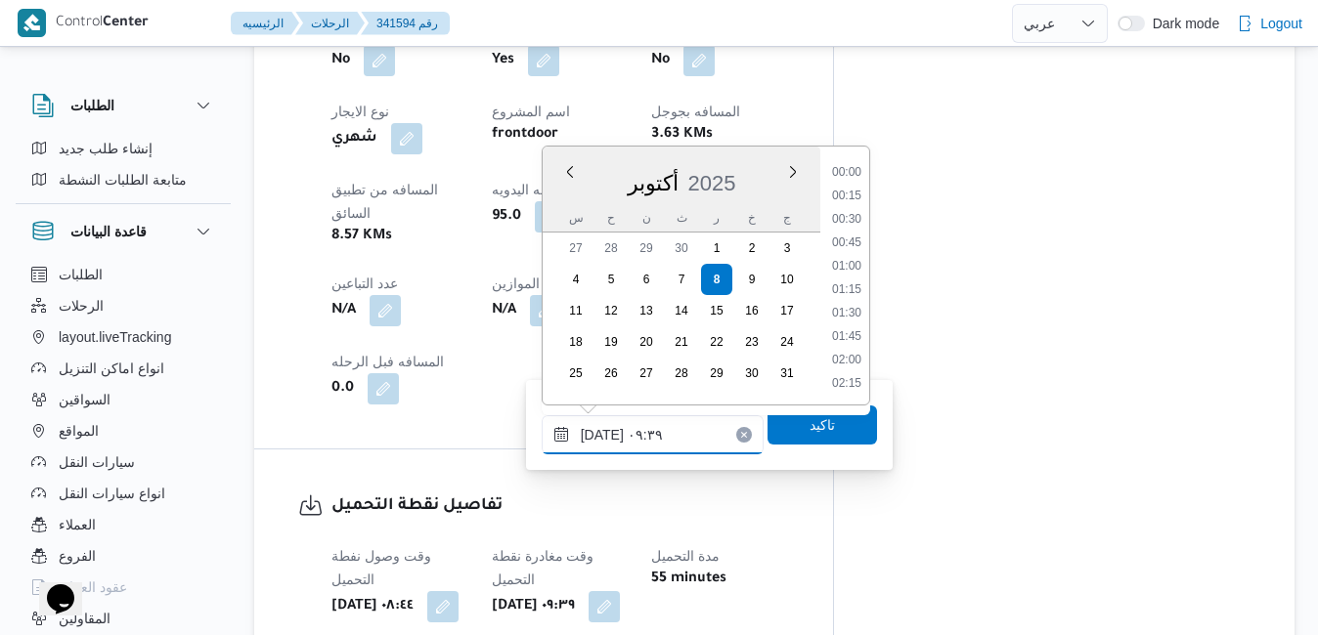
scroll to position [772, 0]
click at [988, 321] on div "المعينون • Superadmin [PERSON_NAME][EMAIL_ADDRESS][DOMAIN_NAME] قائمة التحقق تم…" at bounding box center [1064, 19] width 460 height 1607
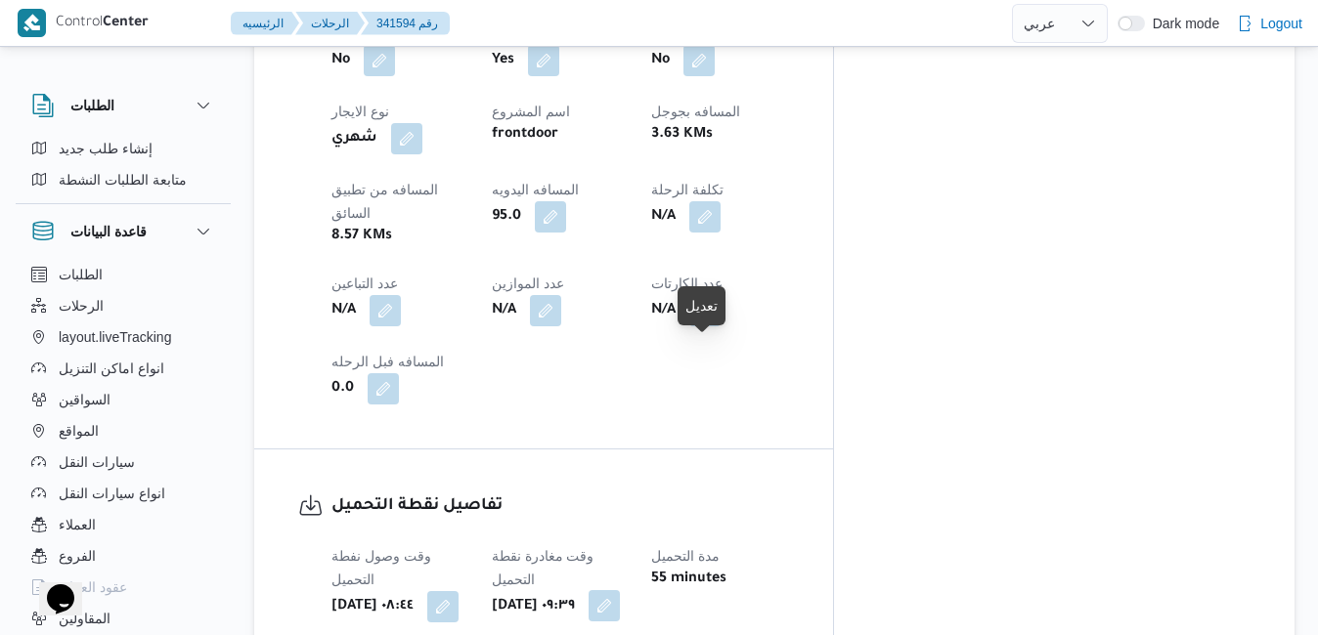
click at [620, 590] on button "button" at bounding box center [603, 605] width 31 height 31
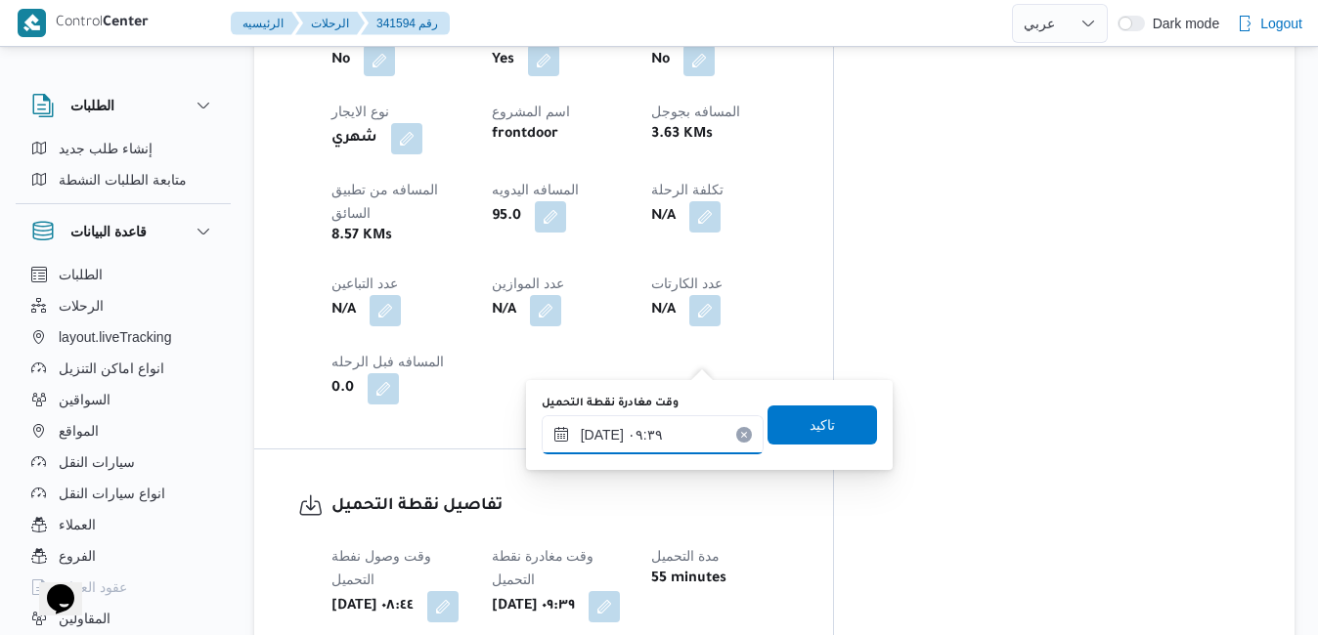
click at [661, 427] on input "[DATE] ٠٩:٣٩" at bounding box center [653, 434] width 222 height 39
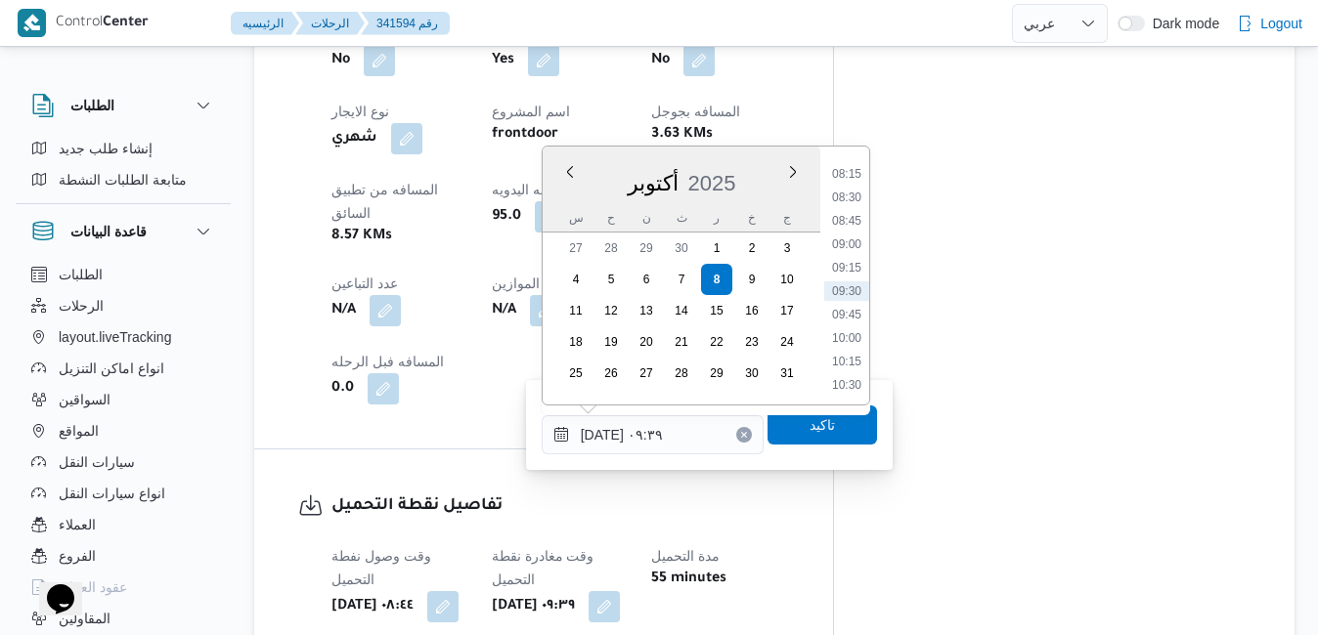
click at [833, 450] on div "تفاصيل نقطة التحميل وقت وصول نفطة التحميل [DATE] ٠٨:٤٤ وقت مغادرة نقطة التحميل …" at bounding box center [543, 636] width 579 height 373
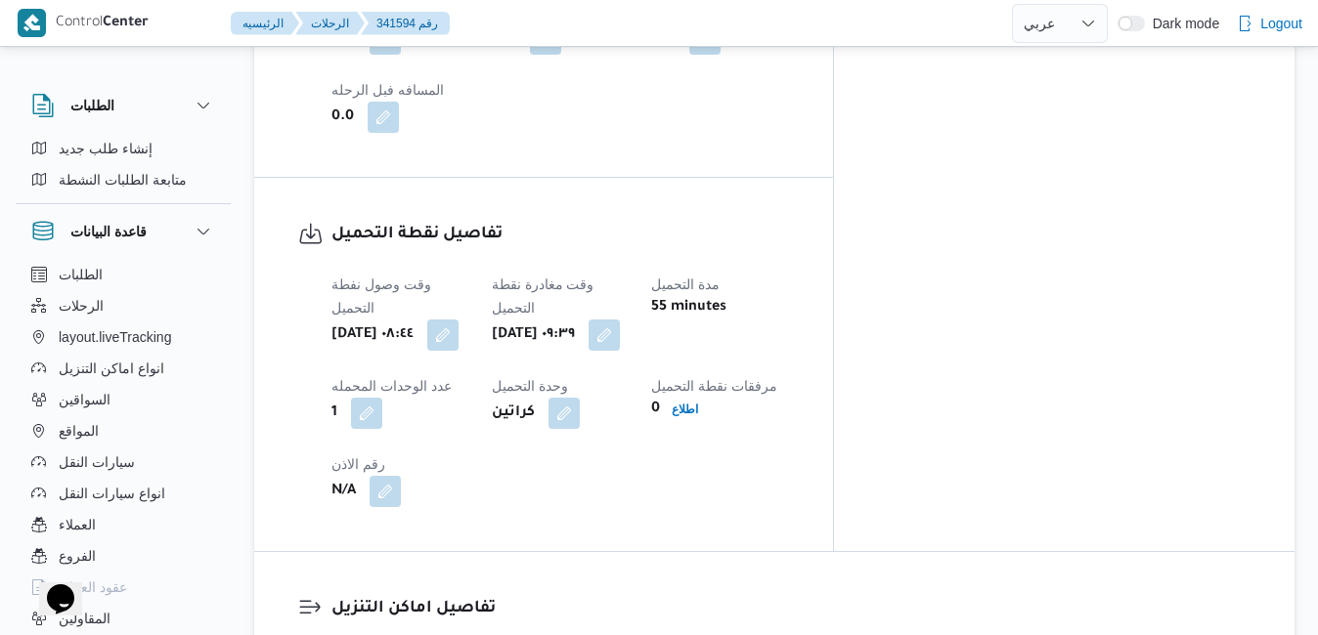
scroll to position [1376, 0]
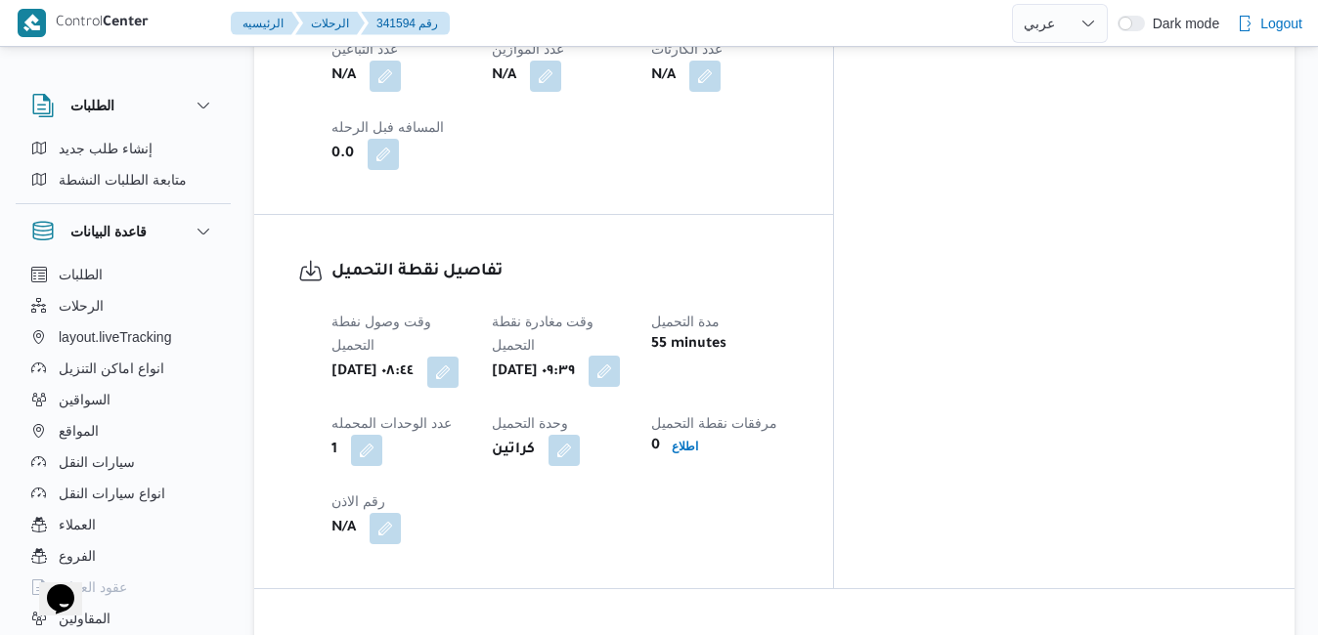
click at [620, 356] on button "button" at bounding box center [603, 371] width 31 height 31
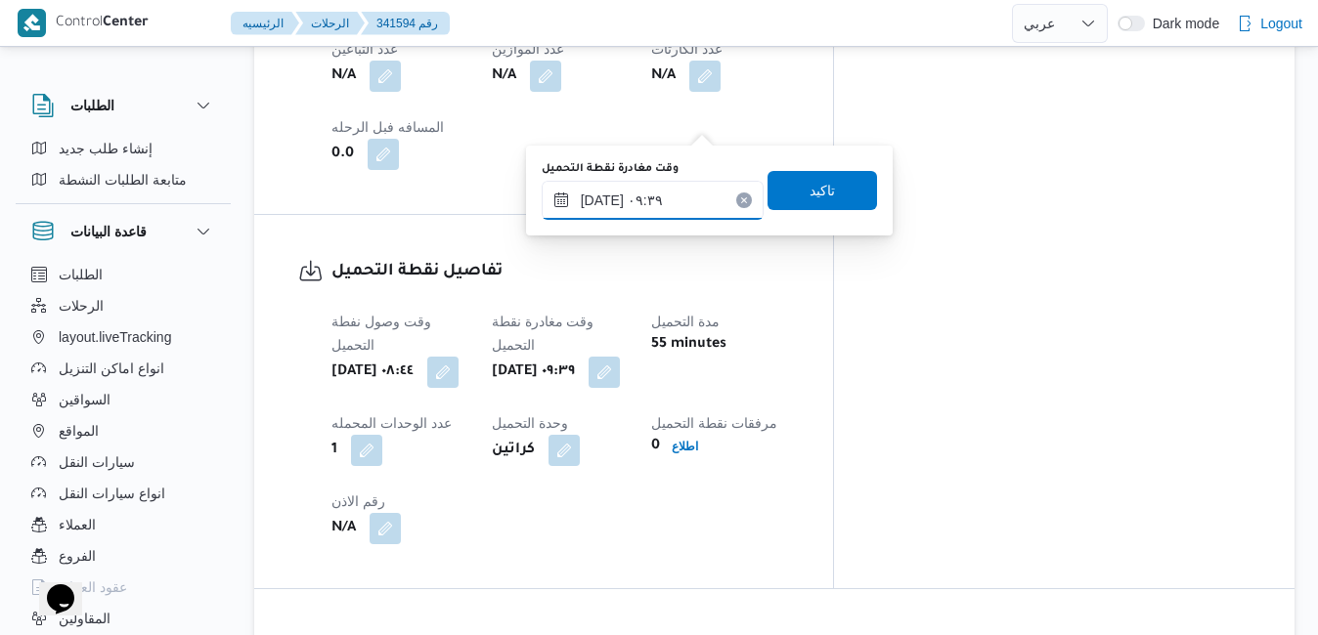
click at [670, 191] on input "[DATE] ٠٩:٣٩" at bounding box center [653, 200] width 222 height 39
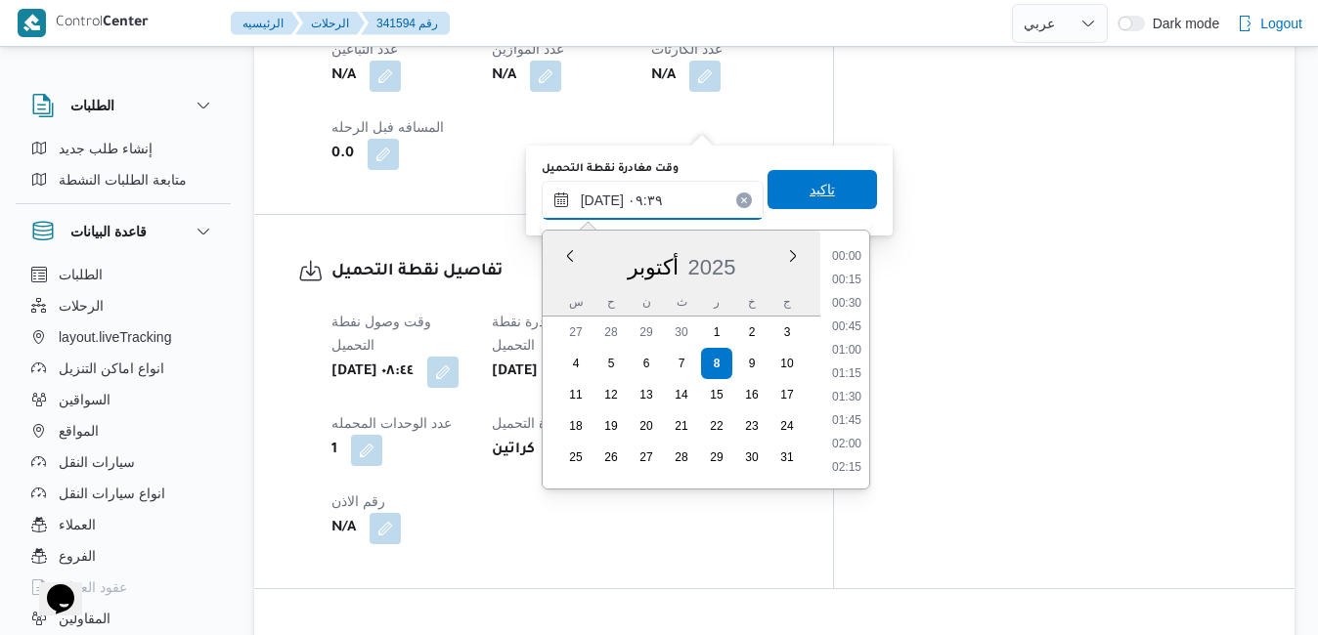
scroll to position [772, 0]
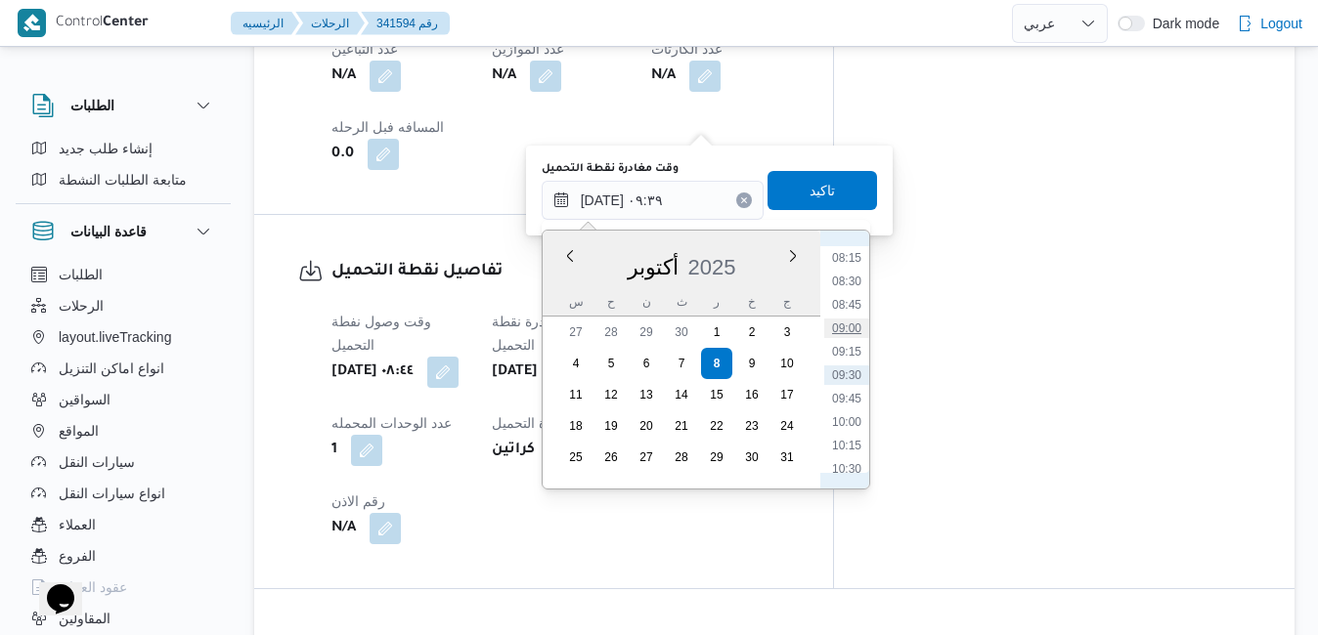
click at [846, 325] on li "09:00" at bounding box center [846, 329] width 45 height 20
type input "[DATE] ٠٩:٠٠"
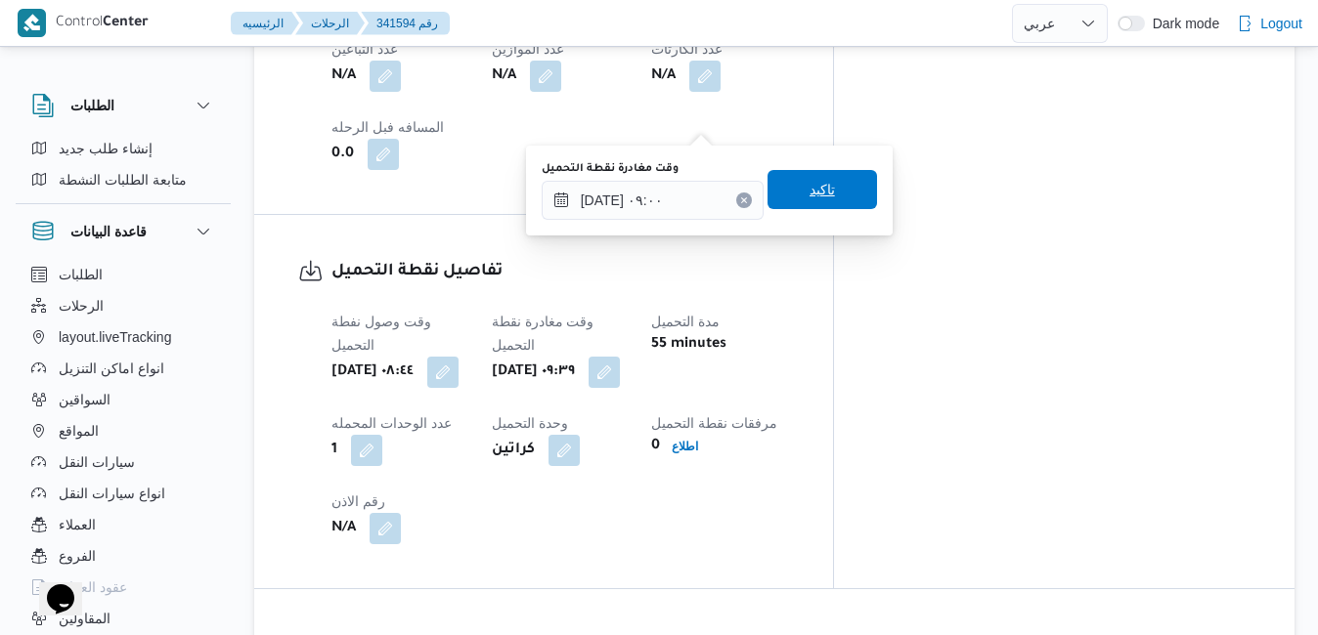
click at [832, 175] on span "تاكيد" at bounding box center [821, 189] width 109 height 39
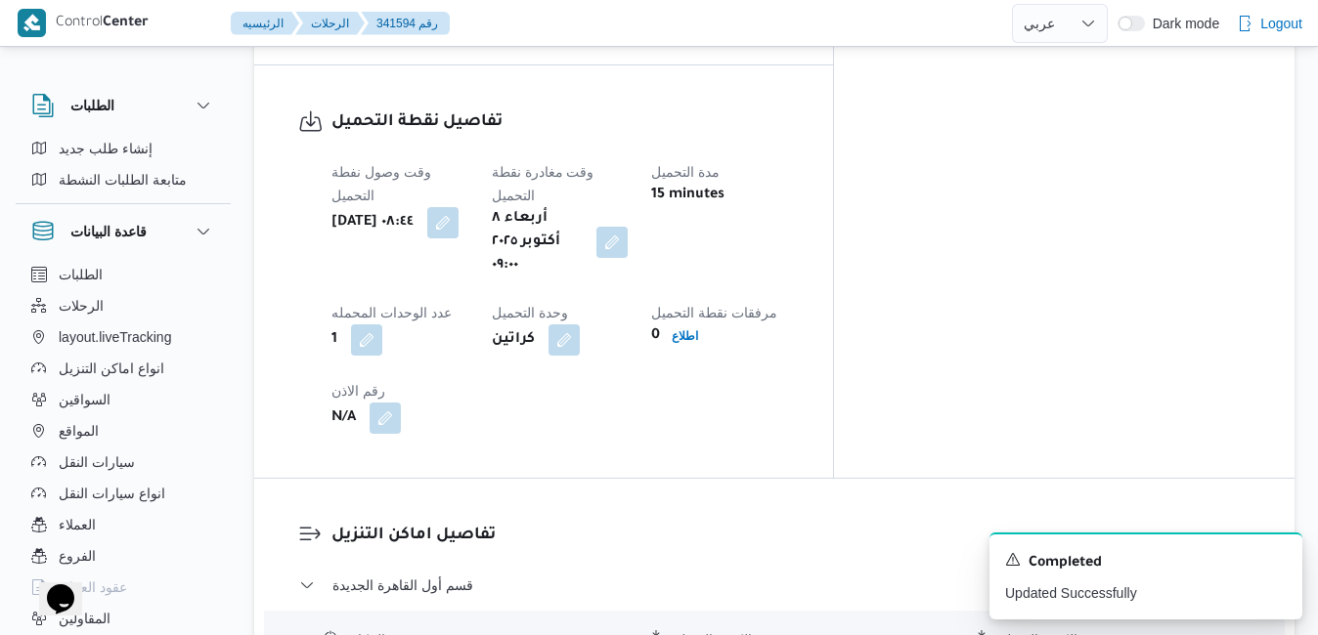
scroll to position [1806, 0]
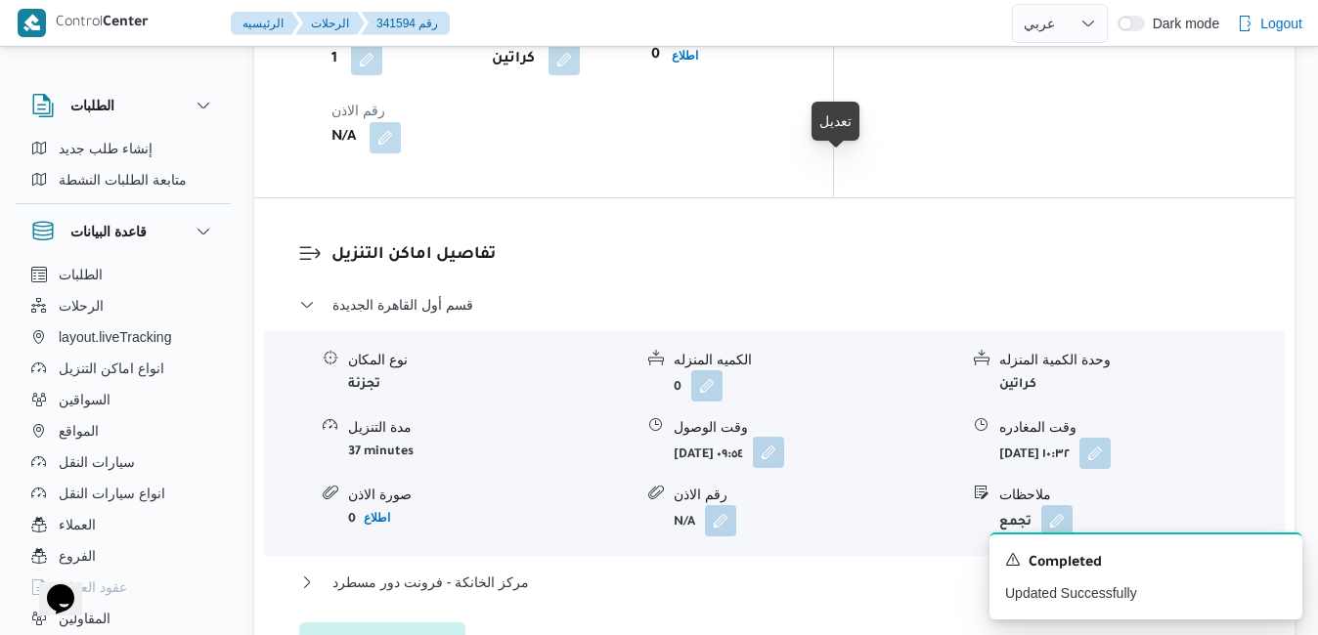
click at [784, 437] on button "button" at bounding box center [768, 452] width 31 height 31
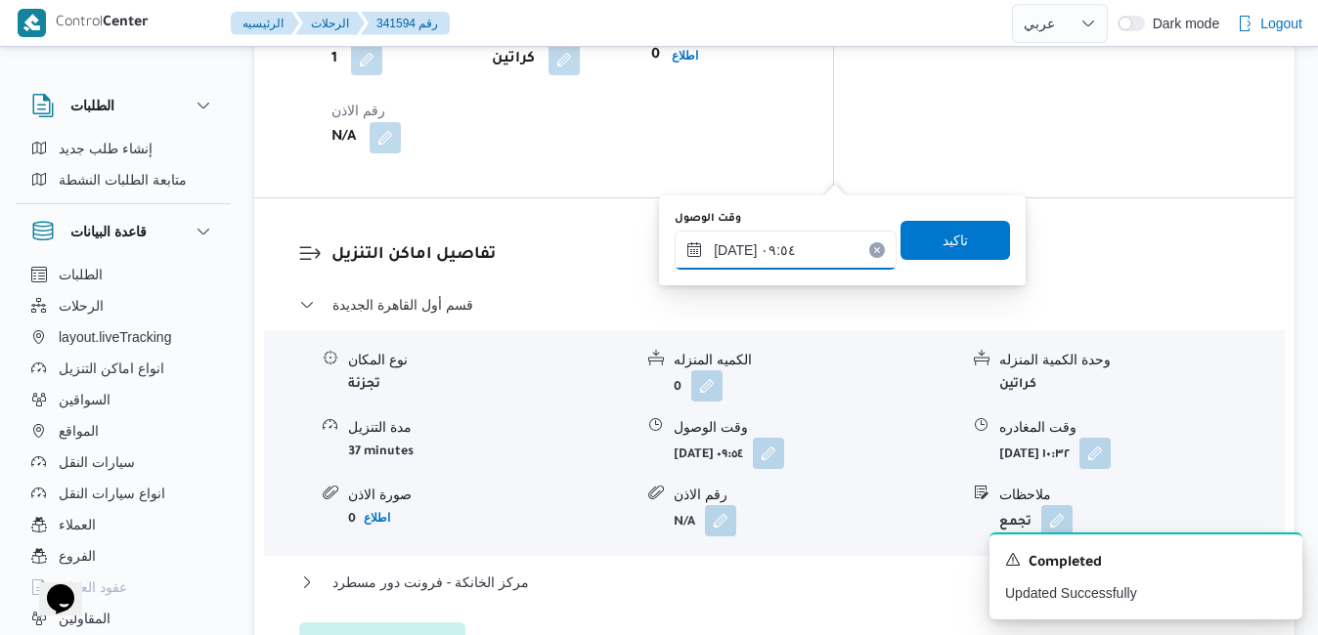
click at [754, 263] on input "[DATE] ٠٩:٥٤" at bounding box center [785, 250] width 222 height 39
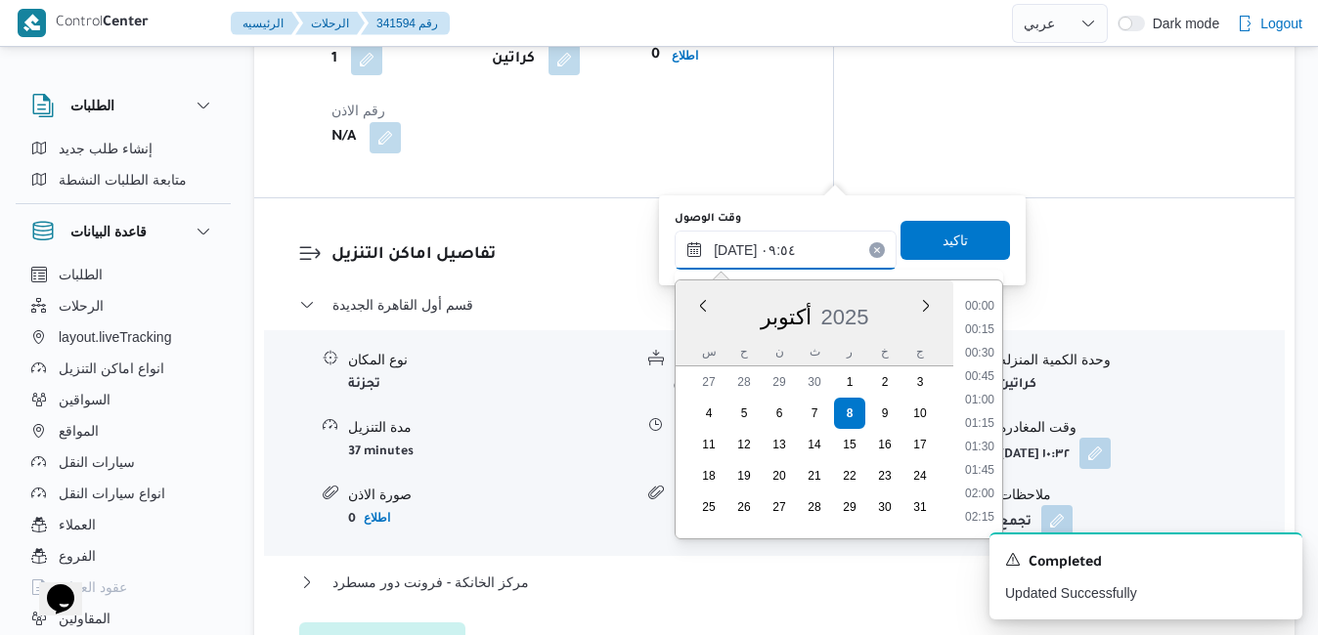
scroll to position [796, 0]
click at [1131, 373] on div "قسم أول القاهرة الجديدة نوع المكان تجزئة الكميه المنزله 0 وحدة الكمية المنزله ك…" at bounding box center [774, 477] width 951 height 369
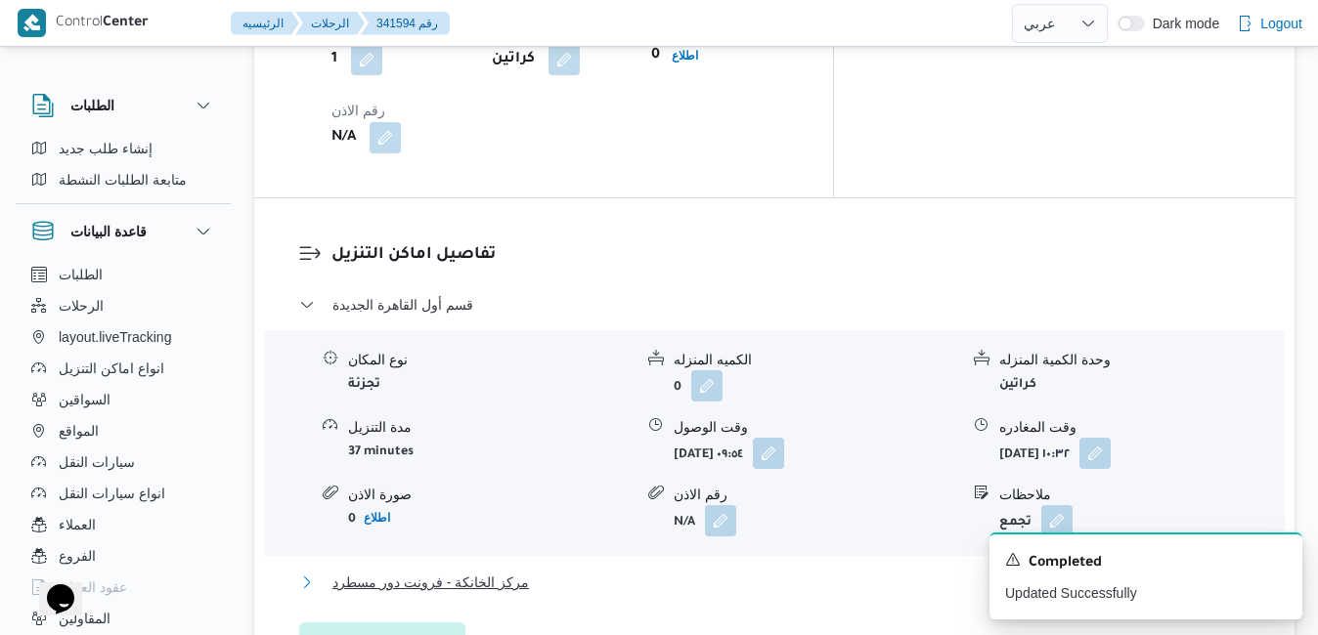
click at [916, 571] on button "مركز الخانكة - فرونت دور مسطرد" at bounding box center [774, 582] width 951 height 23
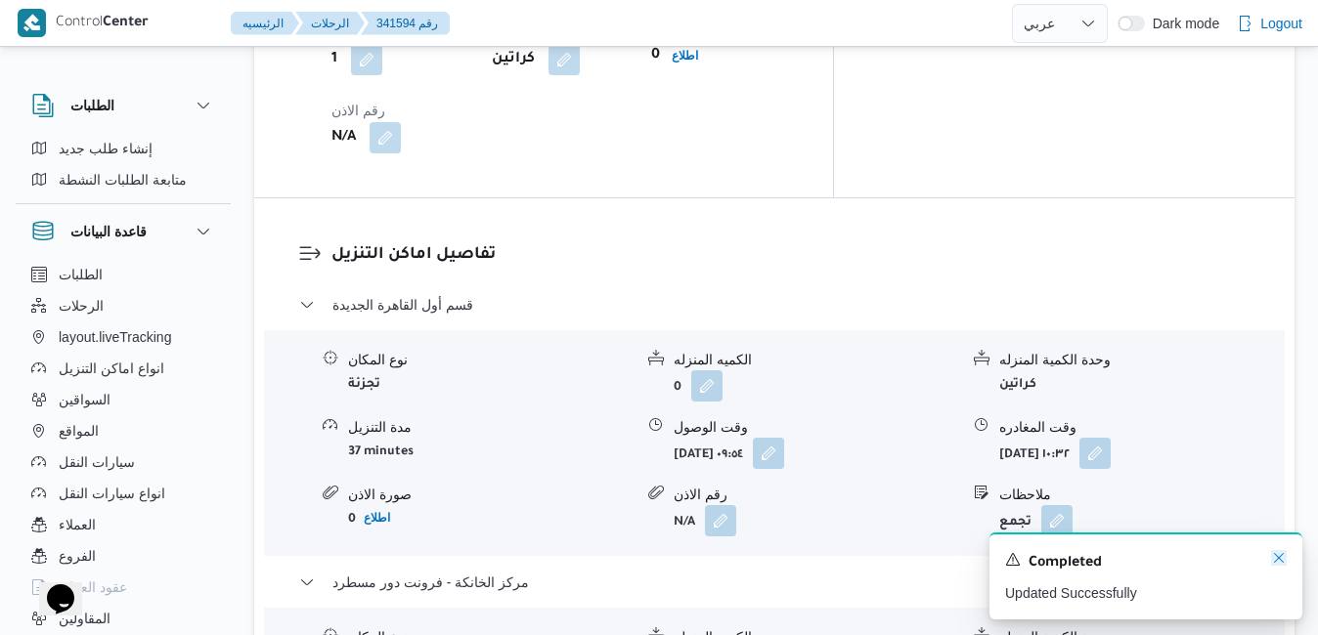
click at [1278, 562] on icon "Dismiss toast" at bounding box center [1279, 558] width 16 height 16
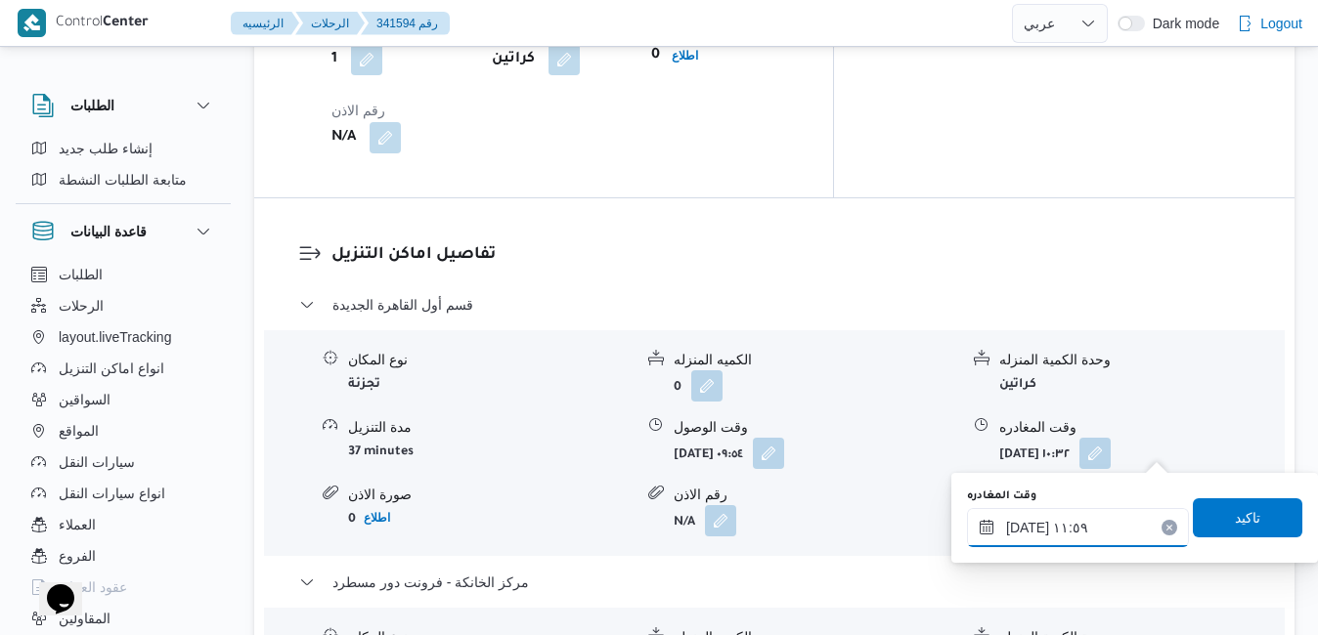
click at [1038, 526] on input "[DATE] ١١:٥٩" at bounding box center [1078, 527] width 222 height 39
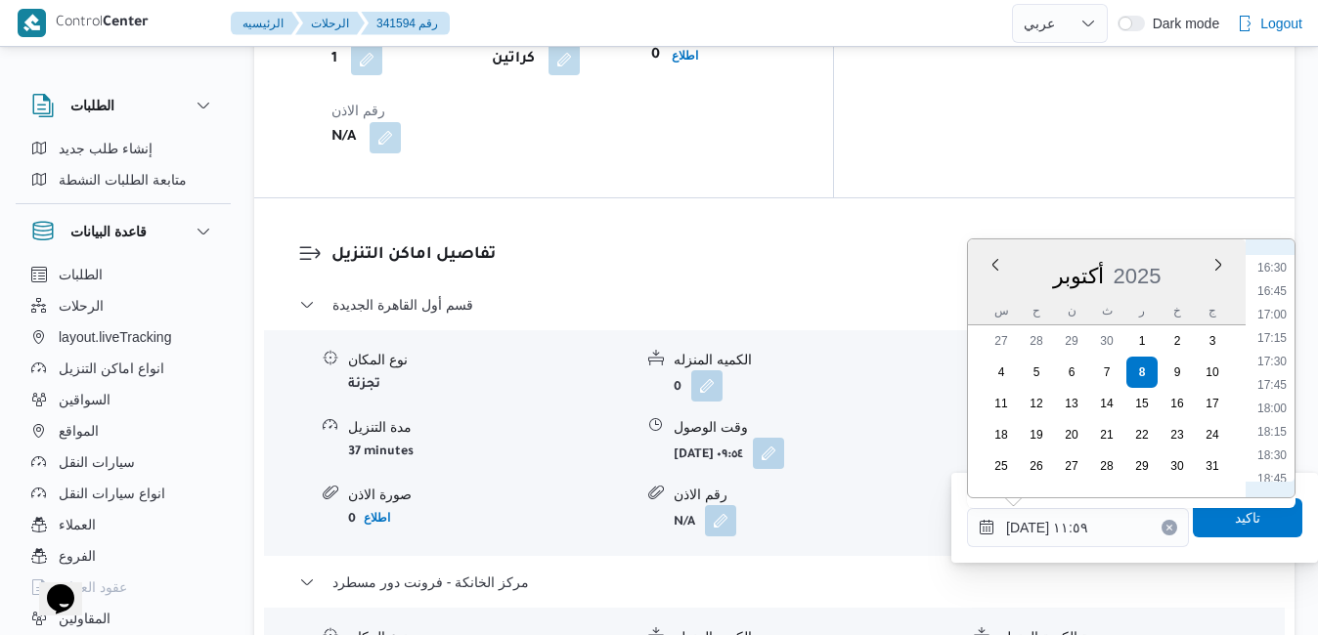
scroll to position [1579, 0]
click at [1270, 469] on li "19:00" at bounding box center [1271, 469] width 45 height 20
type input "[DATE] ١٩:٠٠"
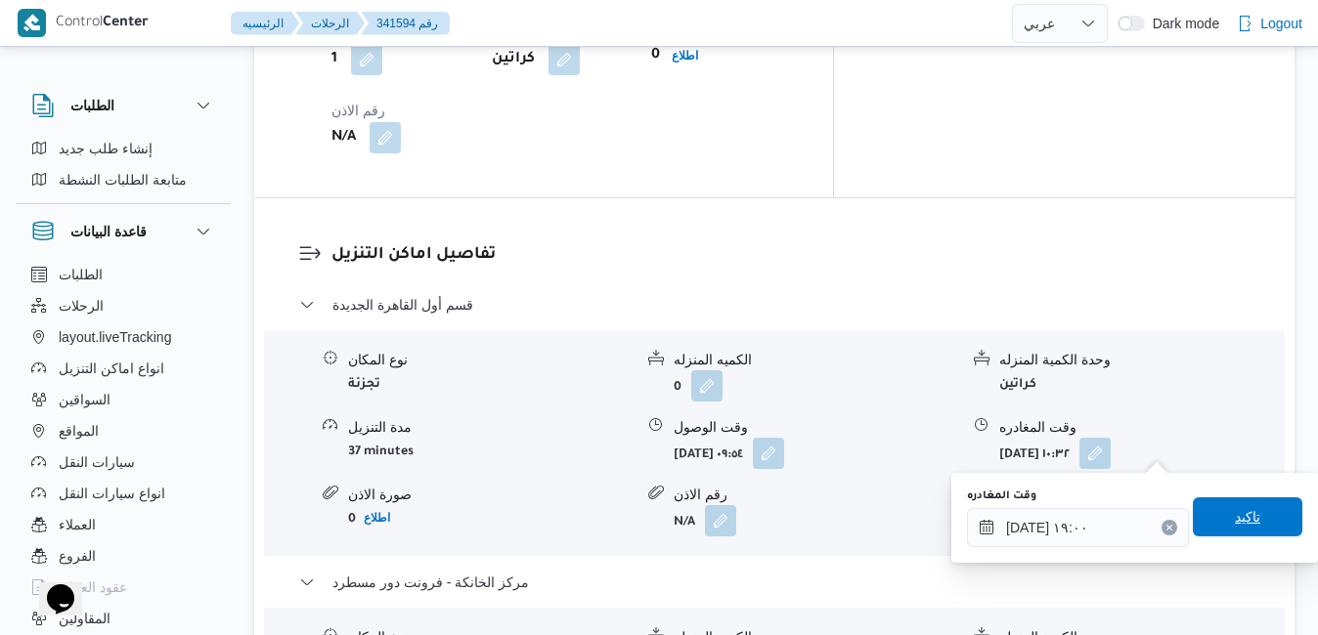
click at [1235, 521] on span "تاكيد" at bounding box center [1247, 516] width 25 height 23
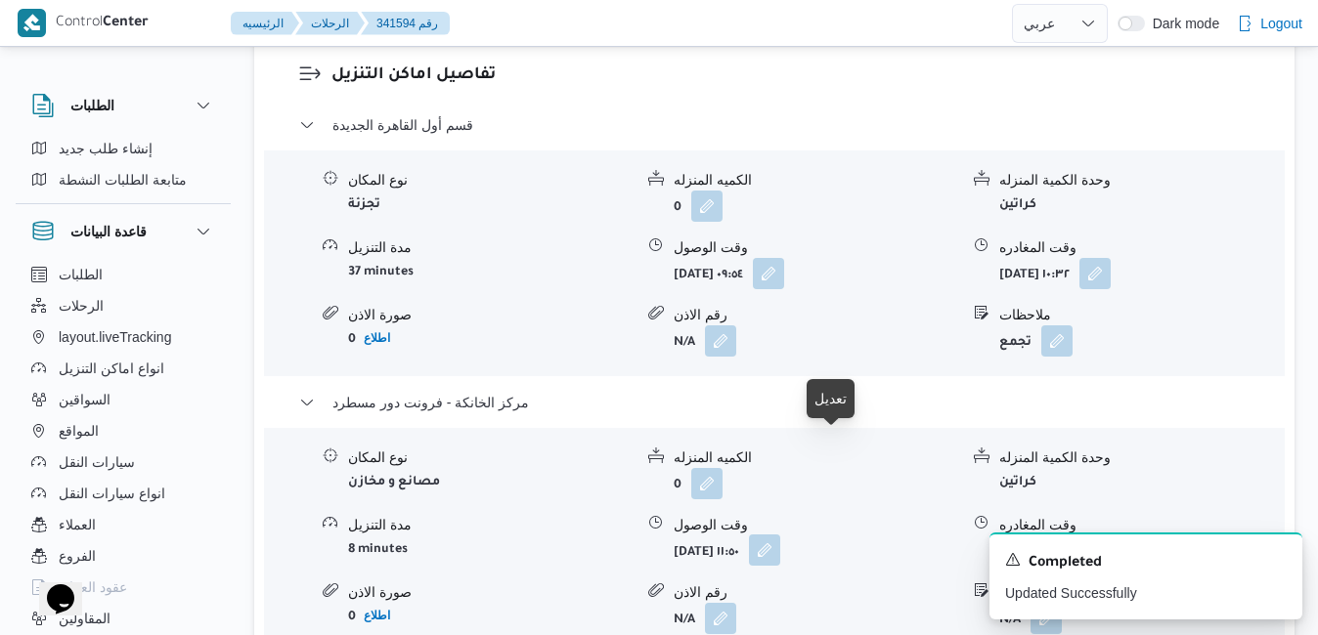
click at [780, 535] on button "button" at bounding box center [764, 550] width 31 height 31
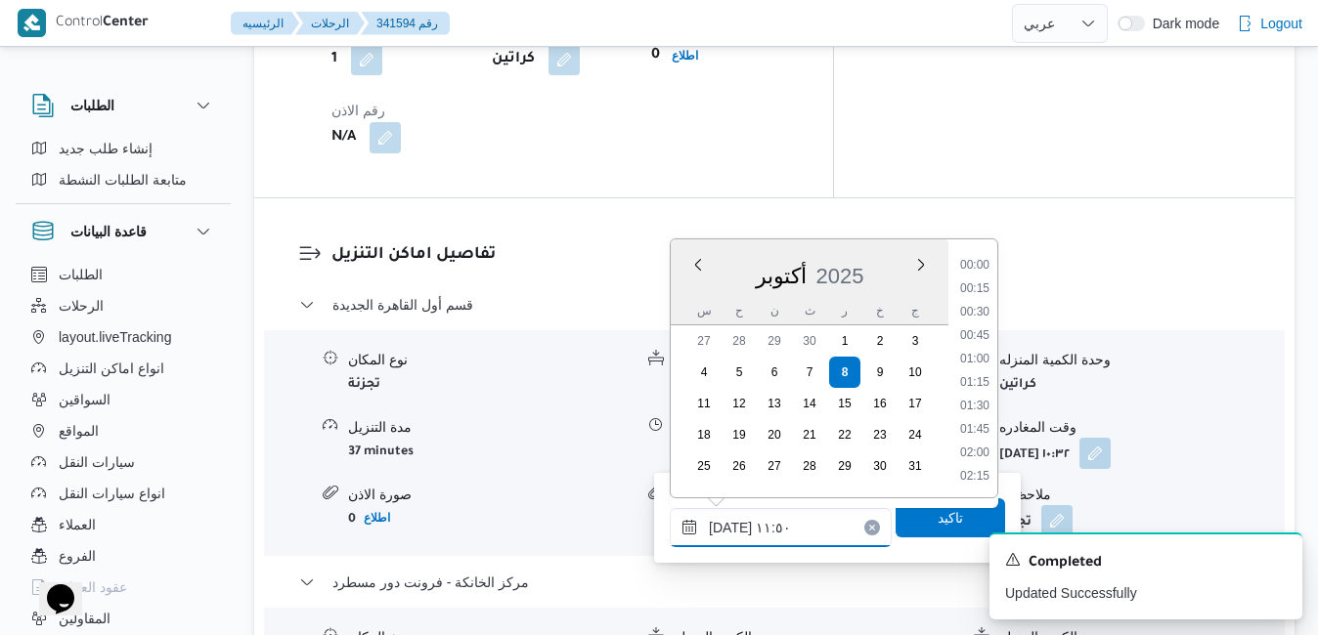
click at [756, 527] on input "[DATE] ١١:٥٠" at bounding box center [781, 527] width 222 height 39
click at [976, 445] on li "18:45" at bounding box center [974, 446] width 45 height 20
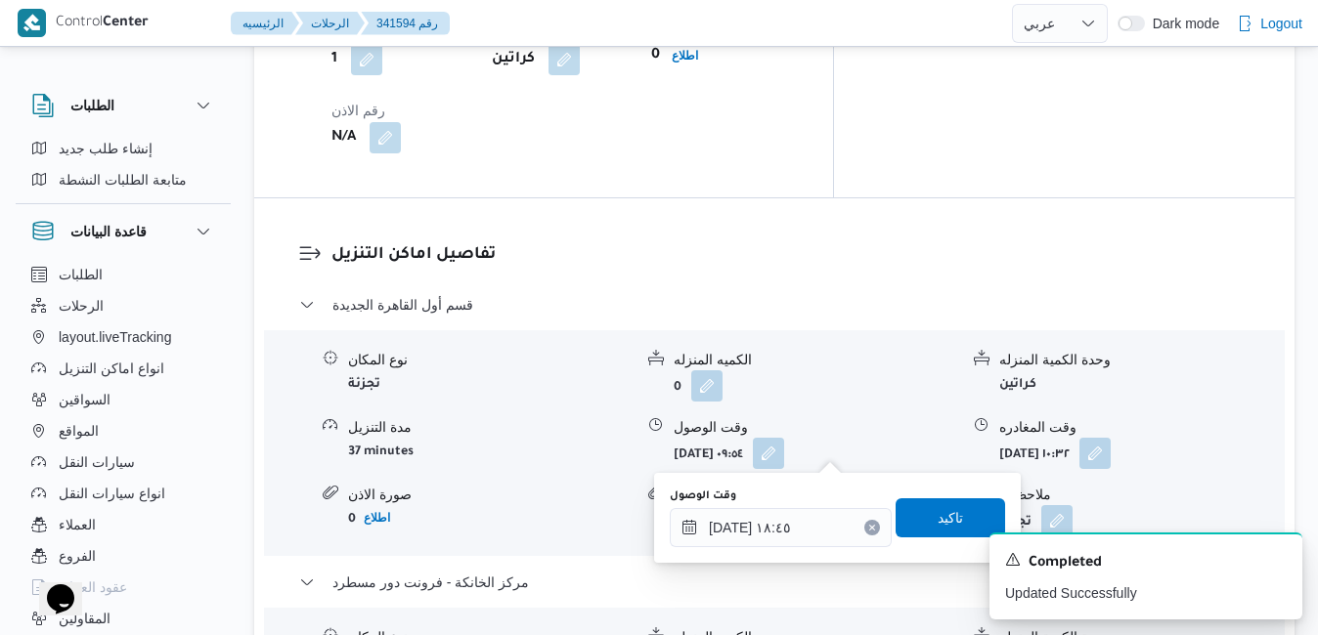
type input "[DATE] ١١:٥٠"
click at [945, 523] on div "A new notification appears Completed Updated Successfully" at bounding box center [1122, 576] width 391 height 118
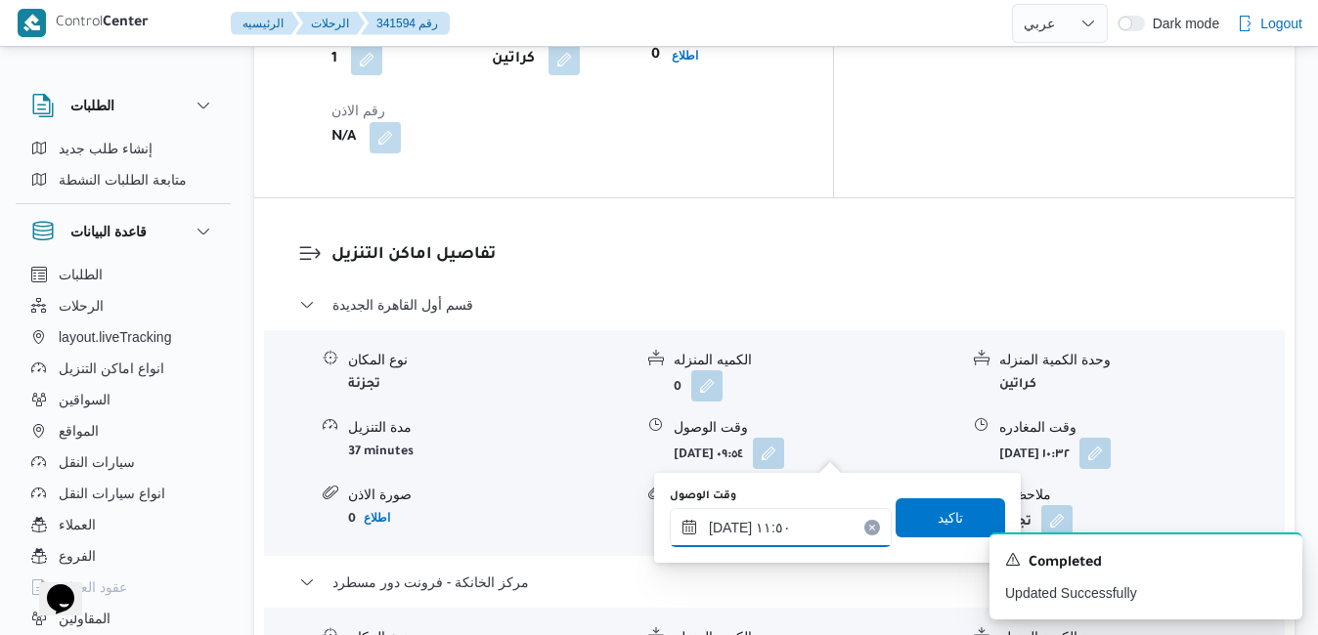
click at [812, 514] on input "[DATE] ١١:٥٠" at bounding box center [781, 527] width 222 height 39
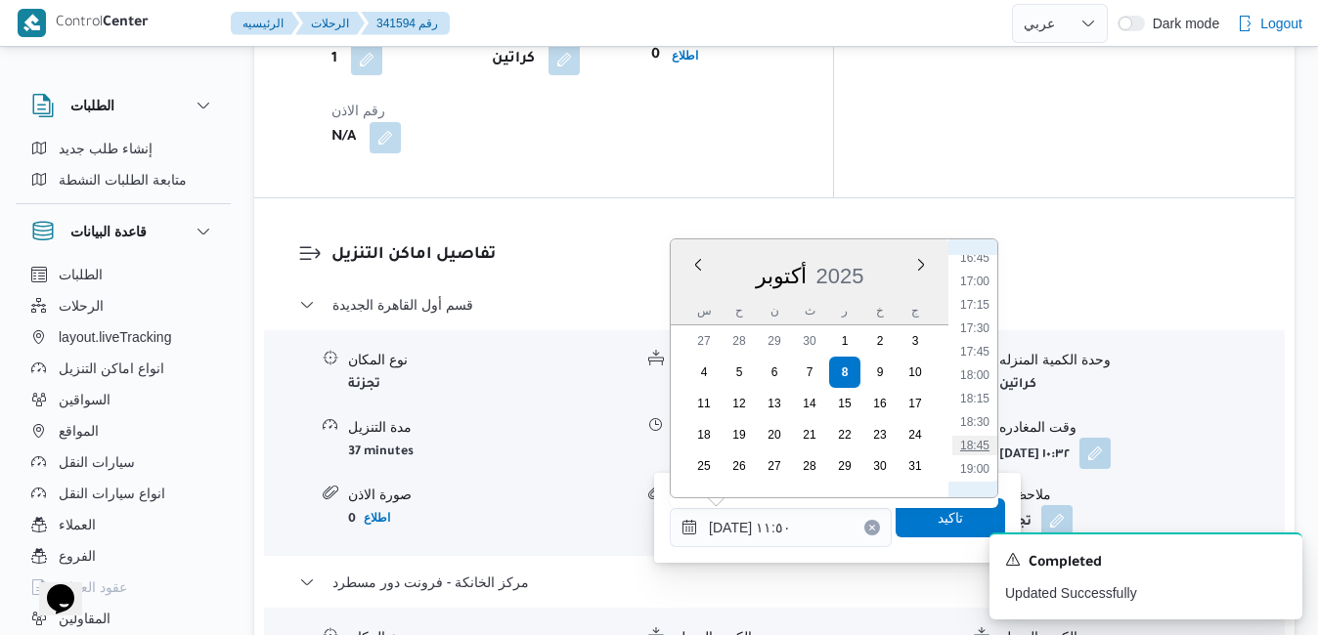
click at [977, 443] on li "18:45" at bounding box center [974, 446] width 45 height 20
type input "[DATE] ١٨:٤٥"
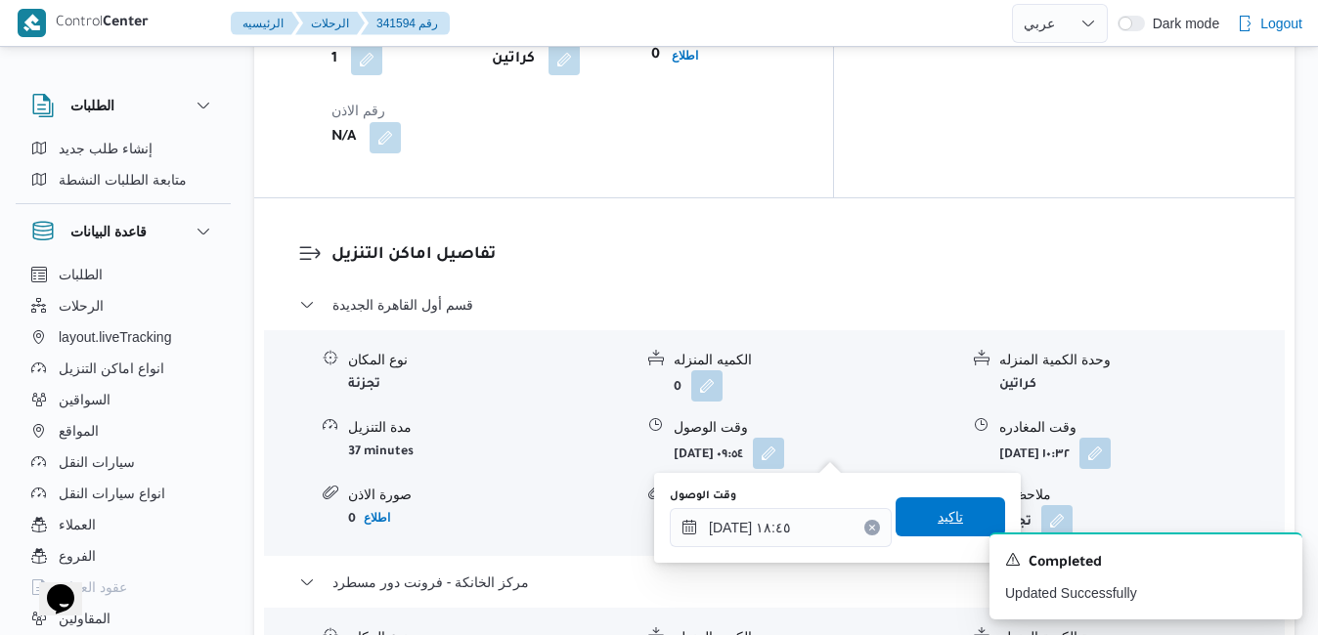
click at [906, 521] on span "تاكيد" at bounding box center [949, 517] width 109 height 39
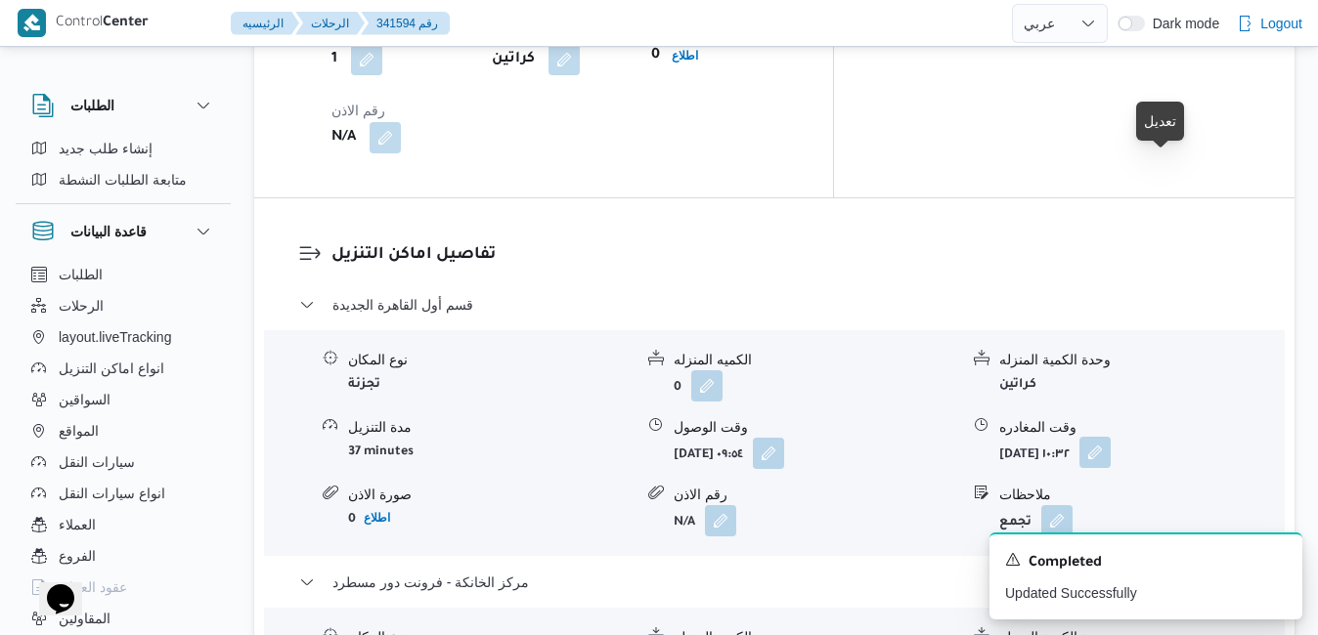
click at [1110, 437] on button "button" at bounding box center [1094, 452] width 31 height 31
click at [889, 505] on form "N/A" at bounding box center [815, 520] width 284 height 31
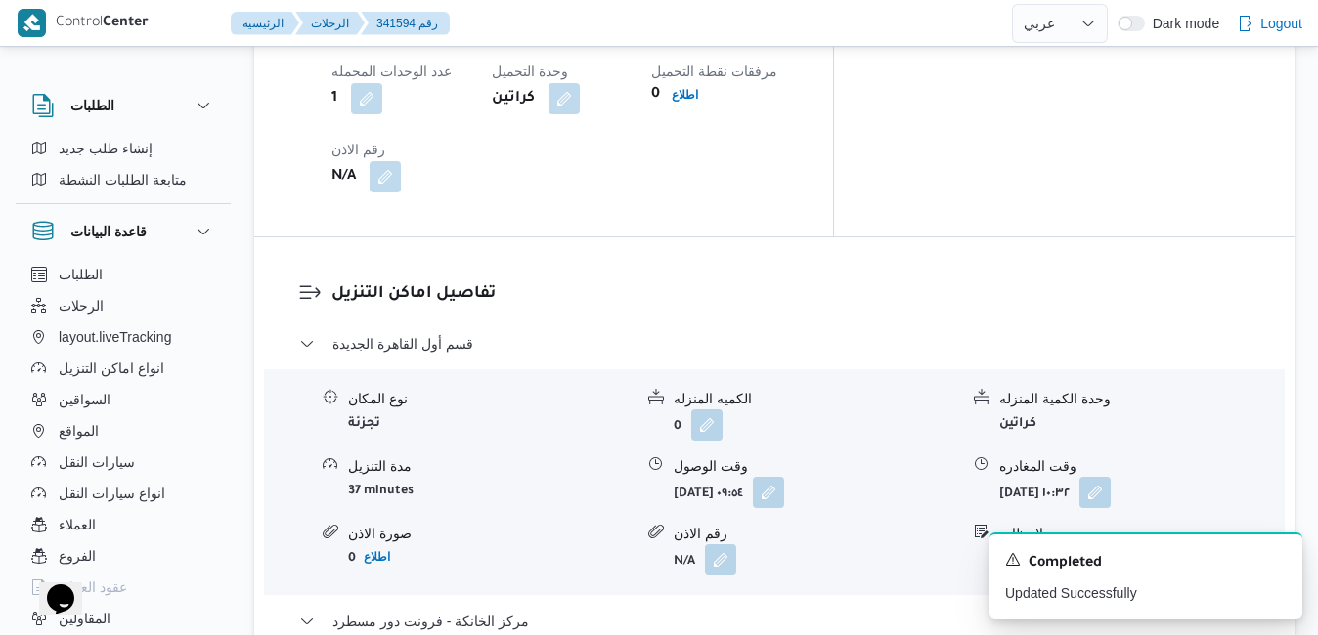
scroll to position [1728, 0]
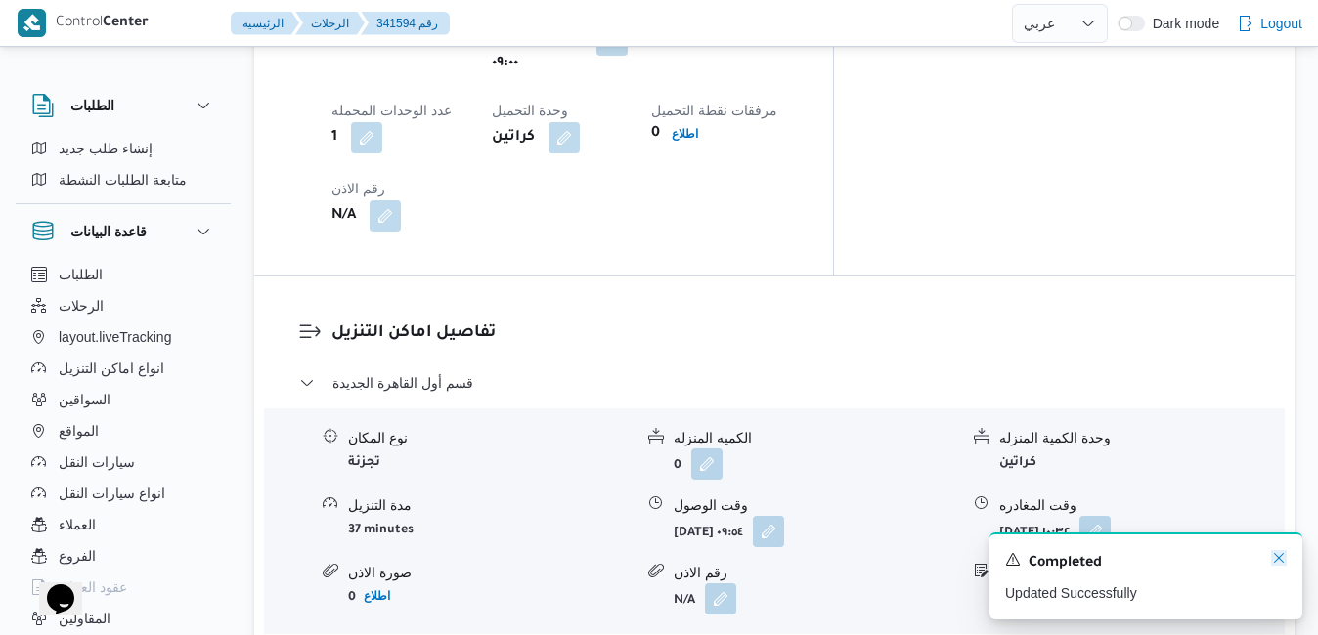
click at [1279, 564] on icon "Dismiss toast" at bounding box center [1279, 558] width 16 height 16
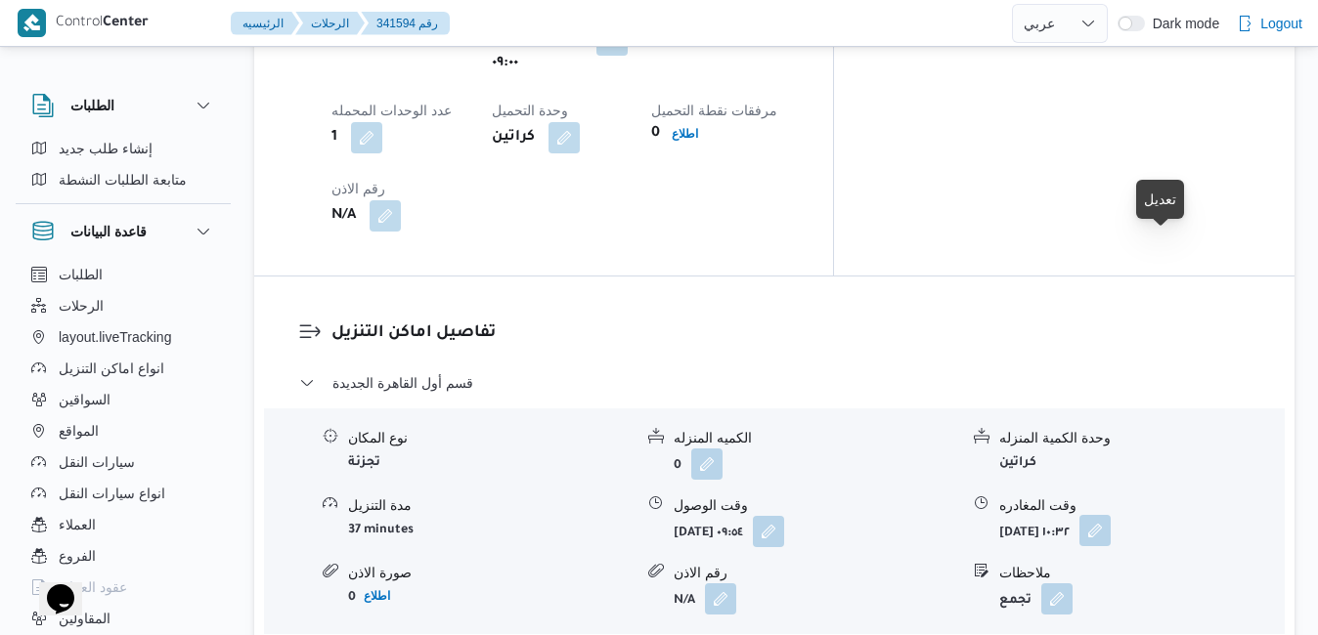
click at [1110, 515] on button "button" at bounding box center [1094, 530] width 31 height 31
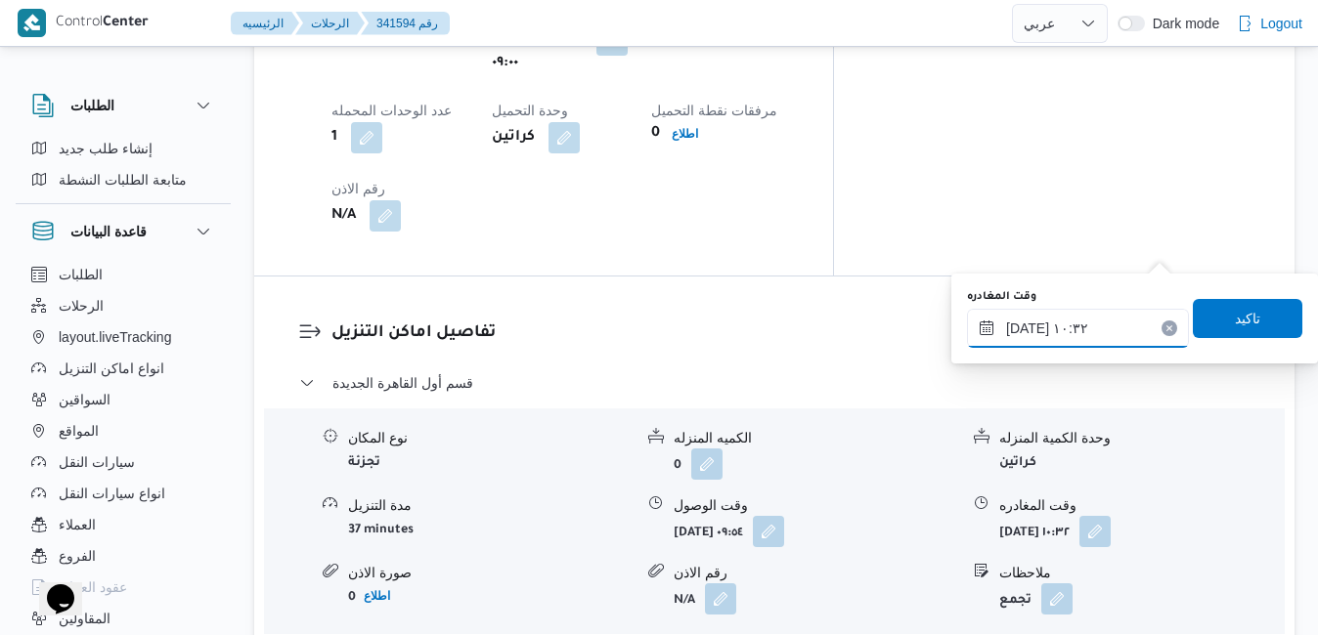
click at [1068, 332] on input "[DATE] ١٠:٣٢" at bounding box center [1078, 328] width 222 height 39
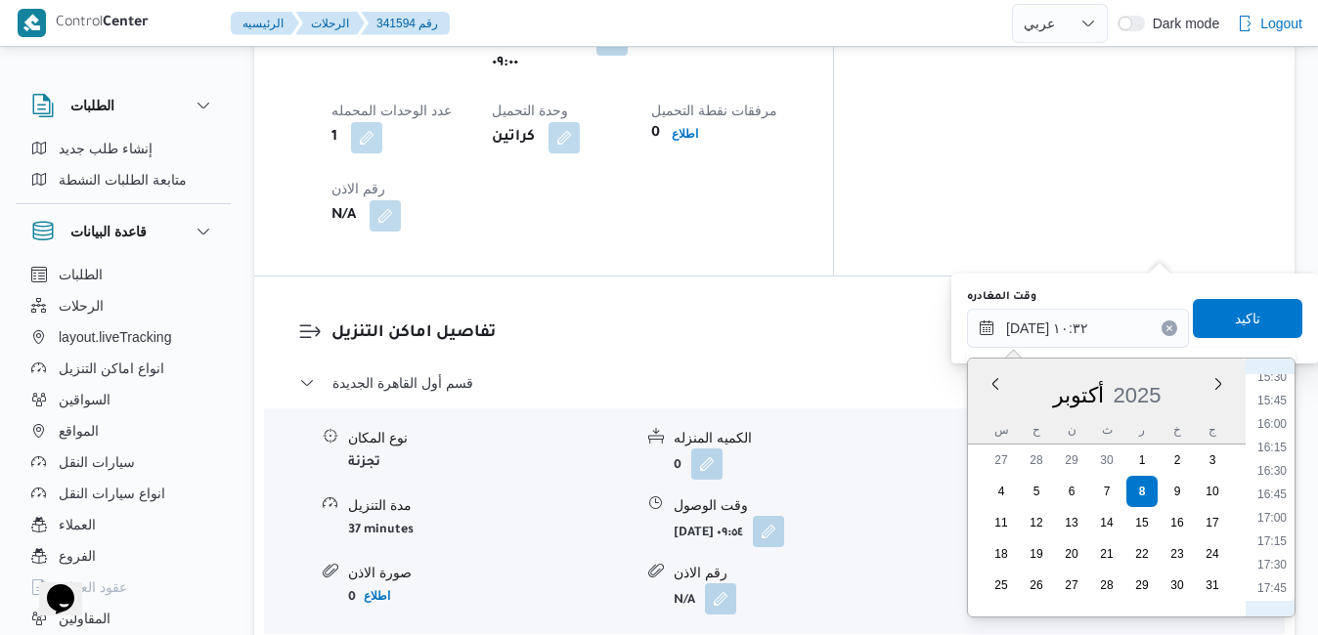
scroll to position [1660, 0]
click at [1274, 412] on li "18:00" at bounding box center [1271, 414] width 45 height 20
type input "[DATE] ١٨:٠٠"
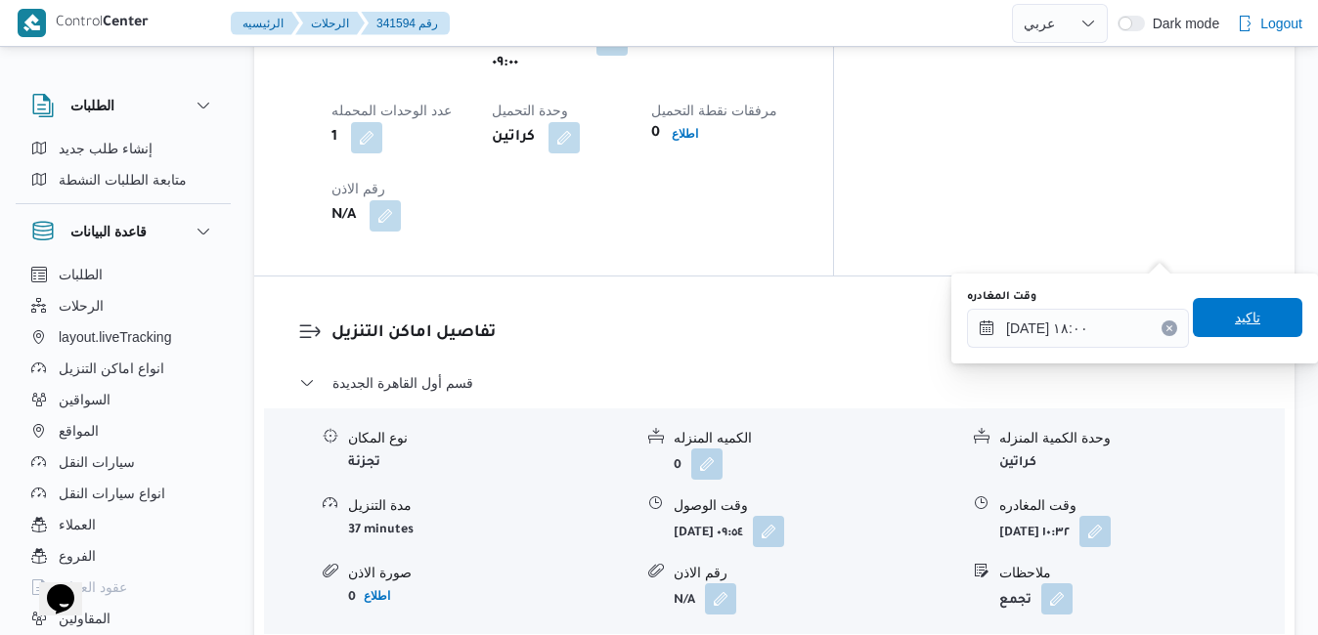
click at [1266, 305] on span "تاكيد" at bounding box center [1247, 317] width 109 height 39
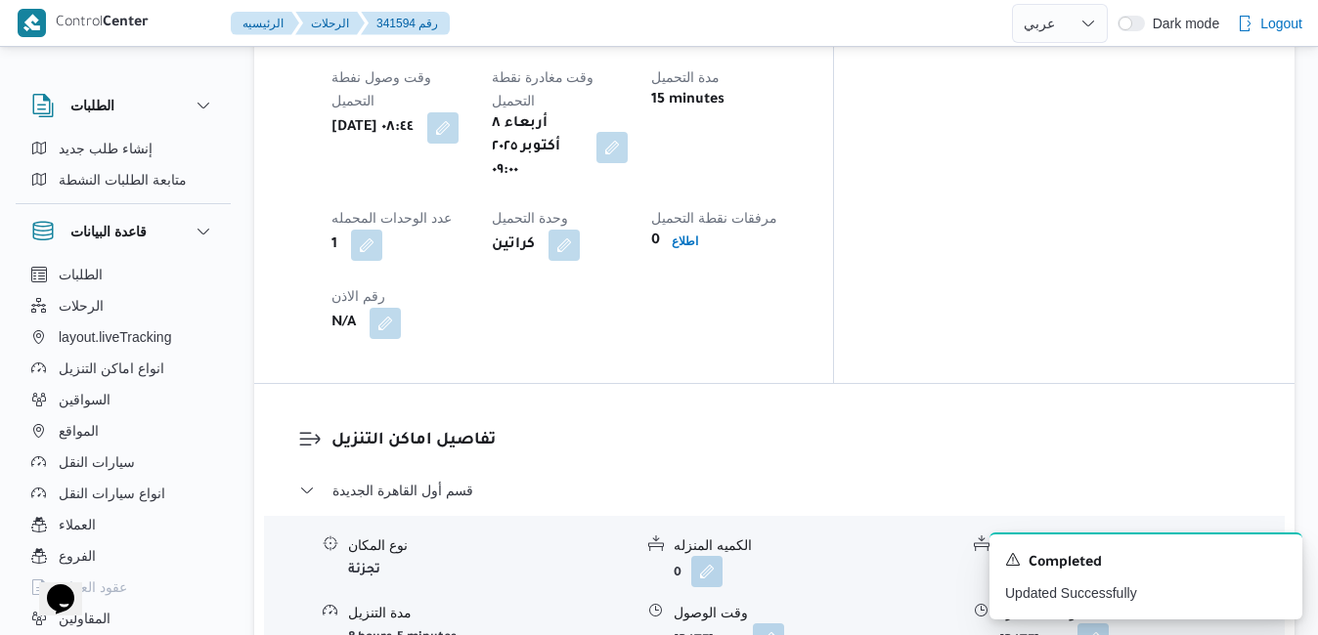
scroll to position [0, 0]
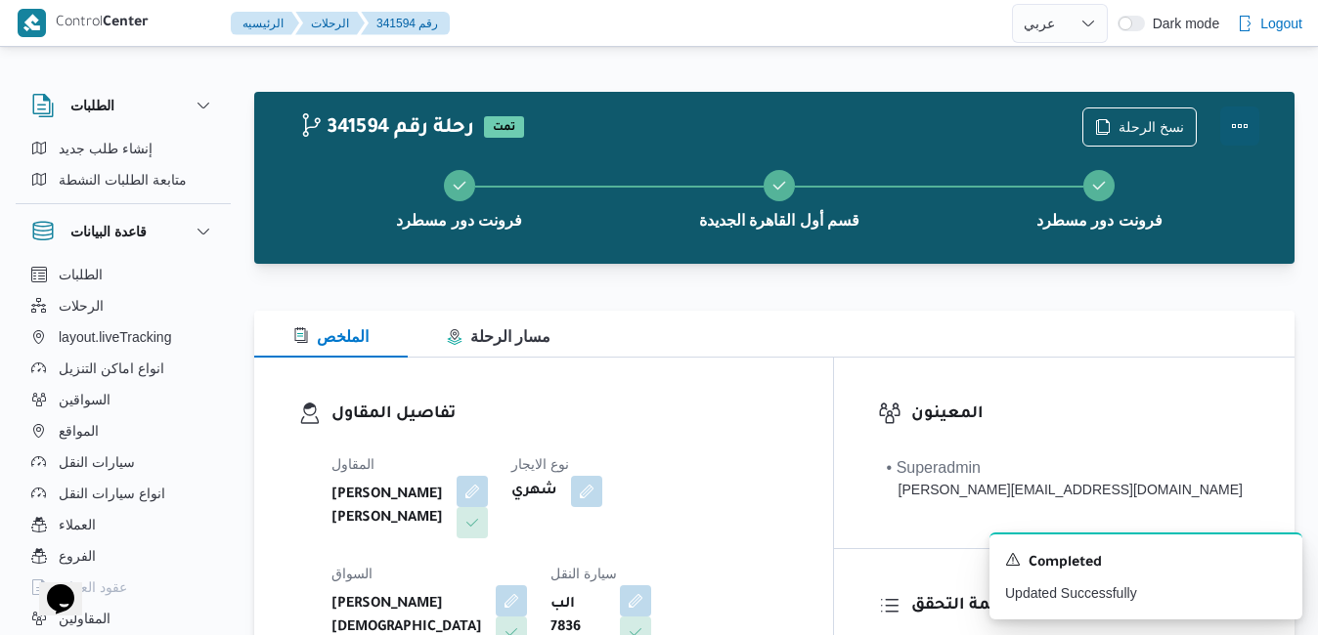
click at [1229, 129] on button "Actions" at bounding box center [1239, 126] width 39 height 39
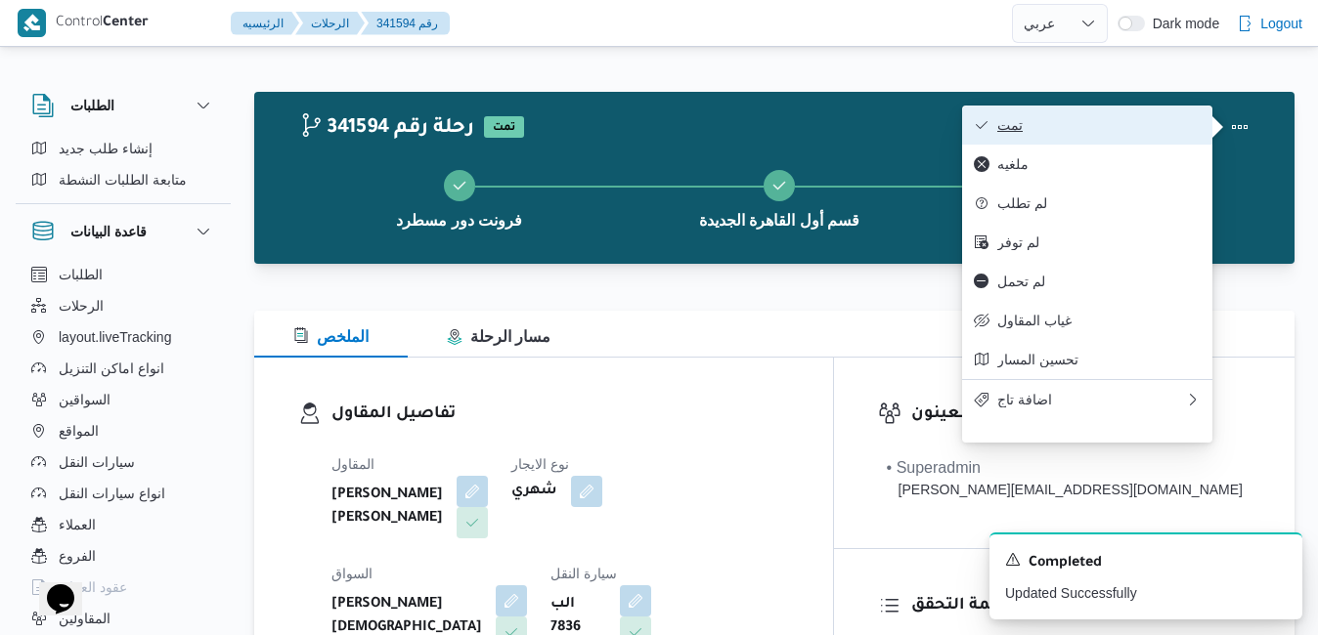
click at [1121, 136] on button "تمت" at bounding box center [1087, 125] width 250 height 39
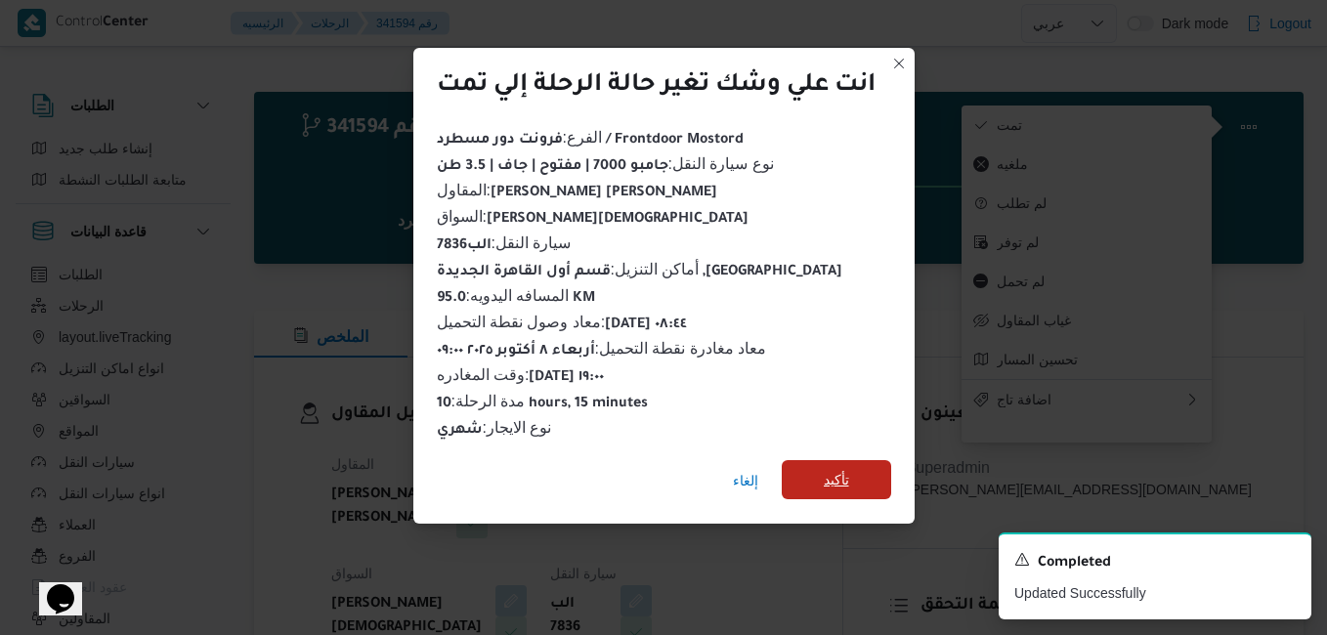
click at [873, 474] on span "تأكيد" at bounding box center [836, 479] width 109 height 39
